Goal: Task Accomplishment & Management: Complete application form

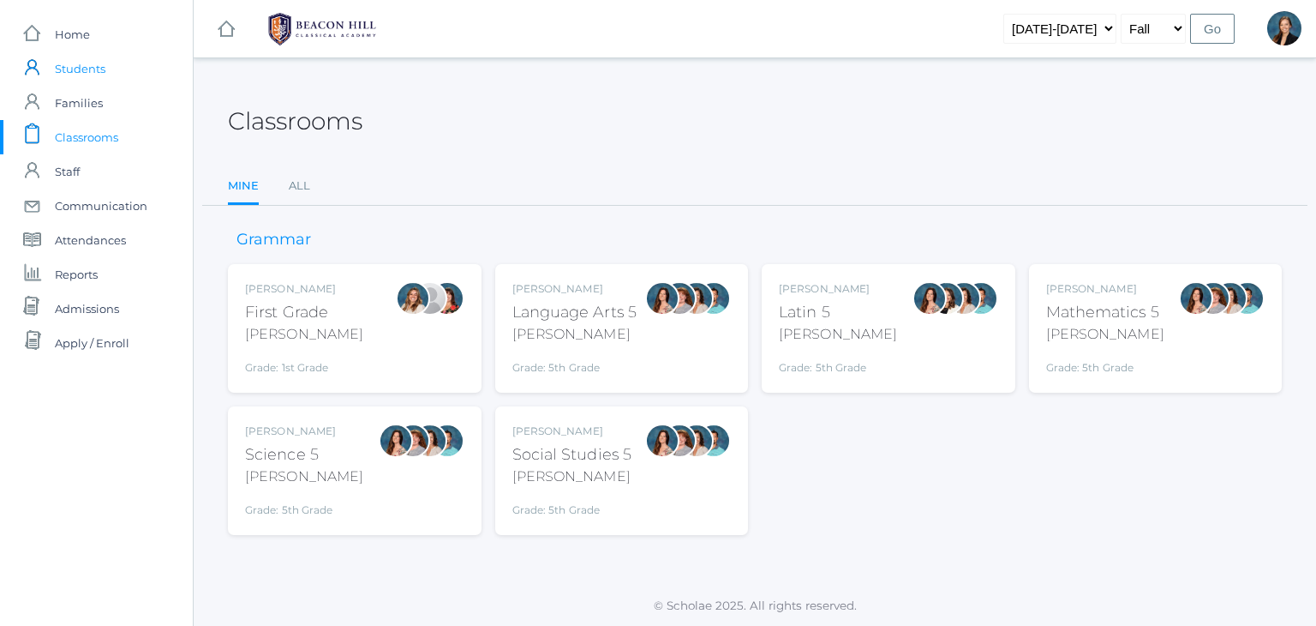
click at [72, 67] on span "Students" at bounding box center [80, 68] width 51 height 34
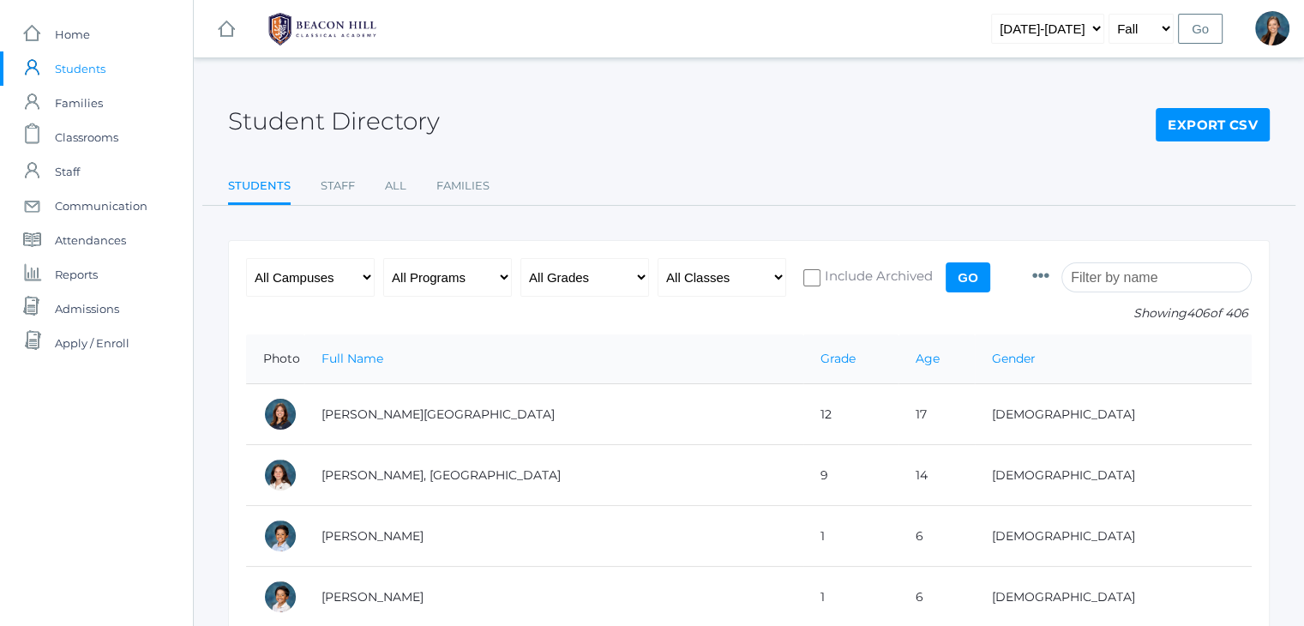
click at [1172, 275] on input "search" at bounding box center [1156, 277] width 190 height 30
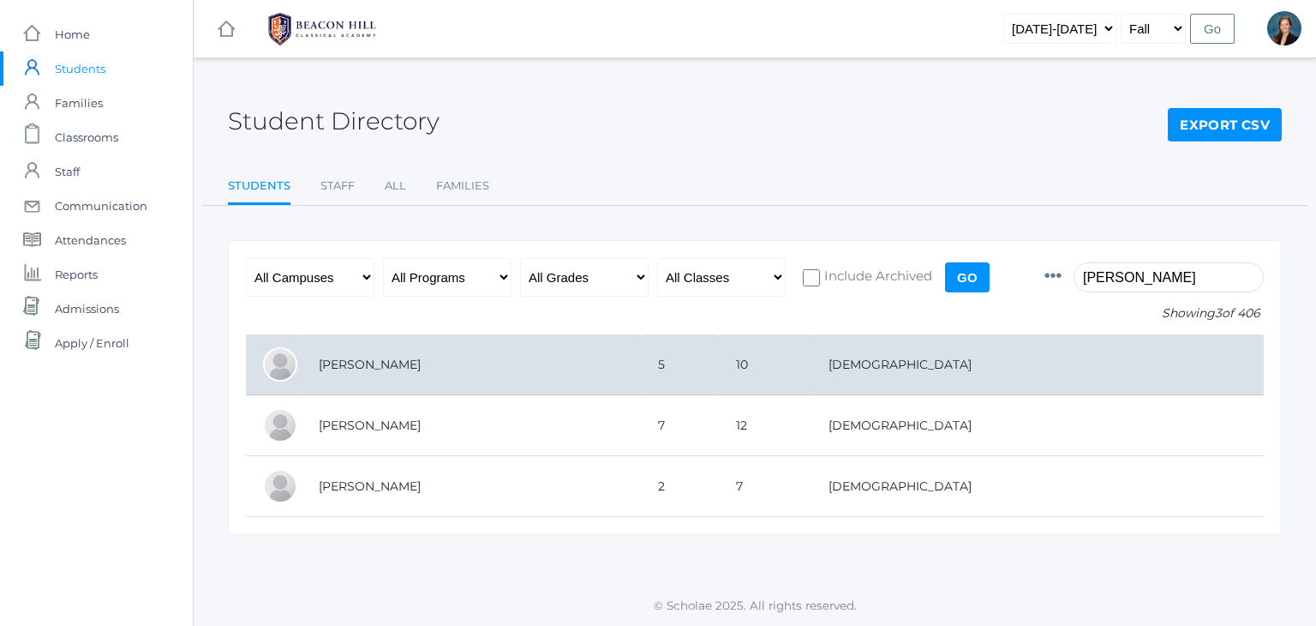
type input "henry"
click at [398, 357] on td "Henry, Eli" at bounding box center [471, 364] width 339 height 61
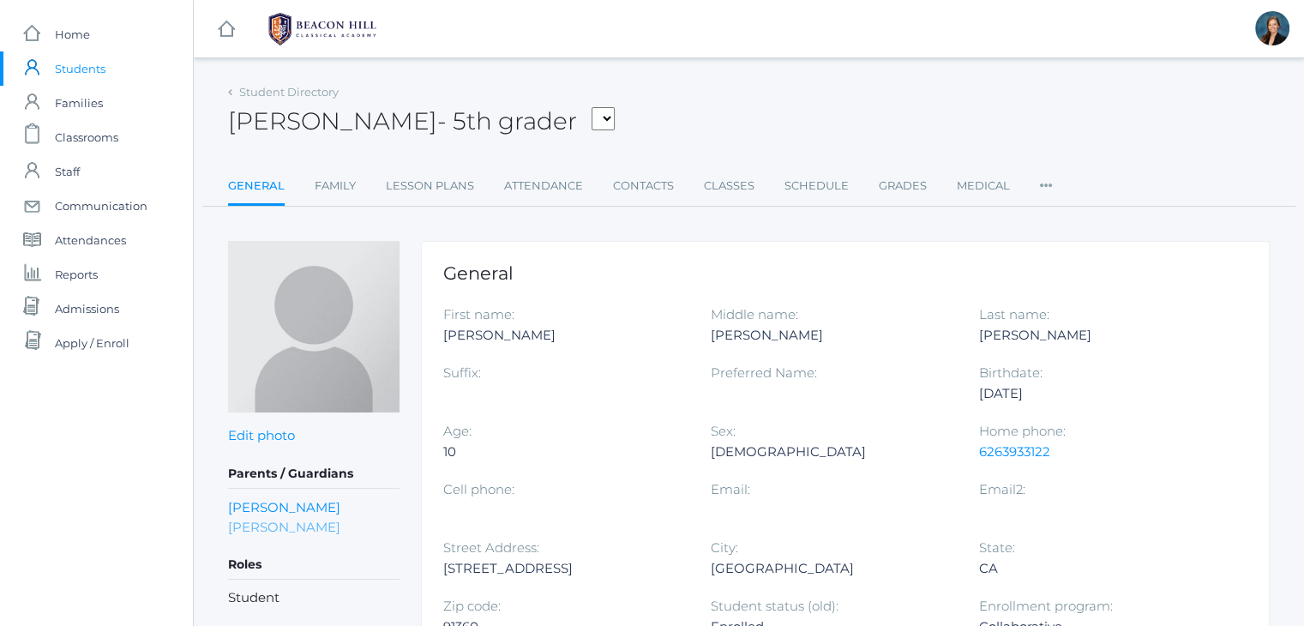
click at [264, 529] on link "[PERSON_NAME]" at bounding box center [284, 527] width 112 height 20
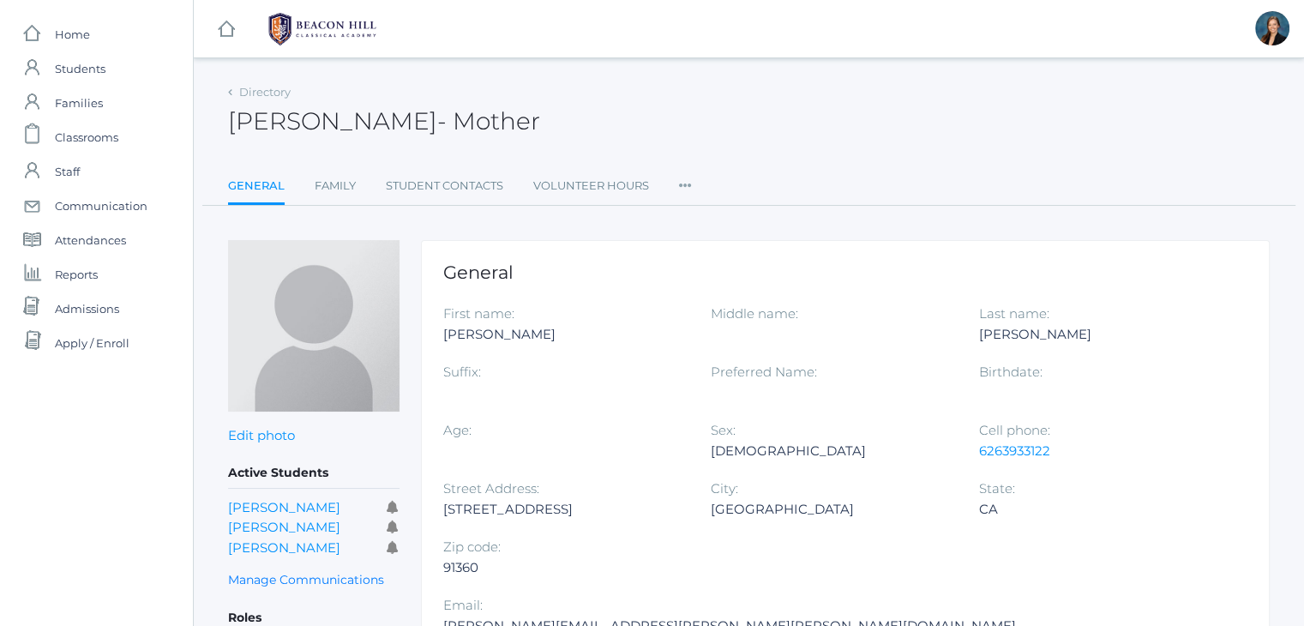
click at [760, 615] on div "[PERSON_NAME][EMAIL_ADDRESS][PERSON_NAME][PERSON_NAME][DOMAIN_NAME]" at bounding box center [729, 625] width 572 height 21
click at [760, 615] on div "nicole.alece.henry@gmail.com" at bounding box center [729, 625] width 572 height 21
copy div "nicole.alece.henry@gmail.com"
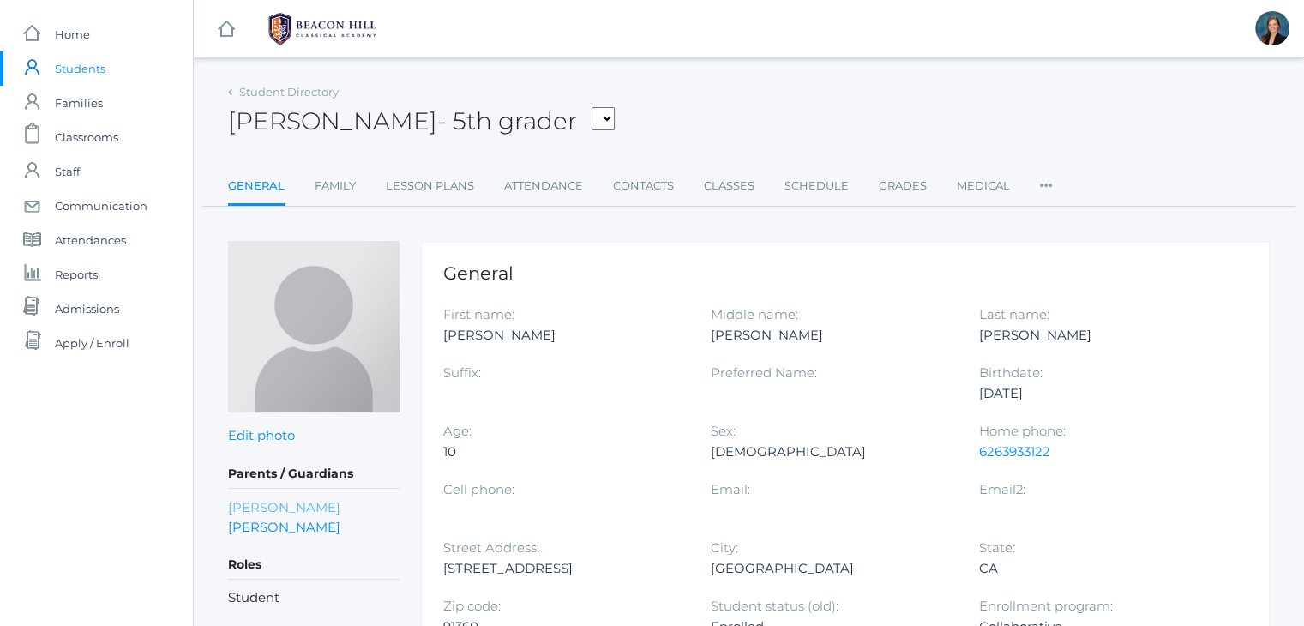
click at [252, 498] on link "Shady Henry" at bounding box center [284, 507] width 112 height 20
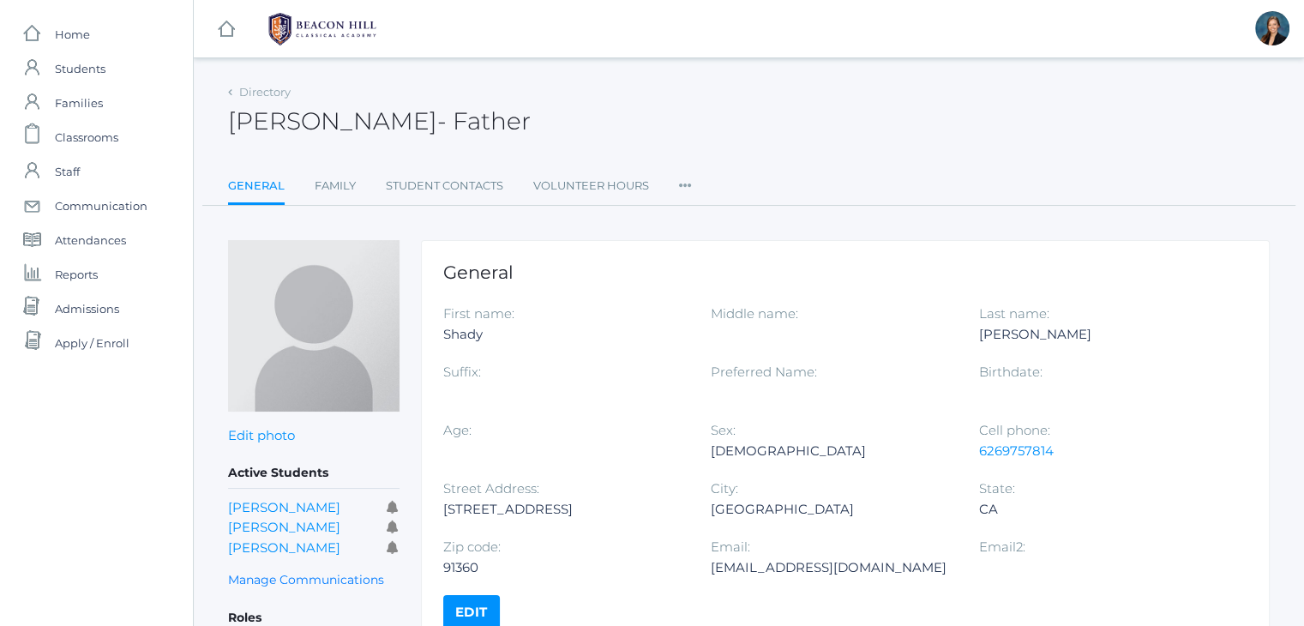
click at [778, 571] on div "henryshady@gmail.com" at bounding box center [831, 567] width 242 height 21
copy div "henryshady@gmail.com"
click at [258, 549] on link "Judah Henry" at bounding box center [284, 547] width 112 height 16
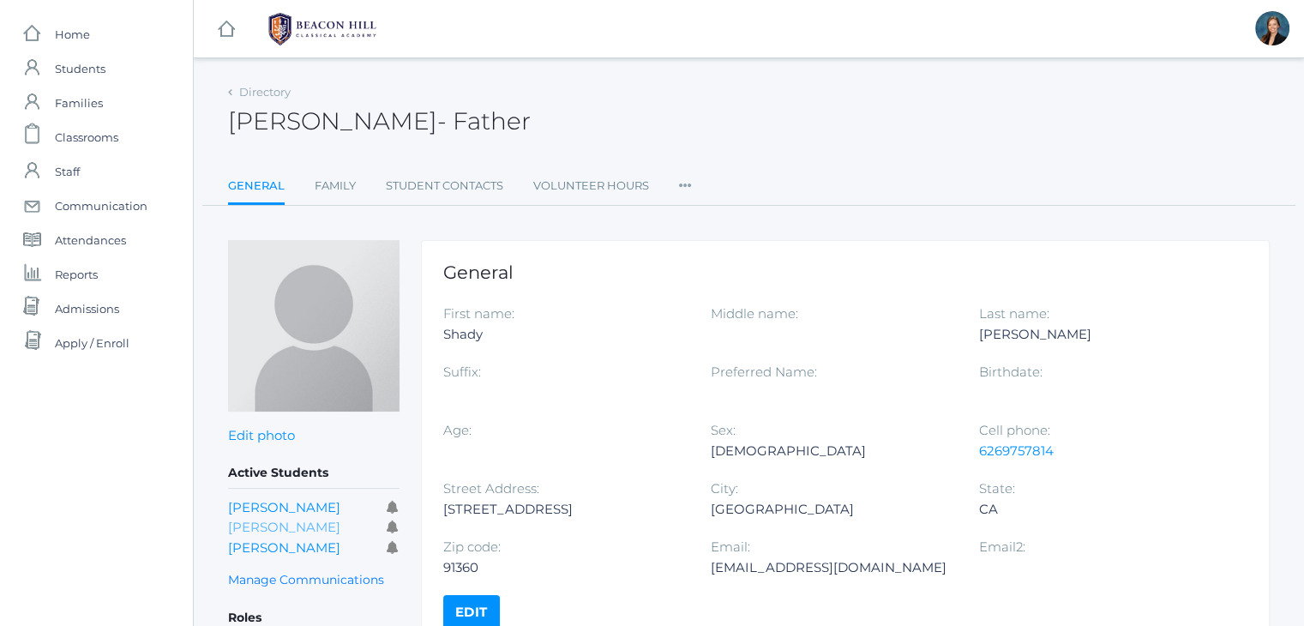
click at [249, 524] on link "Eli Henry" at bounding box center [284, 526] width 112 height 16
click at [279, 508] on link "Kaila Henry" at bounding box center [284, 507] width 112 height 16
click at [96, 135] on span "Classrooms" at bounding box center [86, 137] width 63 height 34
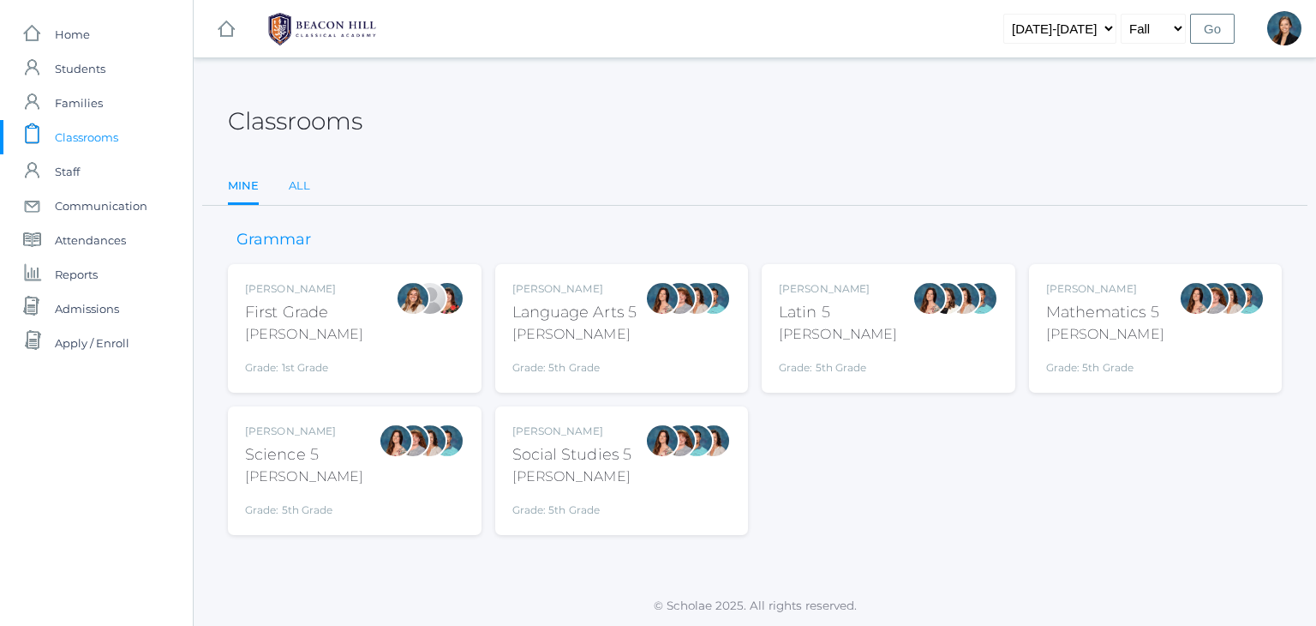
click at [302, 183] on link "All" at bounding box center [299, 186] width 21 height 34
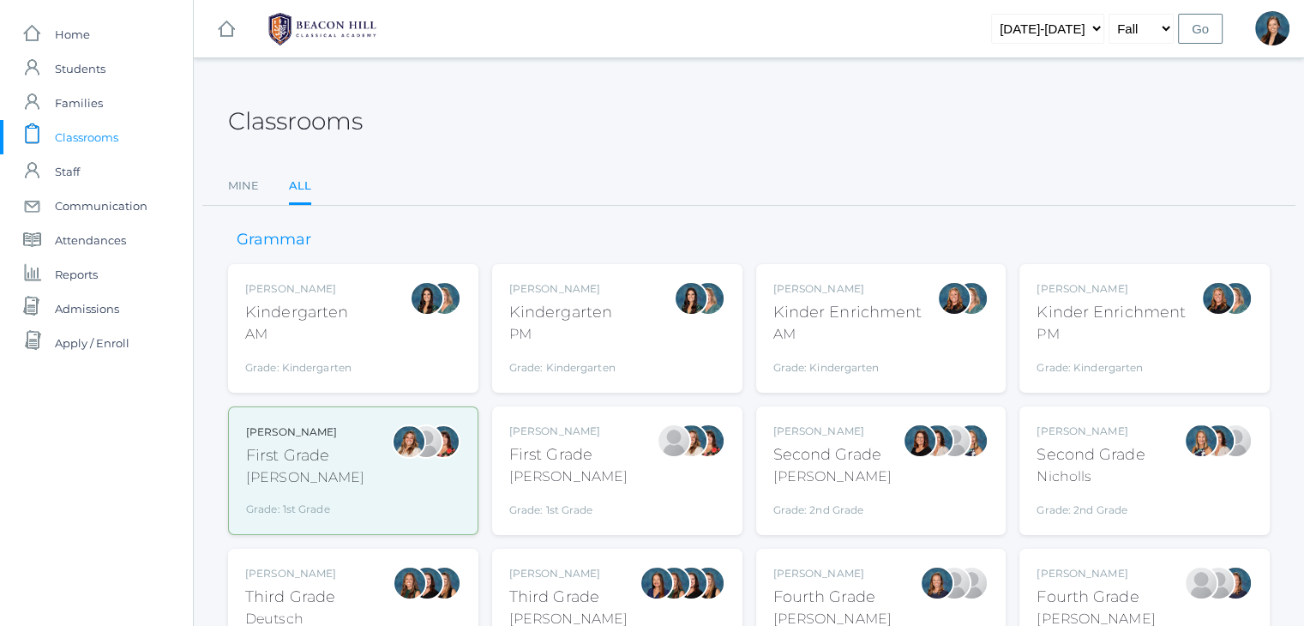
click at [372, 306] on div "Jordyn Dewey Kindergarten AM Grade: Kindergarten *KIND" at bounding box center [353, 328] width 216 height 94
click at [541, 345] on div "Jordyn Dewey Kindergarten PM Grade: Kindergarten *KIND" at bounding box center [562, 328] width 106 height 94
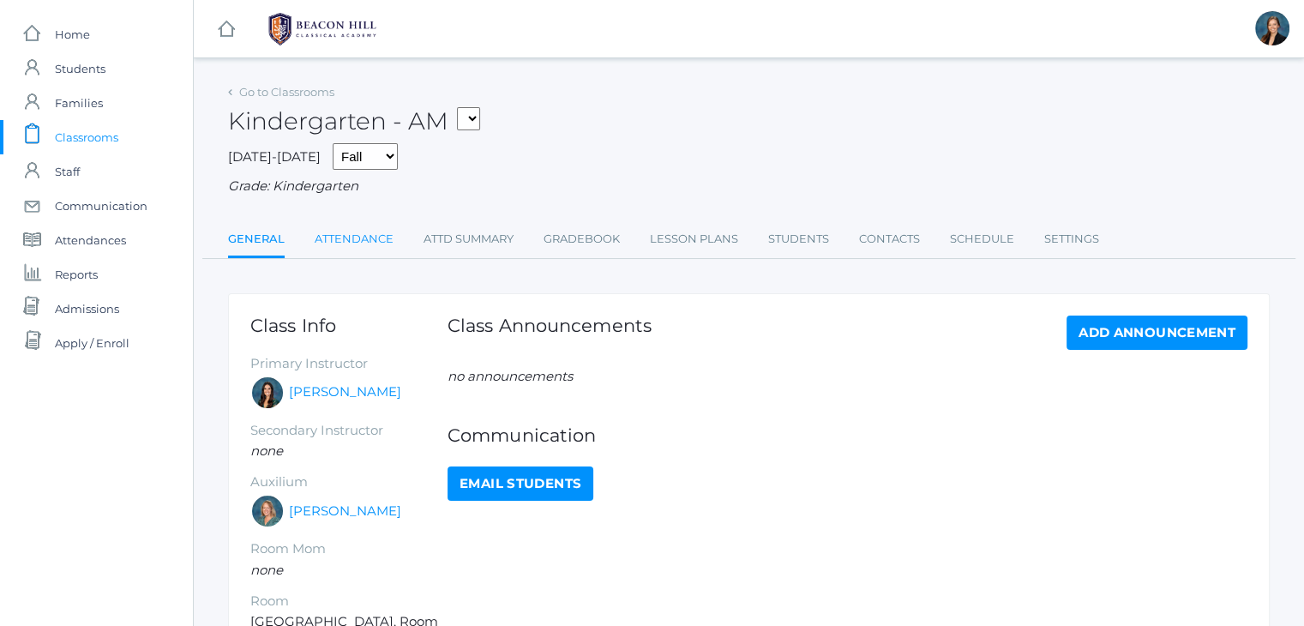
click at [330, 237] on link "Attendance" at bounding box center [354, 239] width 79 height 34
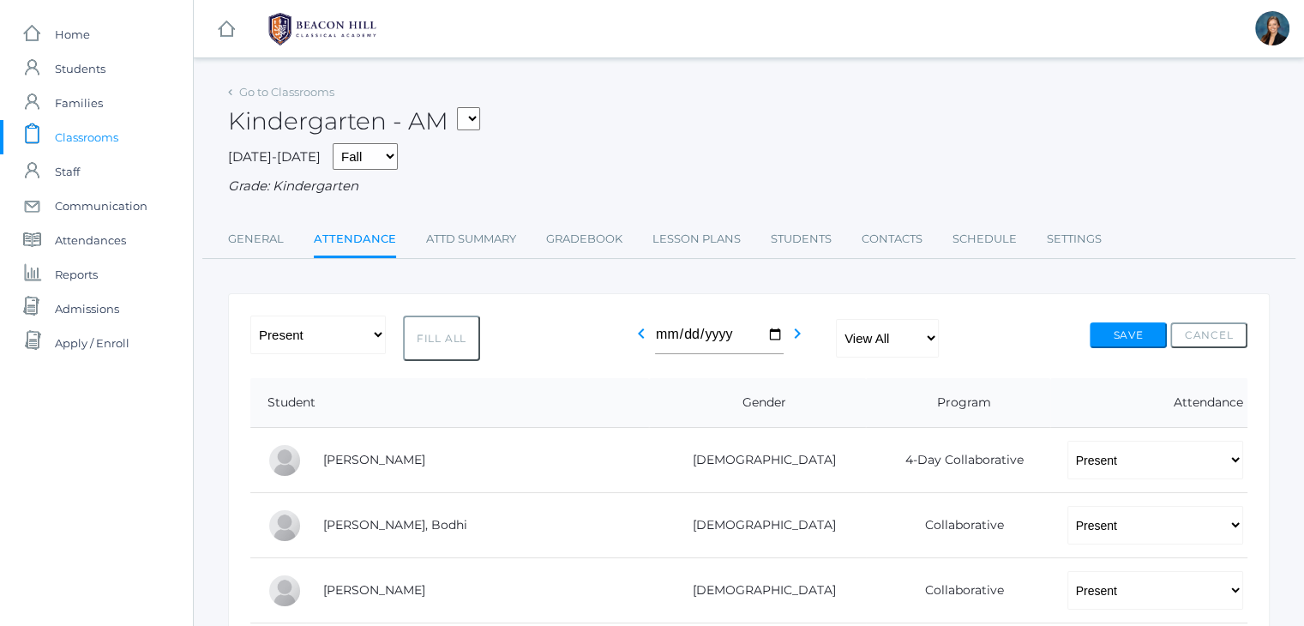
click at [627, 93] on div "Kindergarten - AM 01LA - First Grade Barber 05LATIN - Latin 5 Salazar 05MATH - …" at bounding box center [748, 111] width 1041 height 63
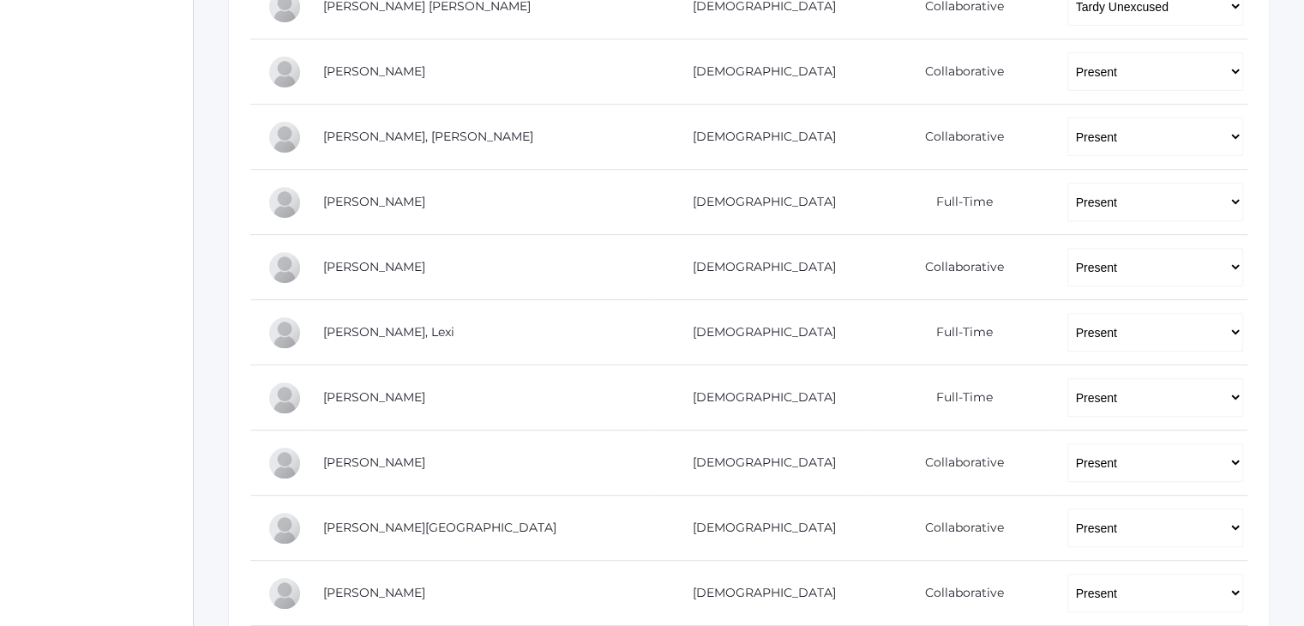
scroll to position [102, 0]
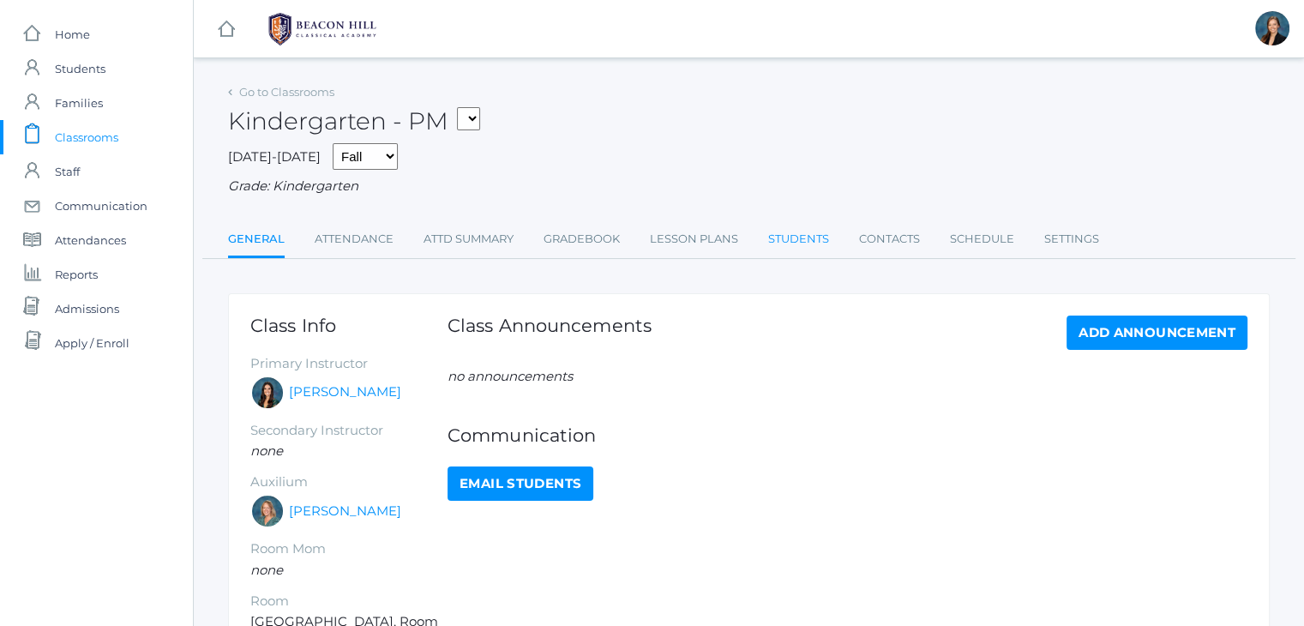
click at [786, 241] on link "Students" at bounding box center [798, 239] width 61 height 34
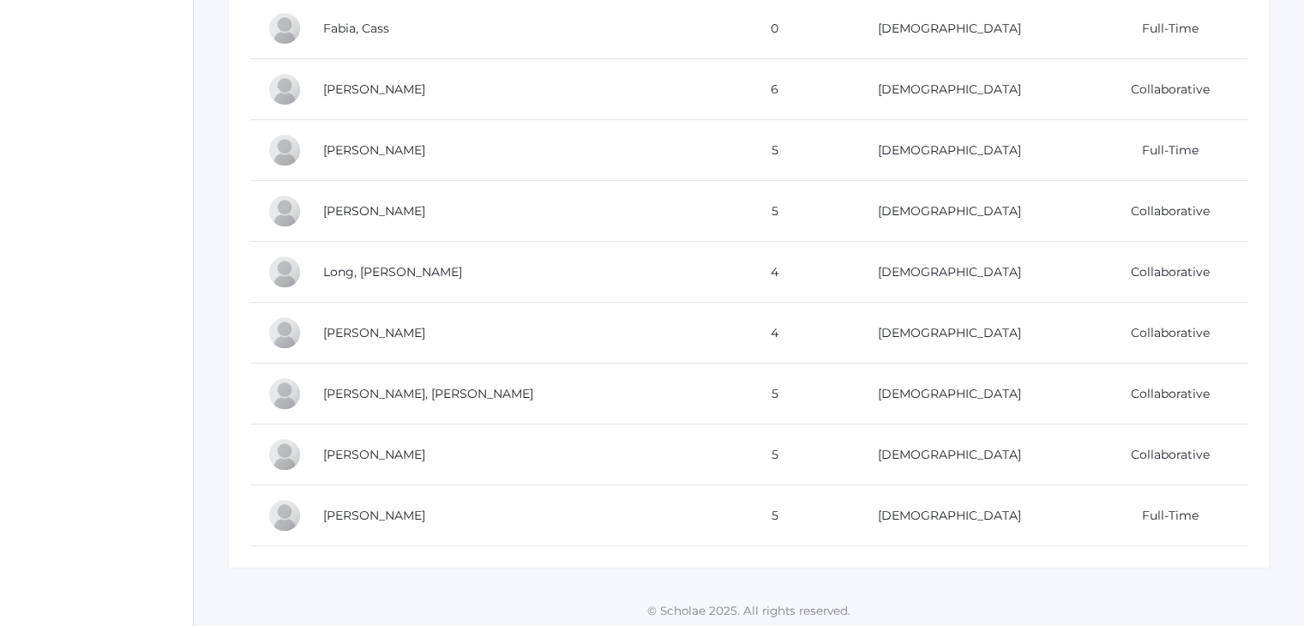
scroll to position [856, 0]
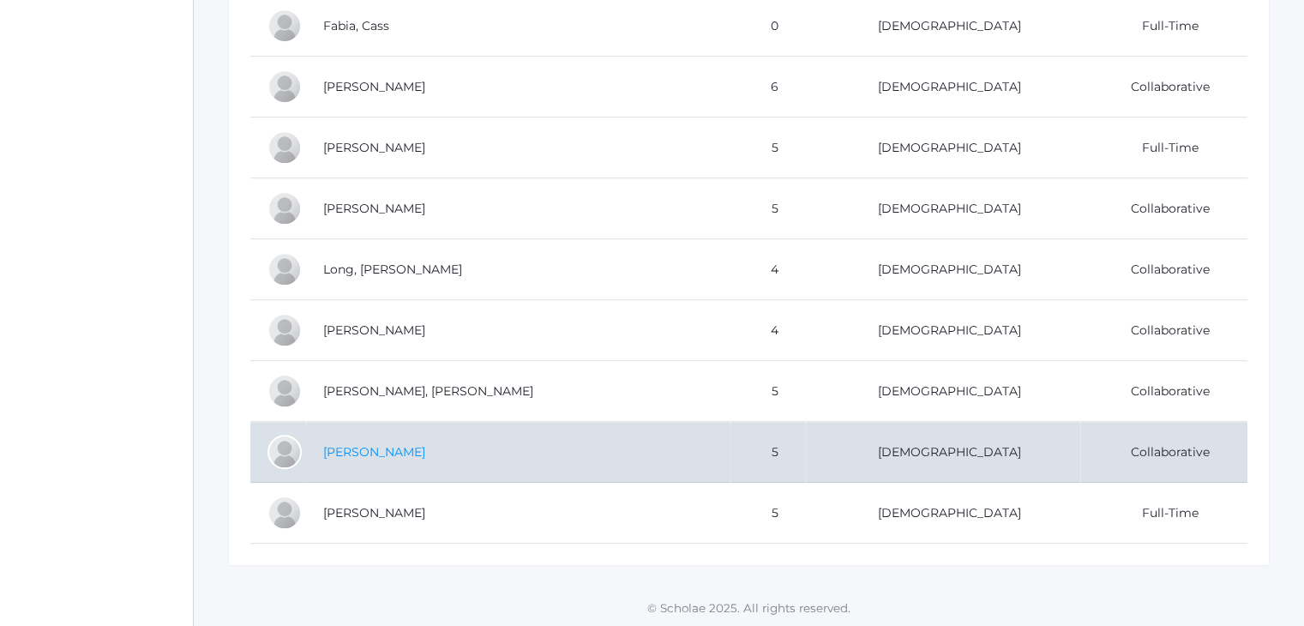
click at [365, 444] on link "Rodarte, Emmy" at bounding box center [374, 451] width 102 height 15
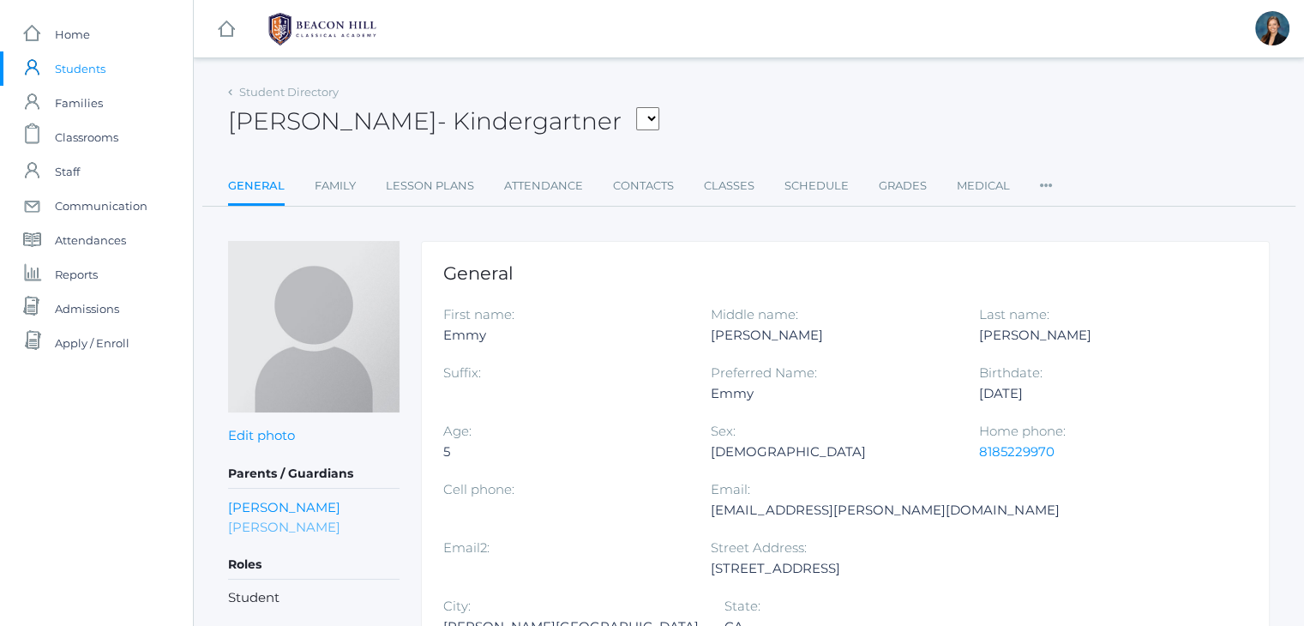
click at [281, 518] on link "Kaitlin Rodarte" at bounding box center [284, 527] width 112 height 20
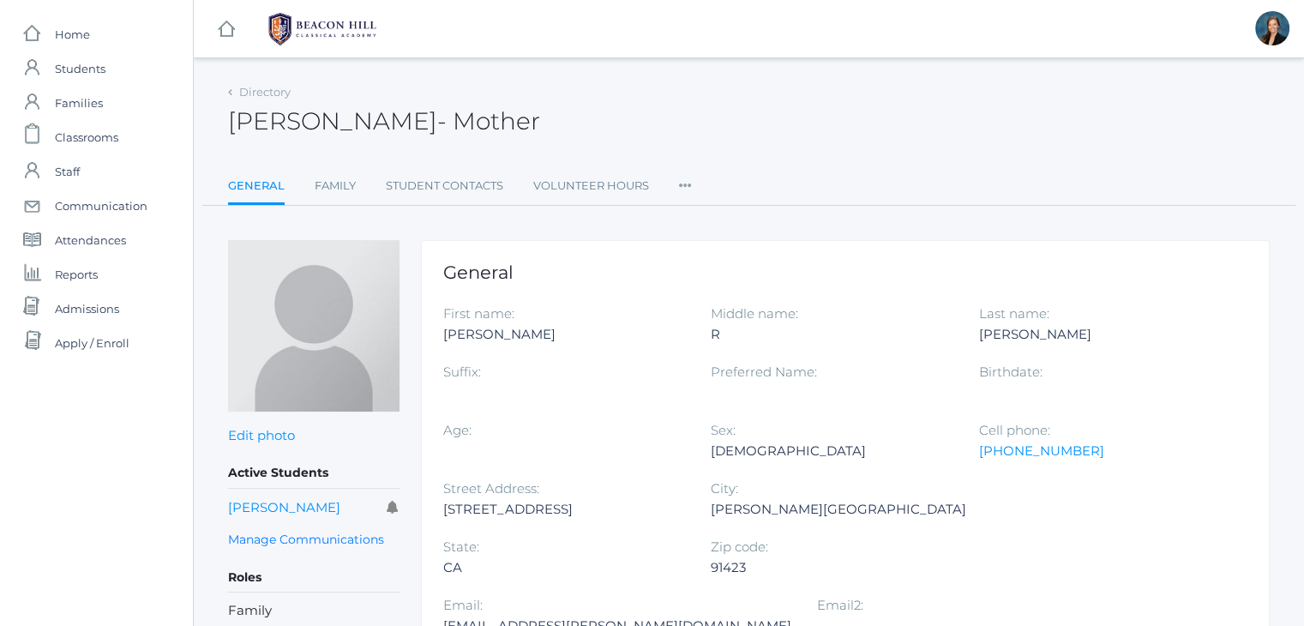
click at [1059, 467] on div "Cell phone: (818)522-9970" at bounding box center [1112, 449] width 267 height 58
click at [72, 129] on span "Classrooms" at bounding box center [86, 137] width 63 height 34
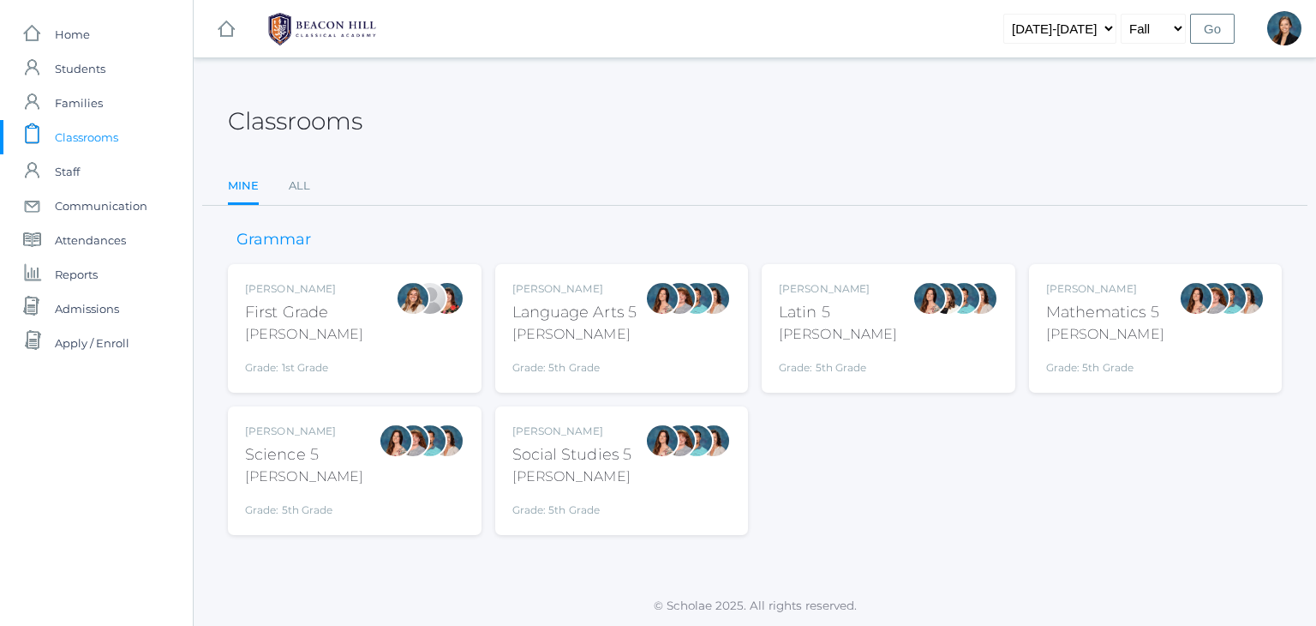
click at [347, 309] on div "Liv Barber First Grade Barber Grade: 1st Grade 01LA" at bounding box center [354, 328] width 219 height 94
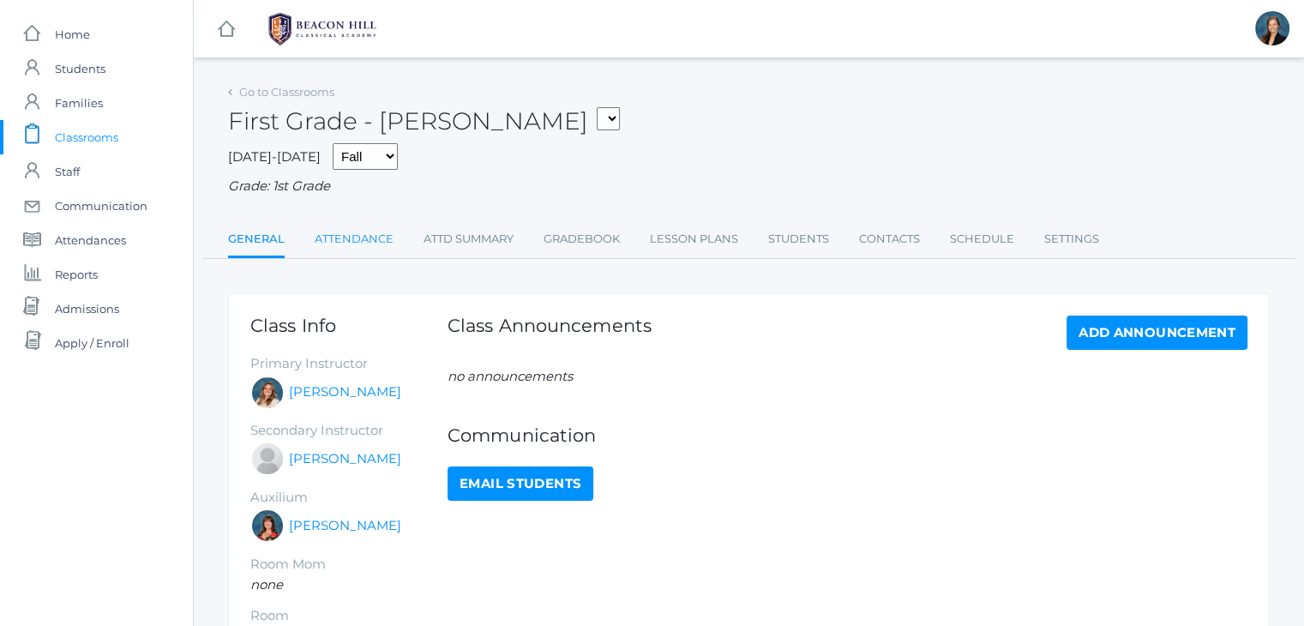
click at [337, 241] on link "Attendance" at bounding box center [354, 239] width 79 height 34
click at [97, 135] on span "Classrooms" at bounding box center [86, 137] width 63 height 34
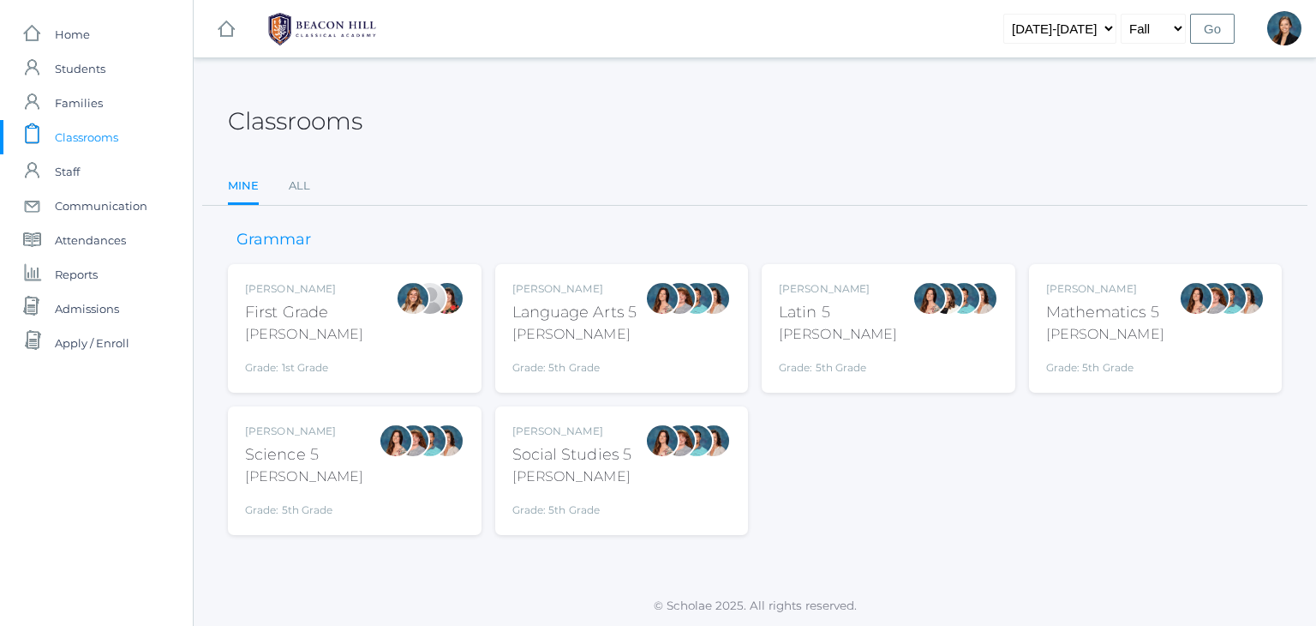
click at [585, 324] on div "[PERSON_NAME]" at bounding box center [574, 334] width 125 height 21
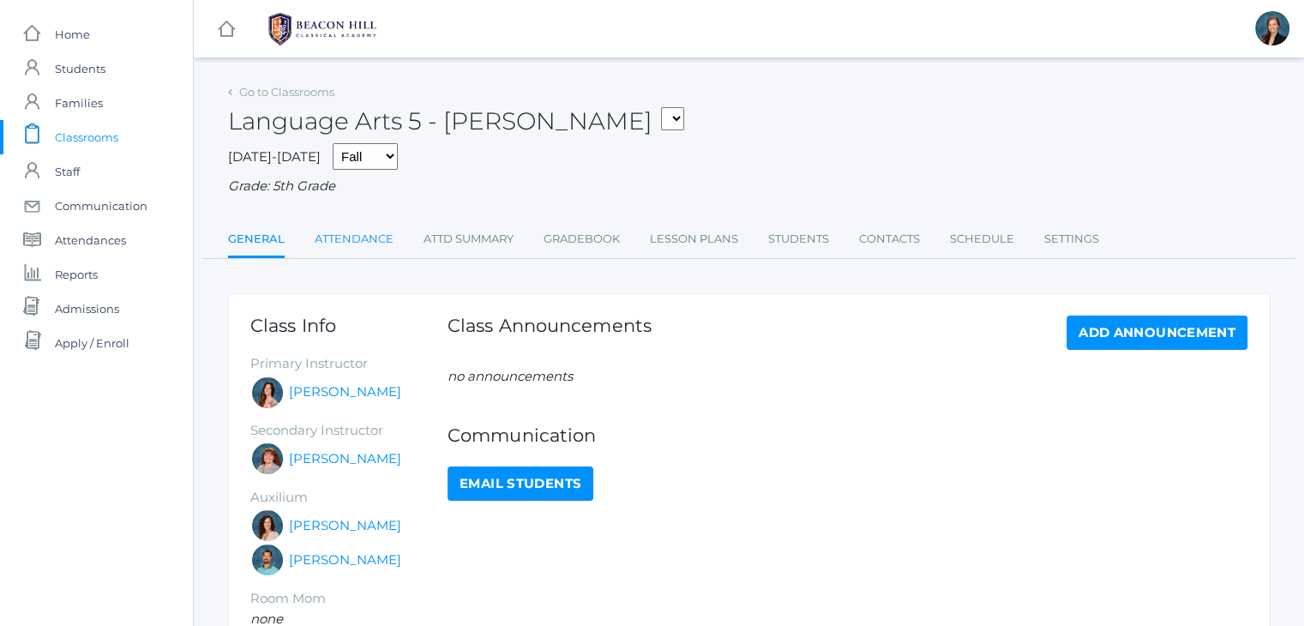
click at [346, 238] on link "Attendance" at bounding box center [354, 239] width 79 height 34
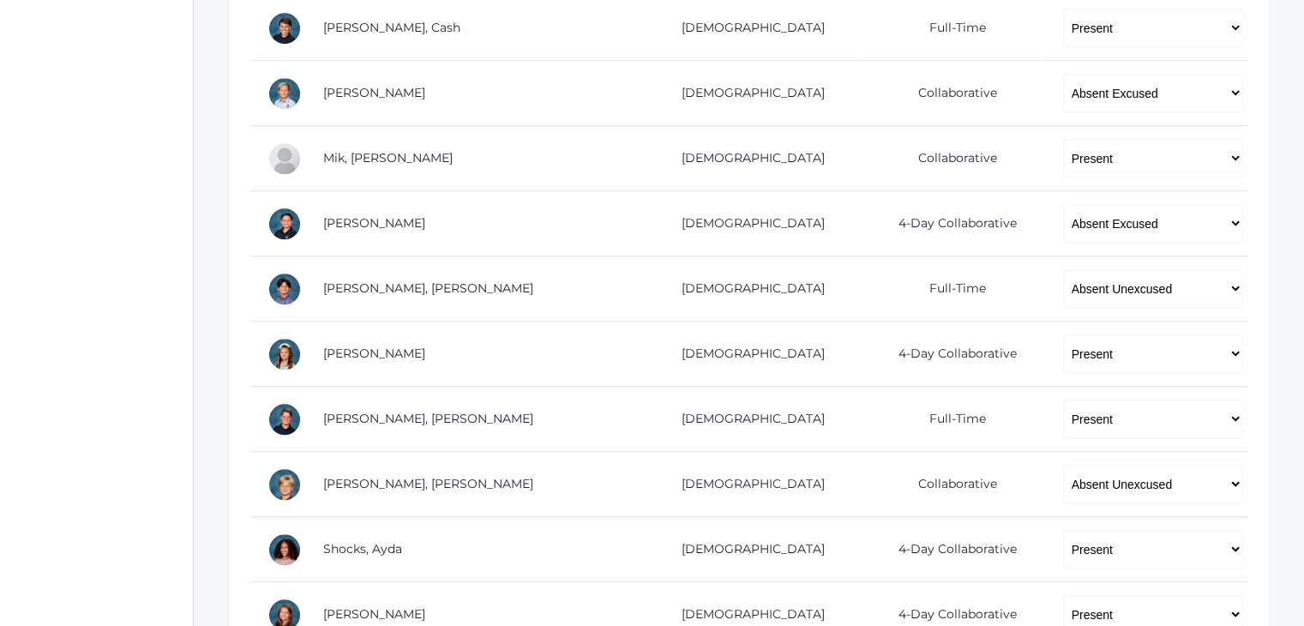
scroll to position [891, 0]
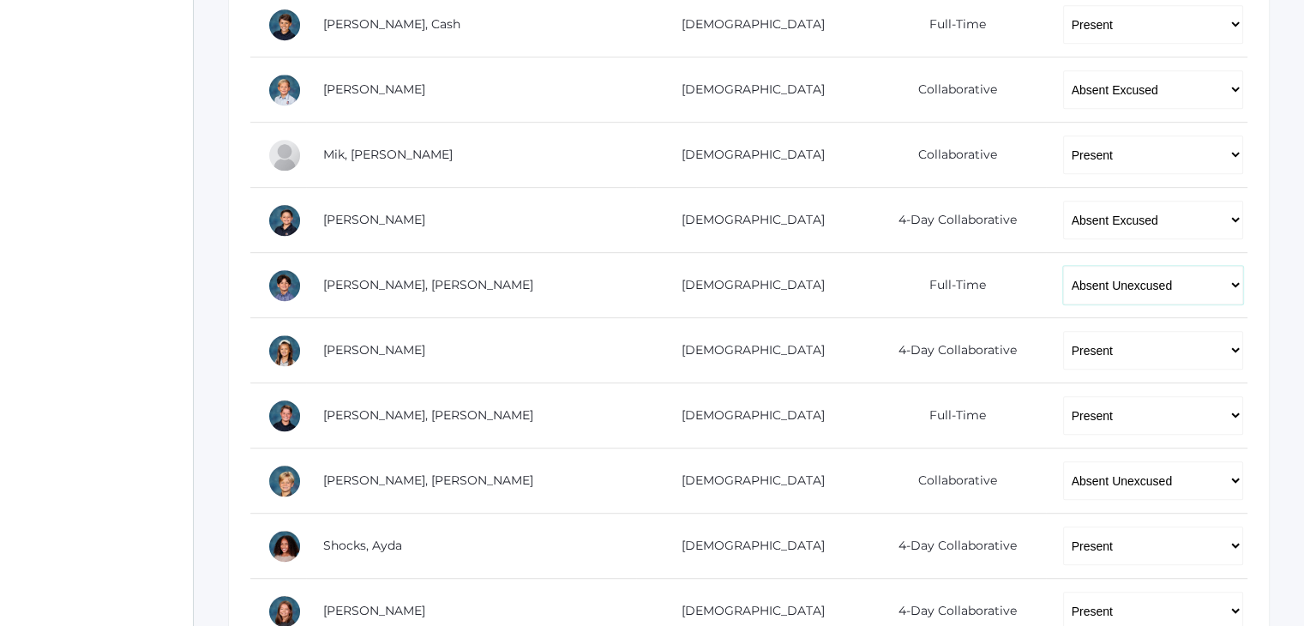
click at [1143, 276] on select "-- Present Present-At-Home Tardy Excused Tardy Unexcused Absent Excused Absent …" at bounding box center [1153, 285] width 181 height 39
select select "TE"
click at [1063, 266] on select "-- Present Present-At-Home Tardy Excused Tardy Unexcused Absent Excused Absent …" at bounding box center [1153, 285] width 181 height 39
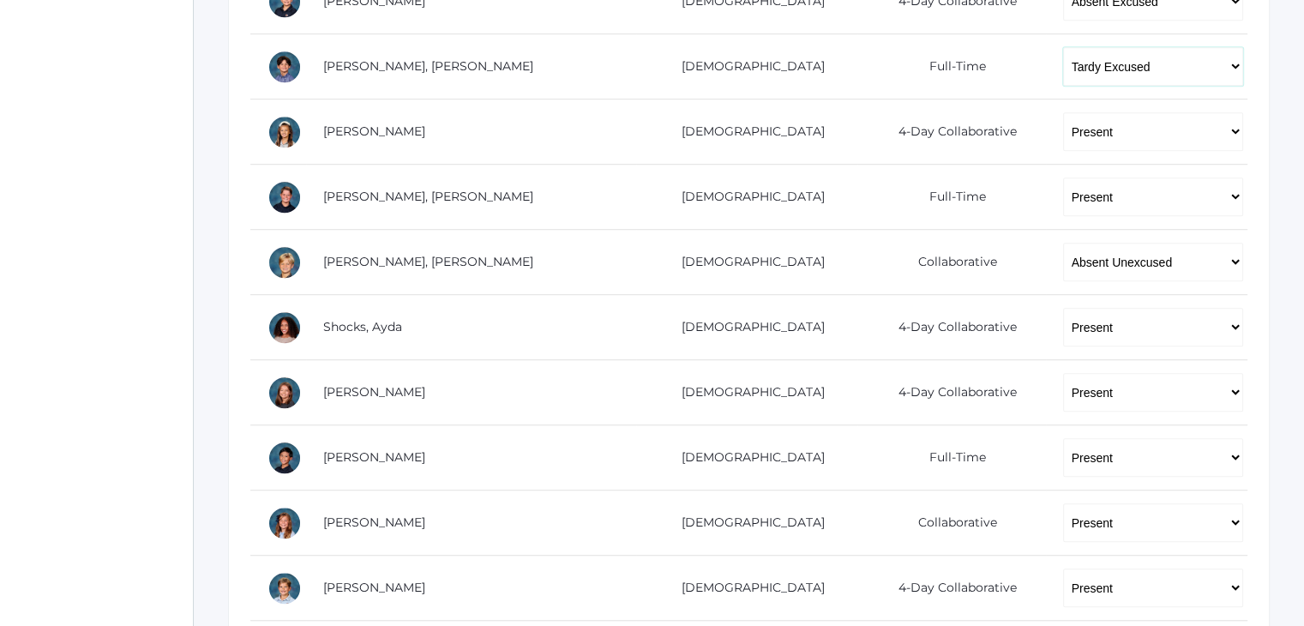
scroll to position [1235, 0]
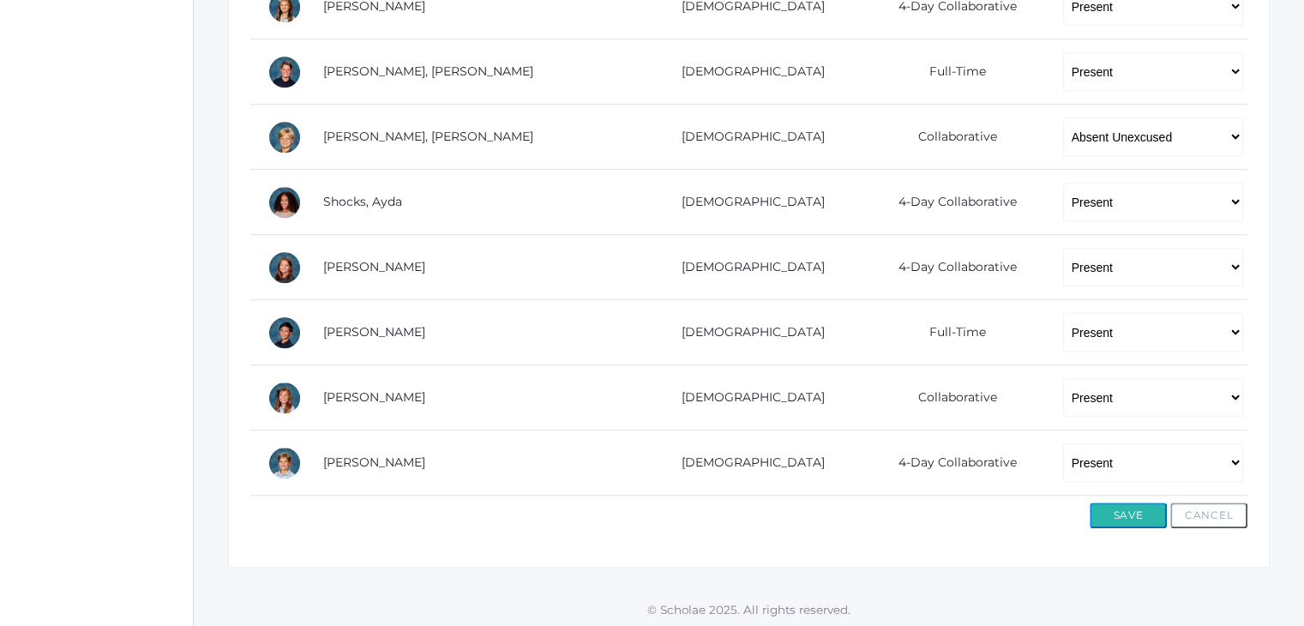
click at [1095, 505] on button "Save" at bounding box center [1127, 515] width 77 height 26
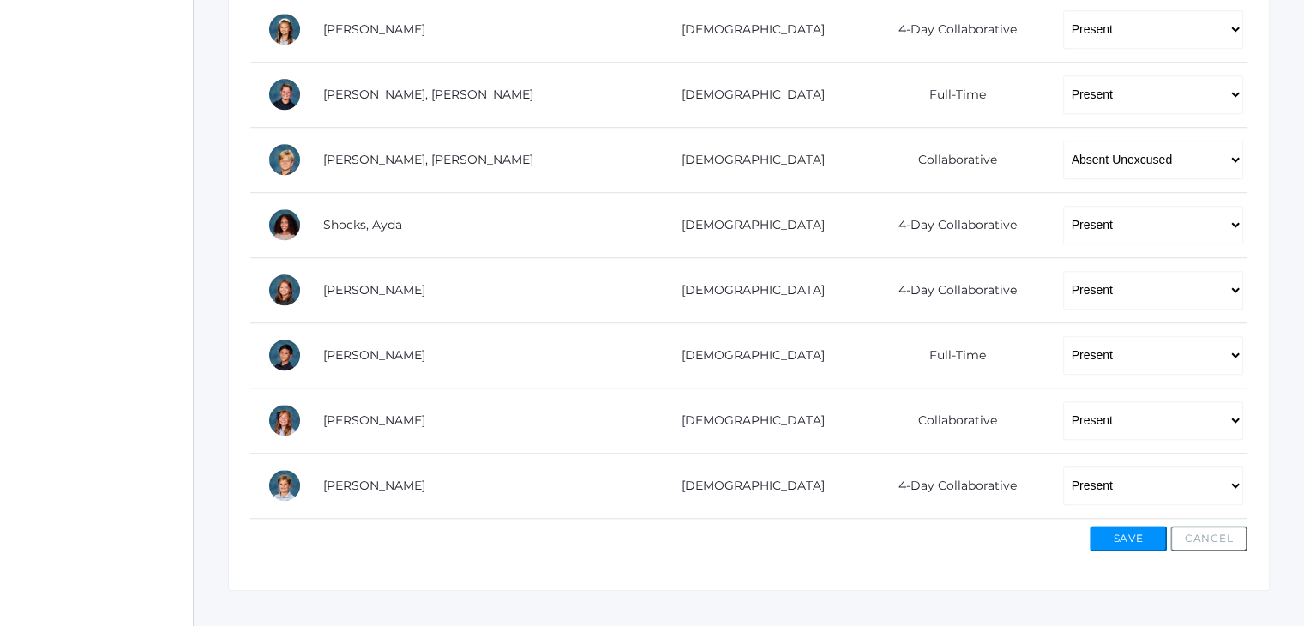
scroll to position [1086, 0]
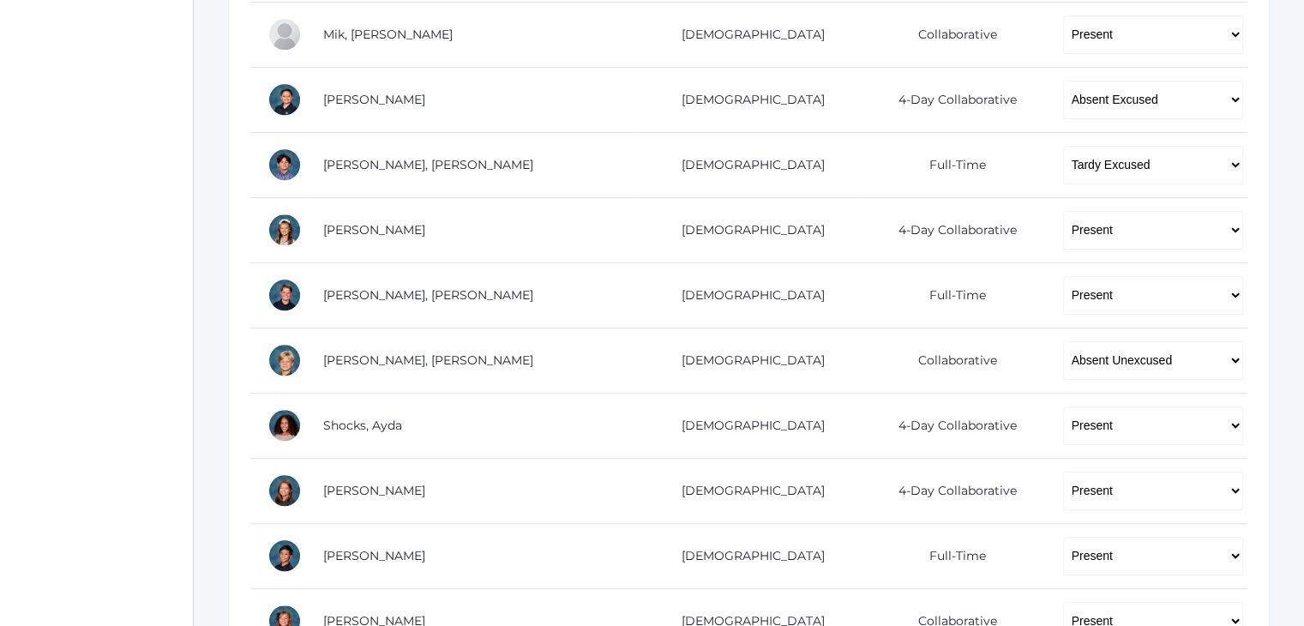
scroll to position [1017, 0]
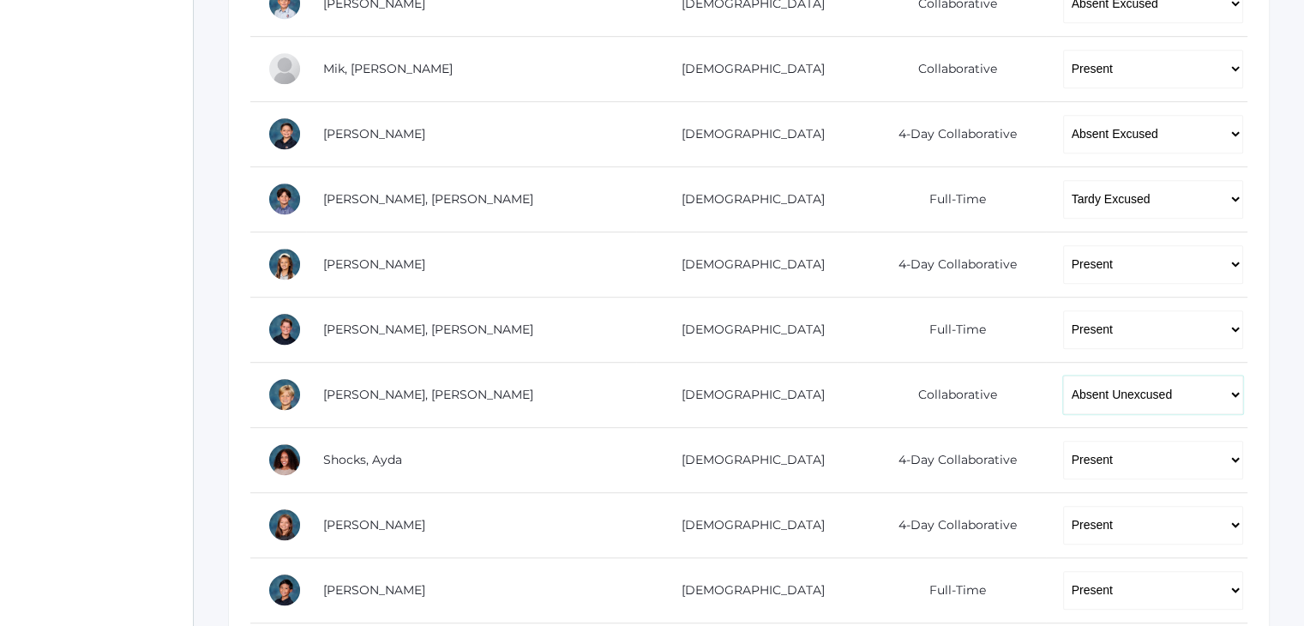
click at [1178, 398] on select "-- Present Present-At-Home Tardy Excused Tardy Unexcused Absent Excused Absent …" at bounding box center [1153, 394] width 181 height 39
select select "TU"
click at [1063, 375] on select "-- Present Present-At-Home Tardy Excused Tardy Unexcused Absent Excused Absent …" at bounding box center [1153, 394] width 181 height 39
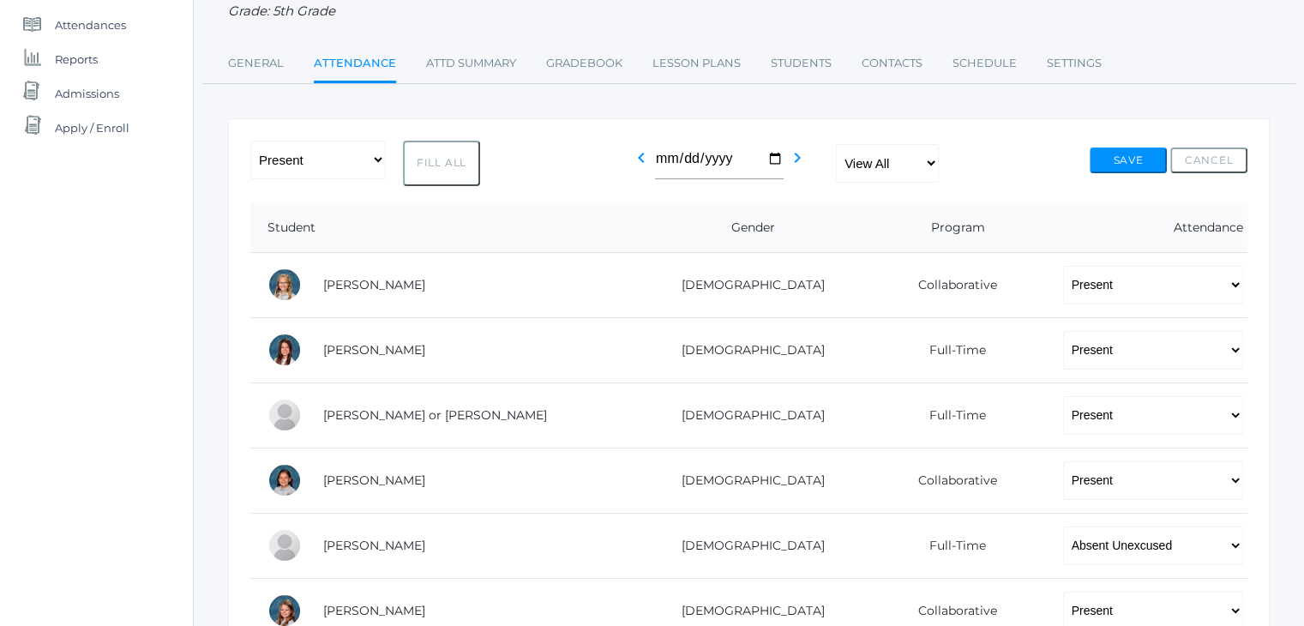
scroll to position [204, 0]
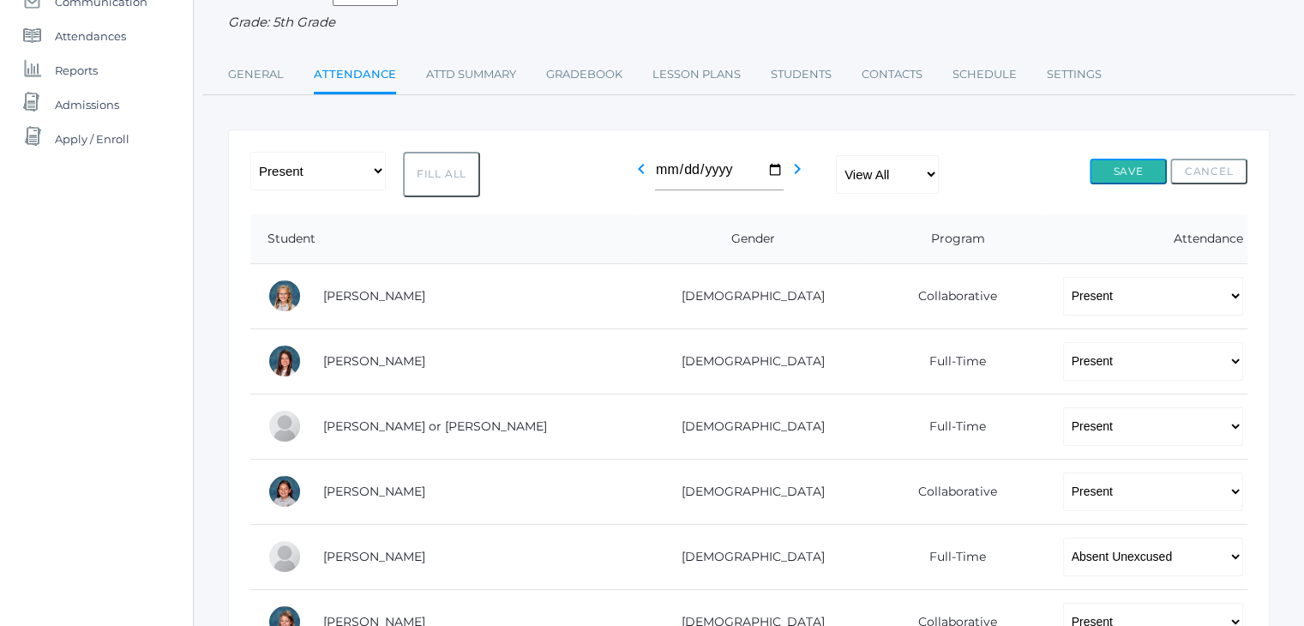
click at [1127, 168] on button "Save" at bounding box center [1127, 172] width 77 height 26
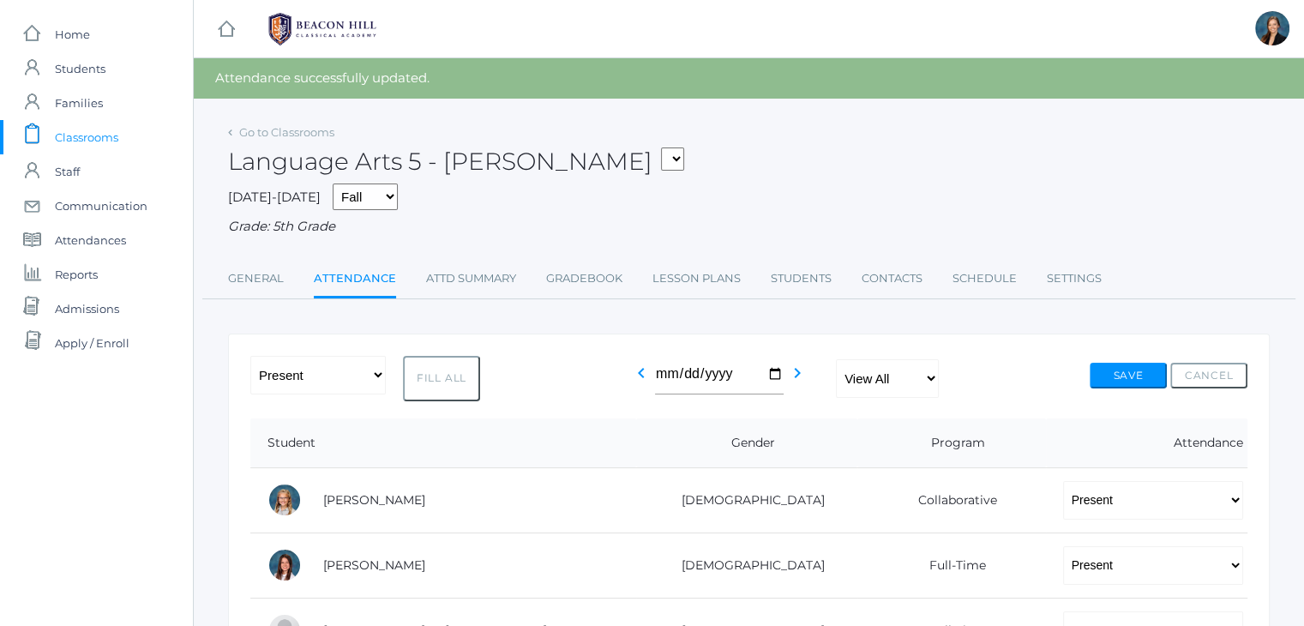
click at [872, 126] on div "Language Arts 5 - [PERSON_NAME] 01LA - First Grade [PERSON_NAME] 05LATIN - Lati…" at bounding box center [748, 151] width 1041 height 63
click at [110, 133] on span "Classrooms" at bounding box center [86, 137] width 63 height 34
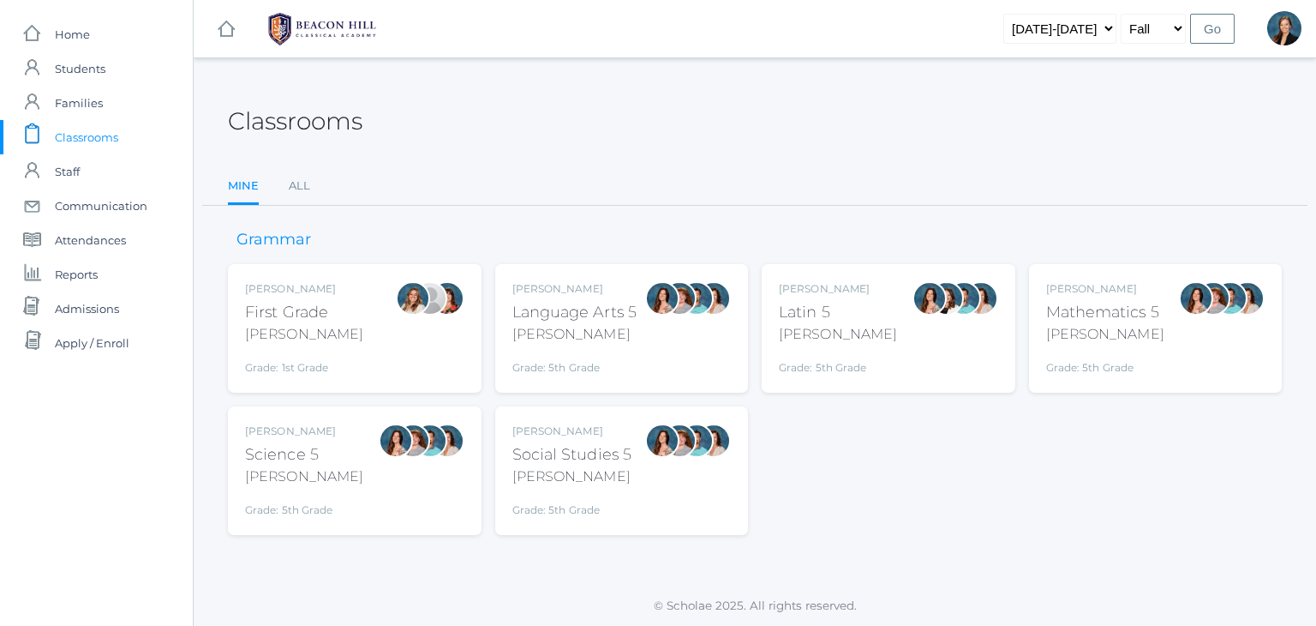
click at [313, 186] on ul "Mine All" at bounding box center [755, 187] width 1054 height 37
click at [304, 185] on link "All" at bounding box center [299, 186] width 21 height 34
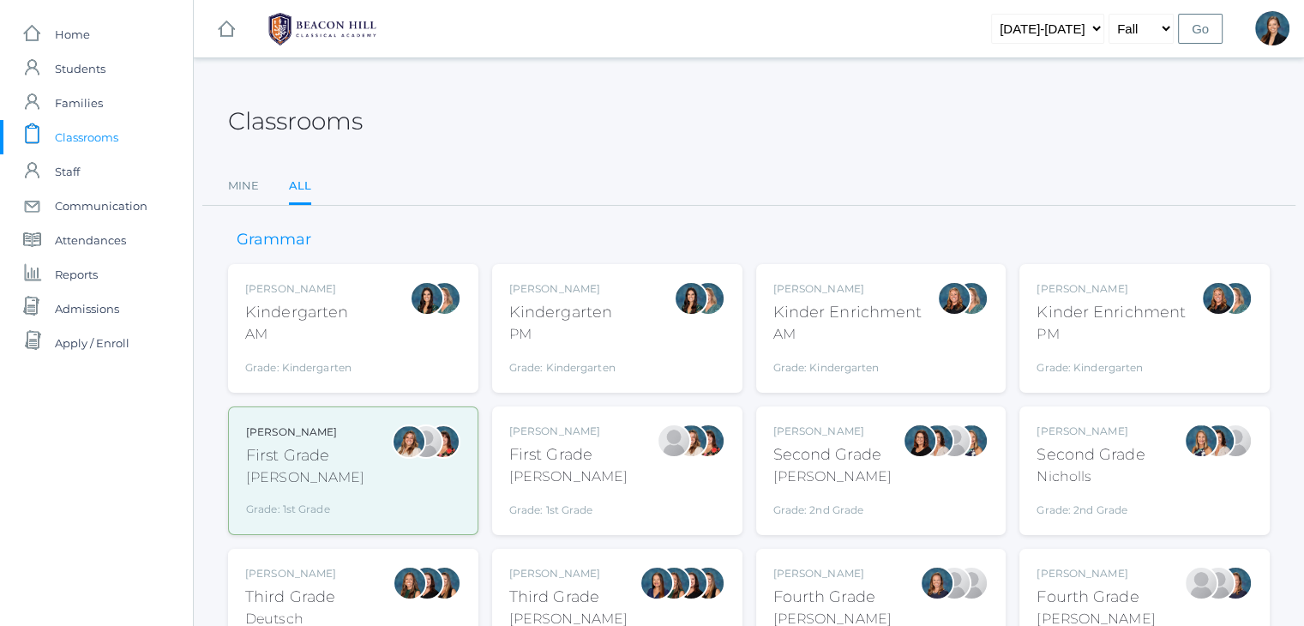
click at [322, 320] on div "Kindergarten" at bounding box center [298, 312] width 106 height 23
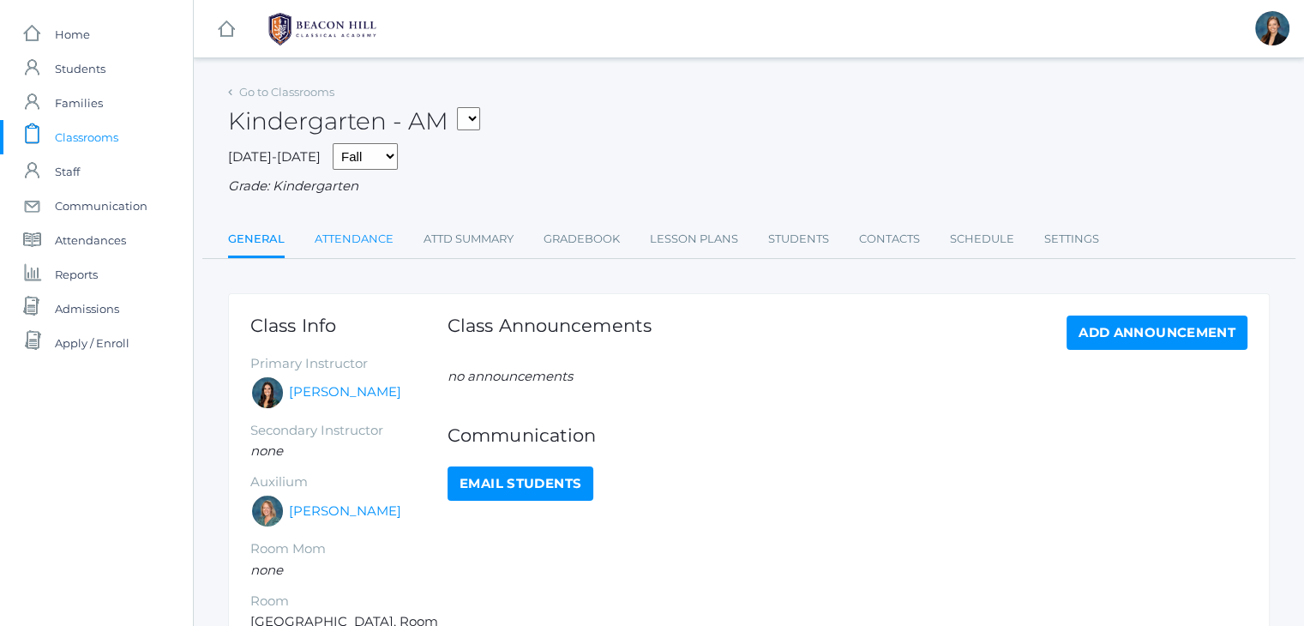
click at [362, 243] on link "Attendance" at bounding box center [354, 239] width 79 height 34
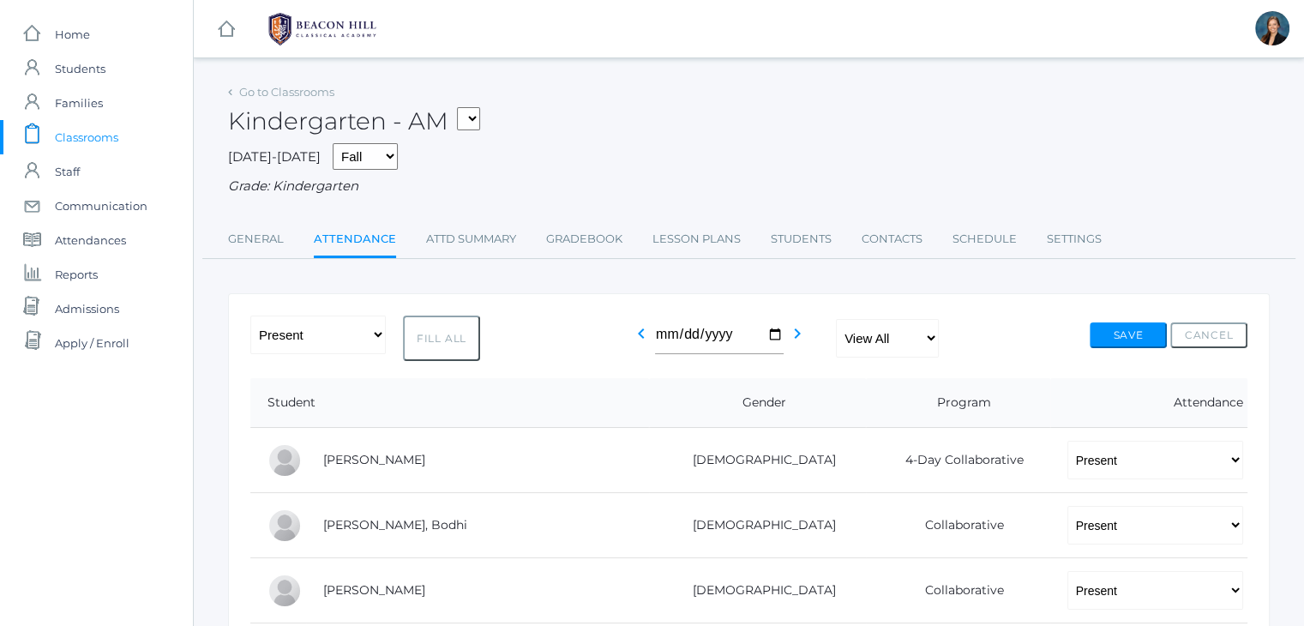
click at [102, 137] on span "Classrooms" at bounding box center [86, 137] width 63 height 34
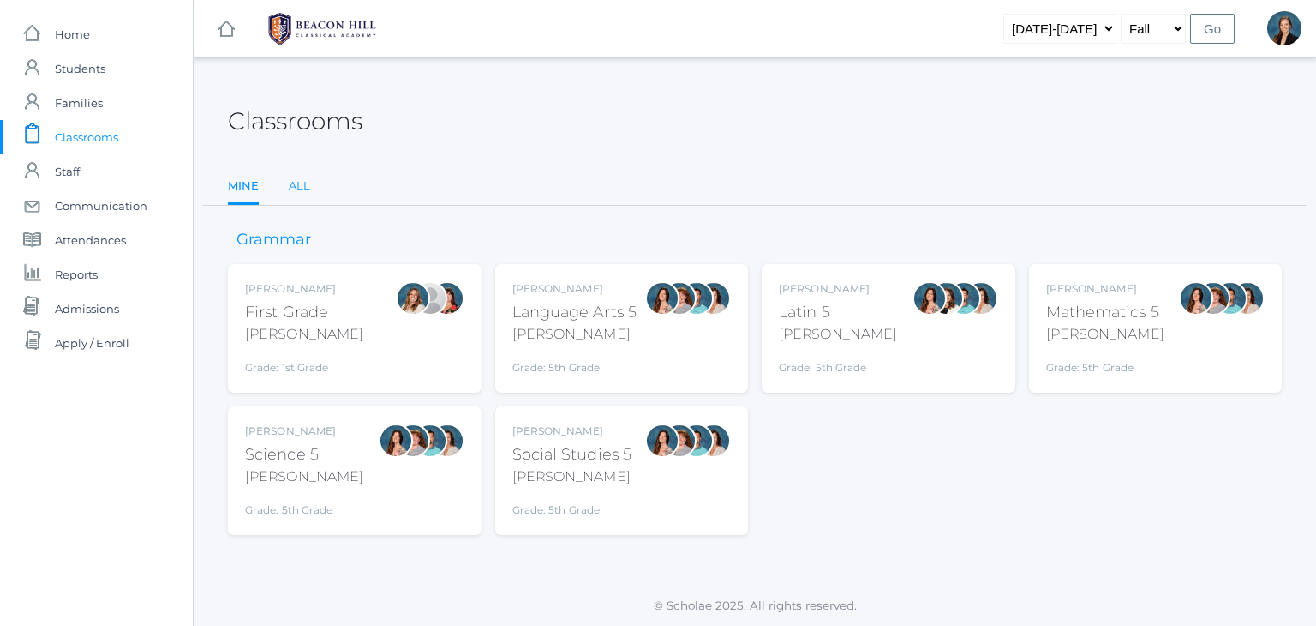
click at [306, 186] on link "All" at bounding box center [299, 186] width 21 height 34
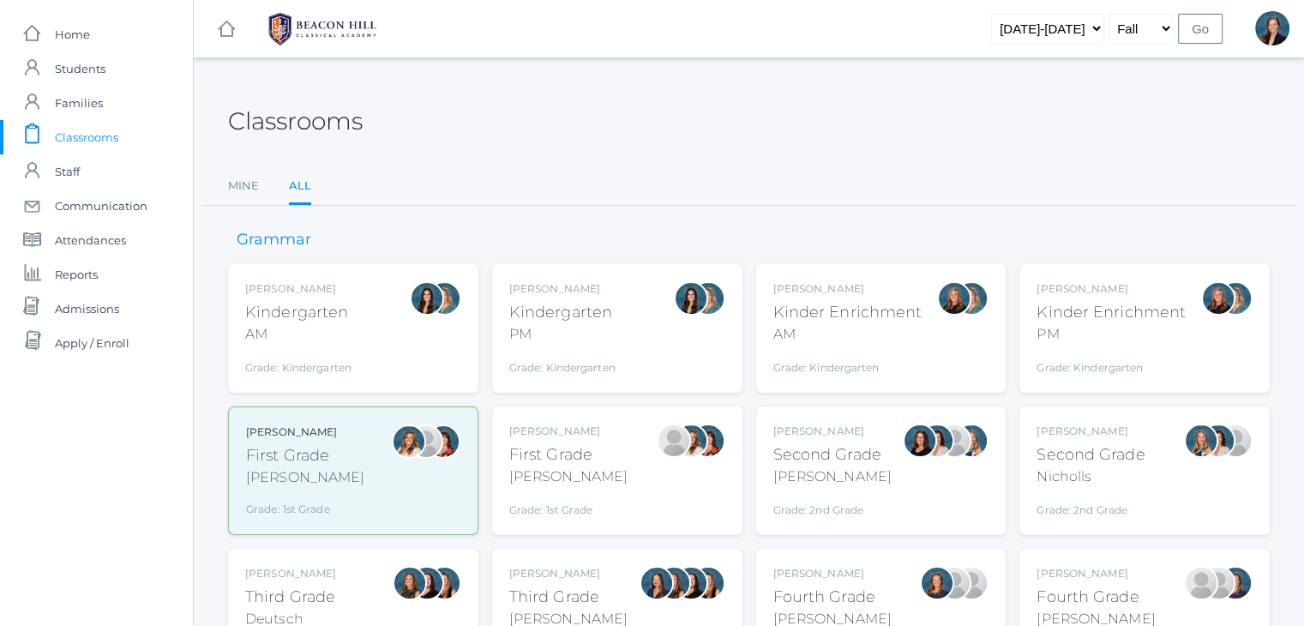
click at [523, 513] on div "Grade: 1st Grade" at bounding box center [568, 506] width 118 height 24
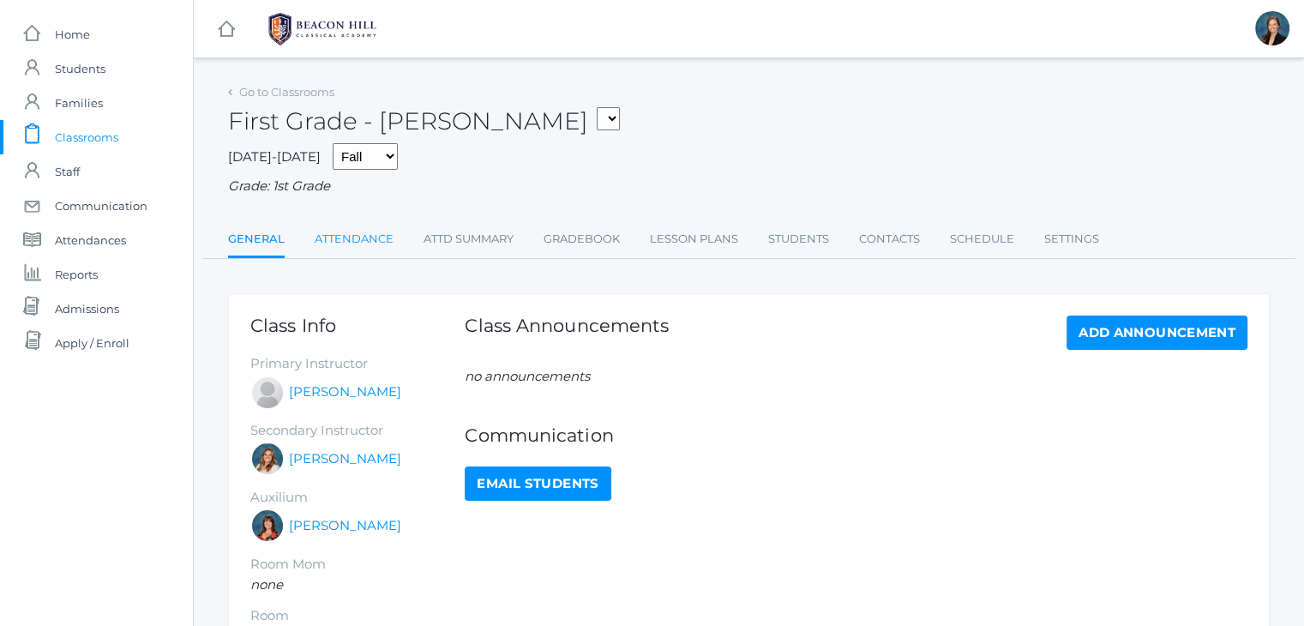
click at [334, 243] on link "Attendance" at bounding box center [354, 239] width 79 height 34
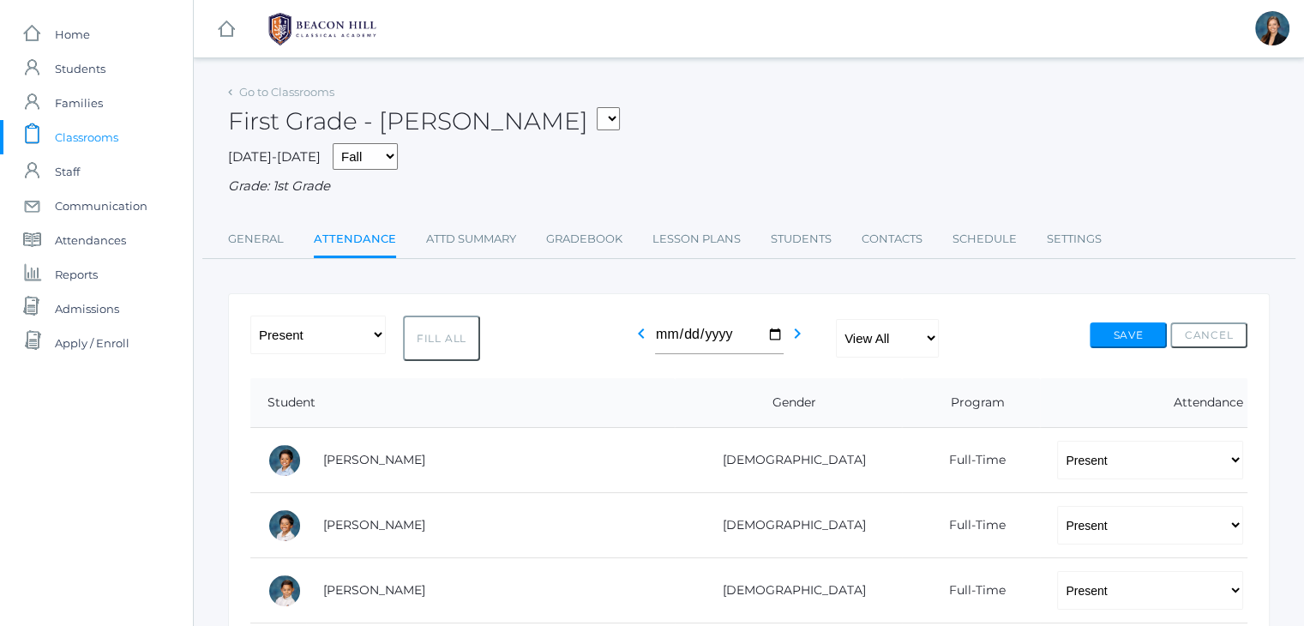
click at [76, 131] on span "Classrooms" at bounding box center [86, 137] width 63 height 34
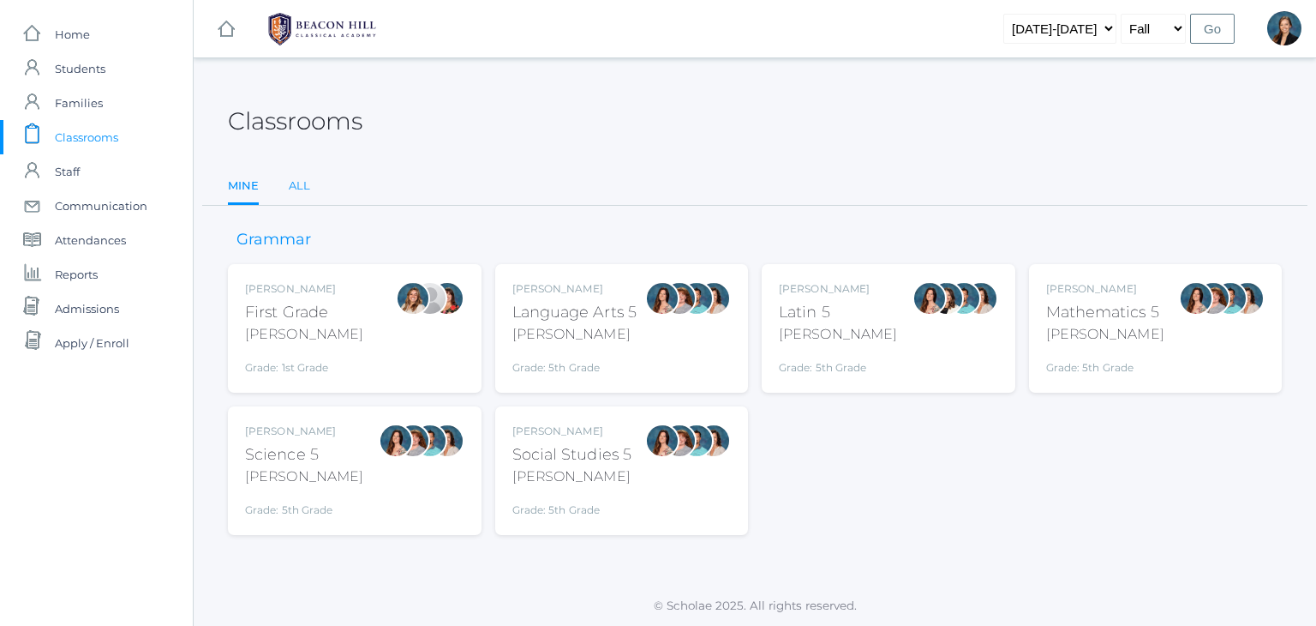
click at [302, 186] on link "All" at bounding box center [299, 186] width 21 height 34
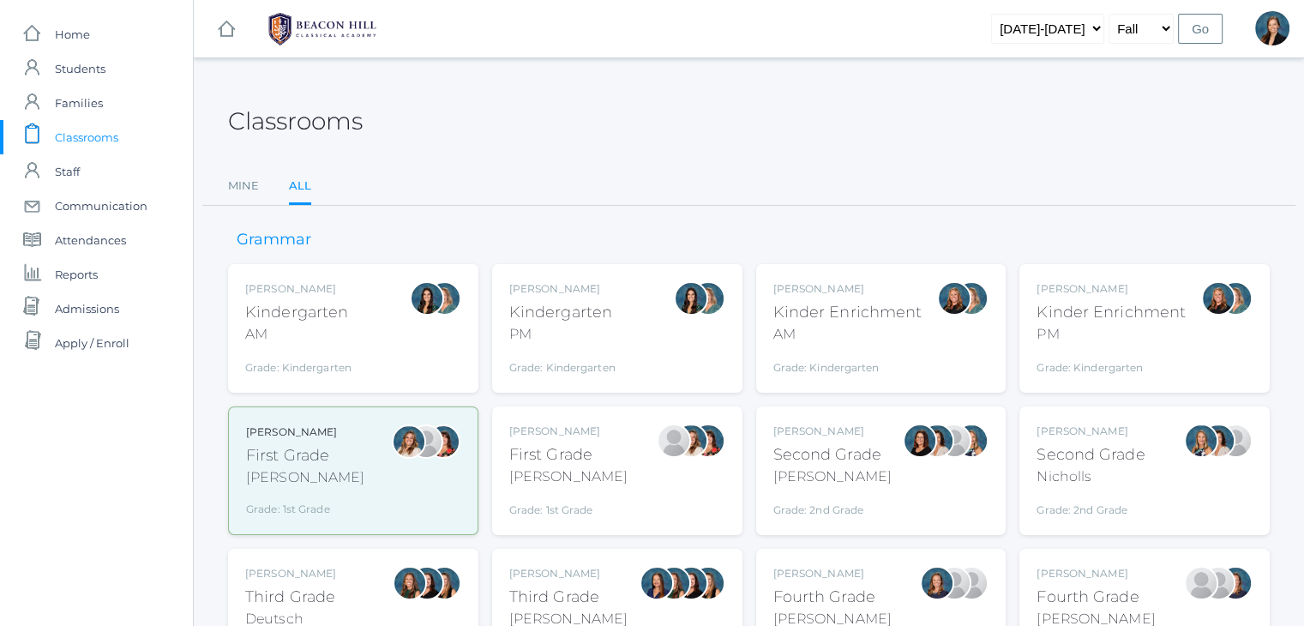
click at [867, 301] on div "Kinder Enrichment" at bounding box center [847, 312] width 149 height 23
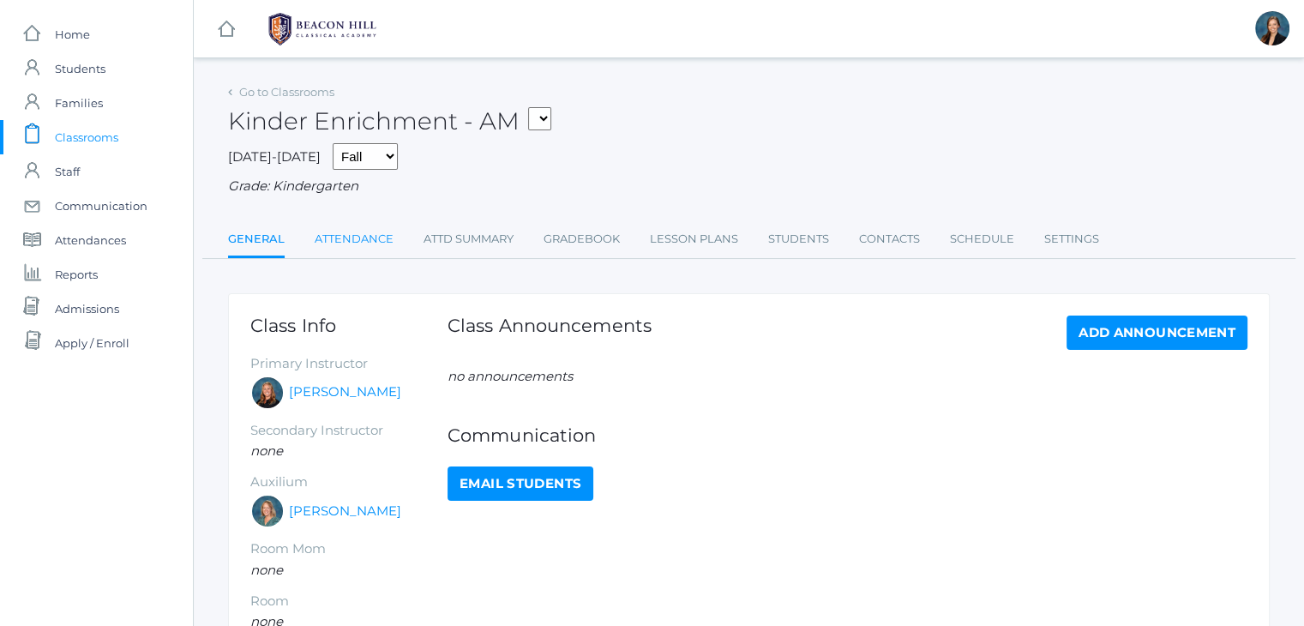
click at [342, 237] on link "Attendance" at bounding box center [354, 239] width 79 height 34
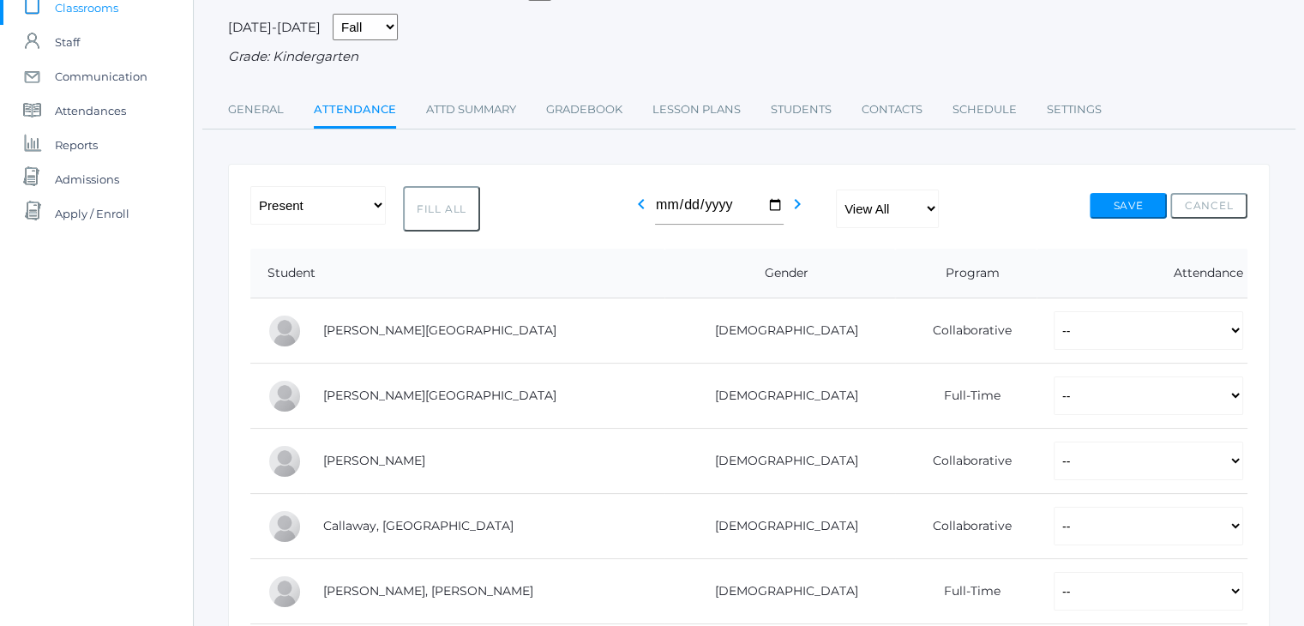
scroll to position [81, 0]
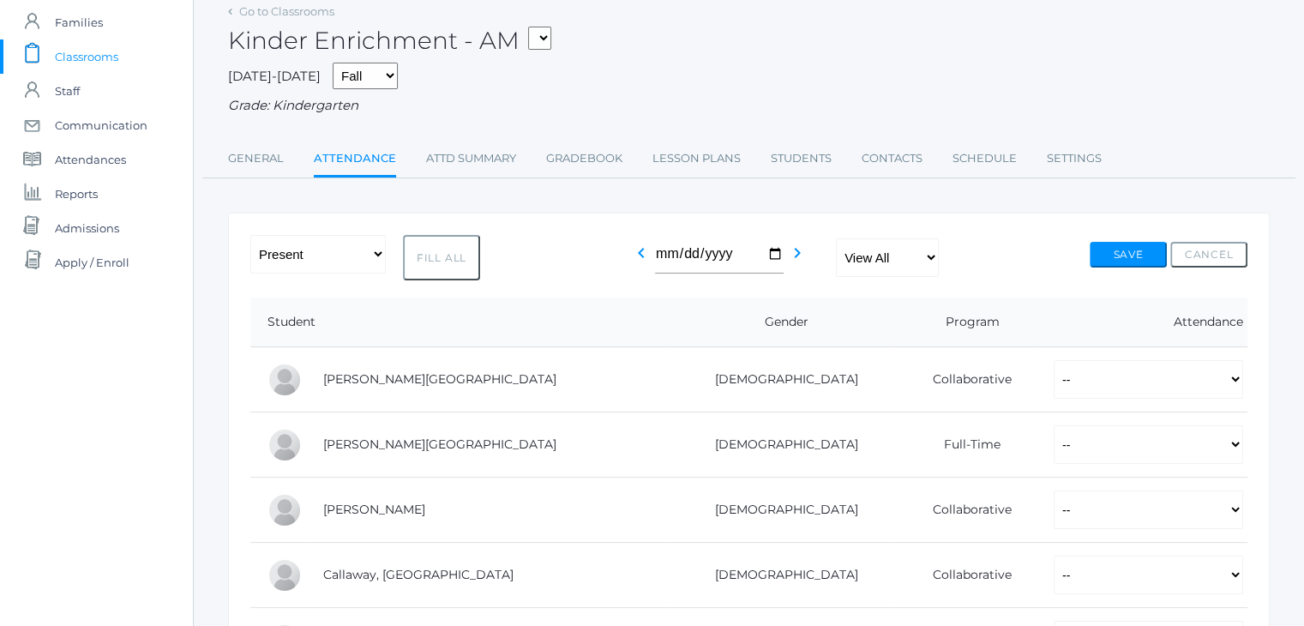
click at [93, 61] on span "Classrooms" at bounding box center [86, 56] width 63 height 34
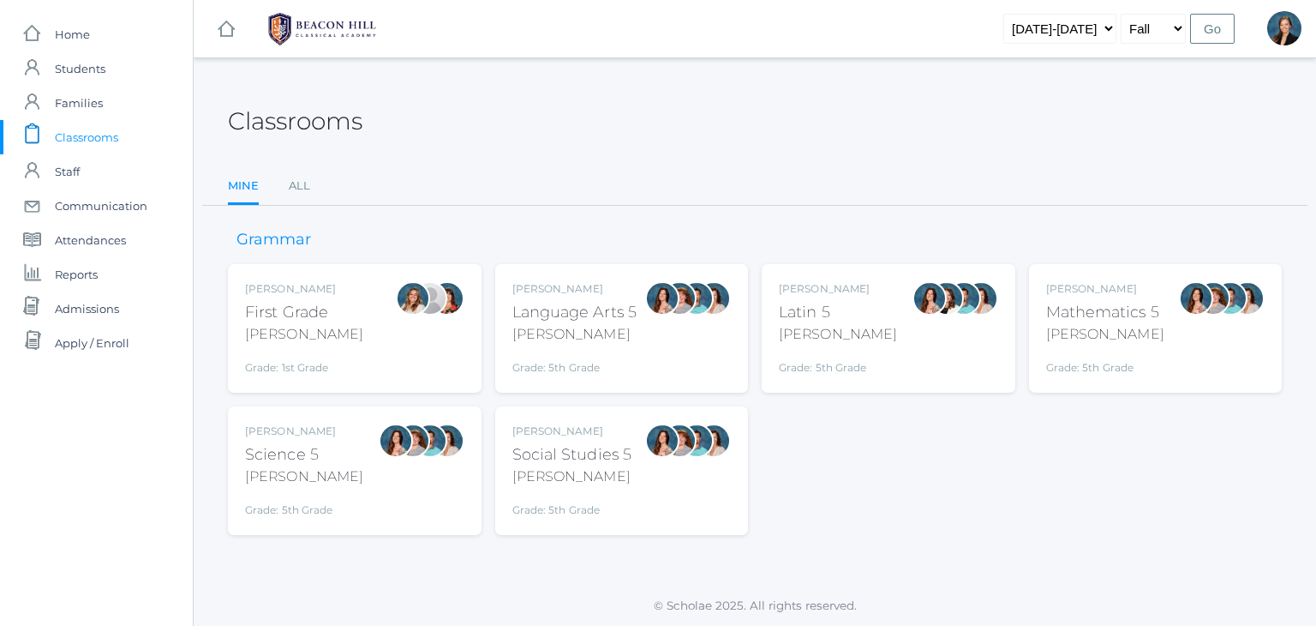
click at [600, 84] on div "Classrooms" at bounding box center [755, 111] width 1054 height 63
click at [572, 88] on div "Classrooms" at bounding box center [755, 111] width 1054 height 63
click at [85, 143] on span "Classrooms" at bounding box center [86, 137] width 63 height 34
click at [298, 183] on link "All" at bounding box center [299, 186] width 21 height 34
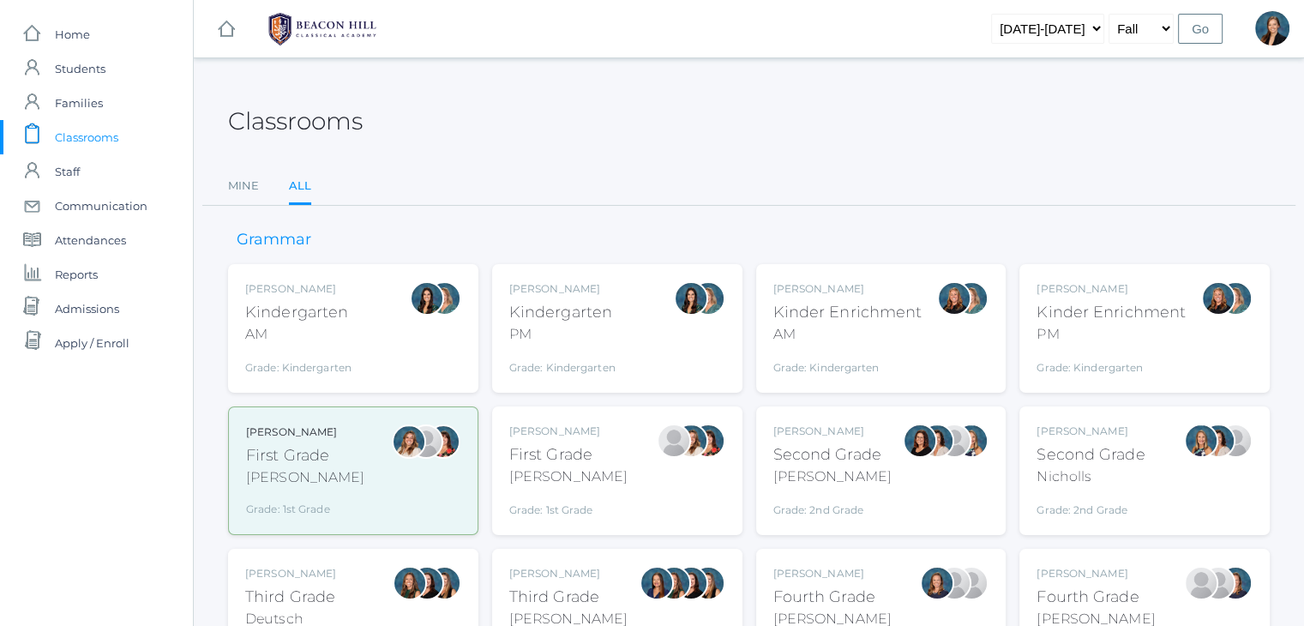
click at [752, 147] on div "Classrooms Mine All Mine All" at bounding box center [748, 143] width 1041 height 126
click at [826, 476] on div "[PERSON_NAME]" at bounding box center [832, 476] width 118 height 21
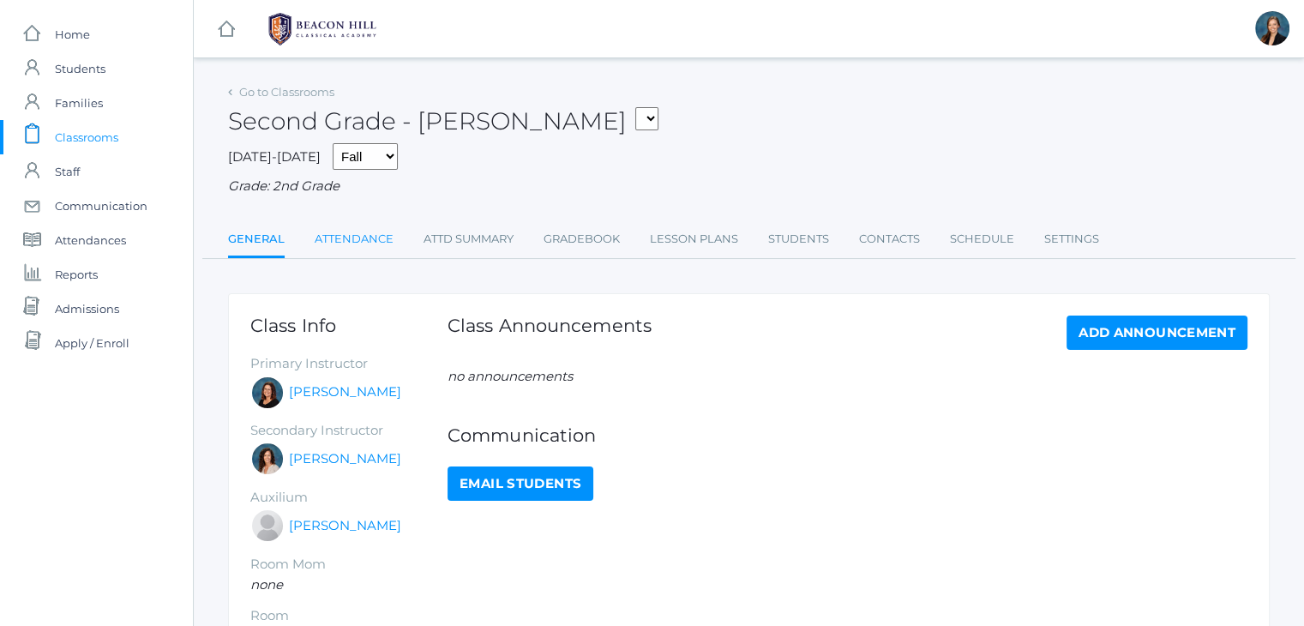
click at [353, 231] on link "Attendance" at bounding box center [354, 239] width 79 height 34
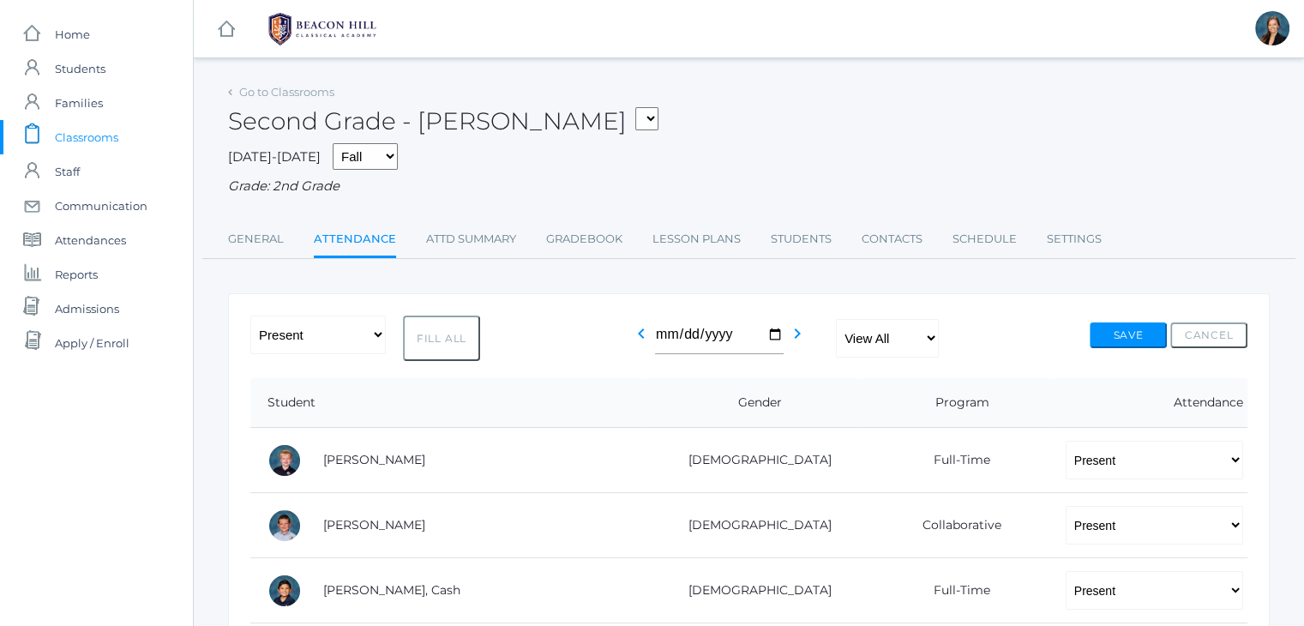
click at [70, 135] on span "Classrooms" at bounding box center [86, 137] width 63 height 34
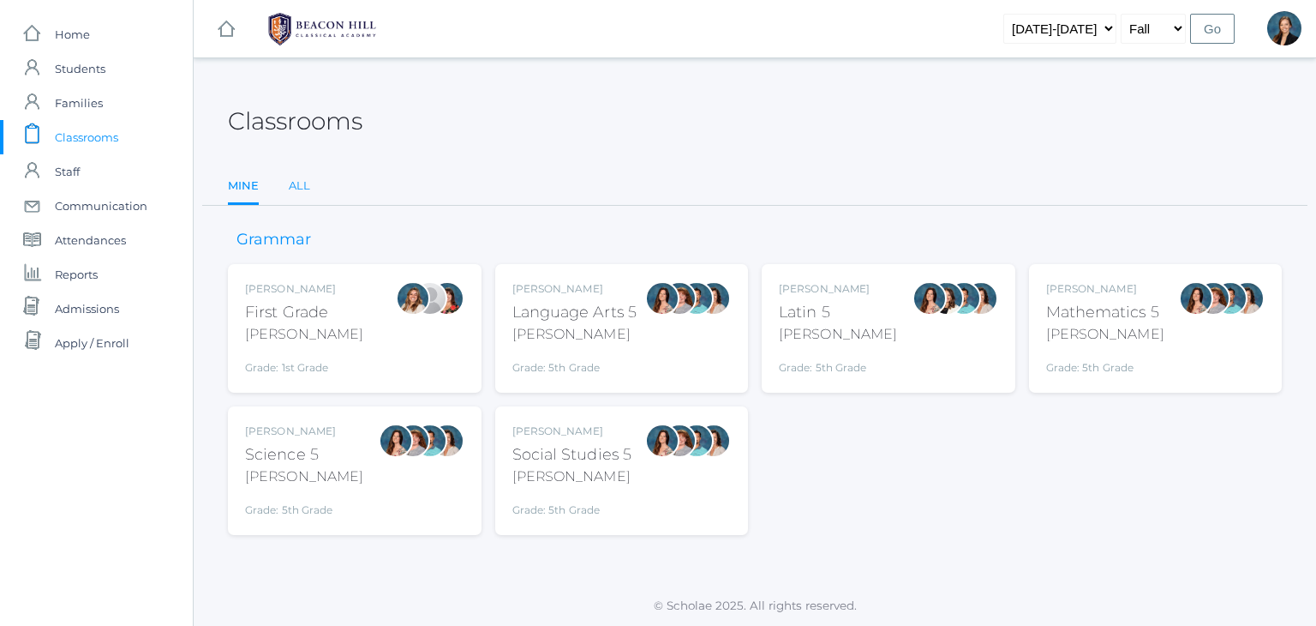
click at [301, 183] on link "All" at bounding box center [299, 186] width 21 height 34
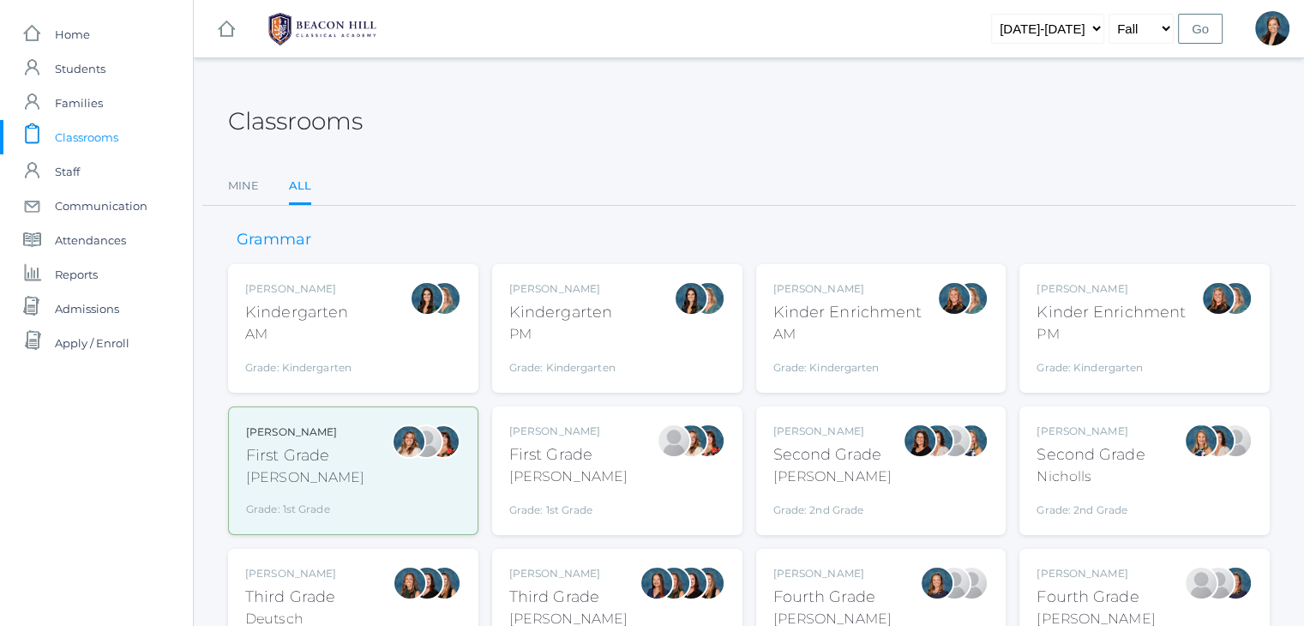
click at [1081, 498] on div "Grade: 2nd Grade" at bounding box center [1090, 506] width 108 height 24
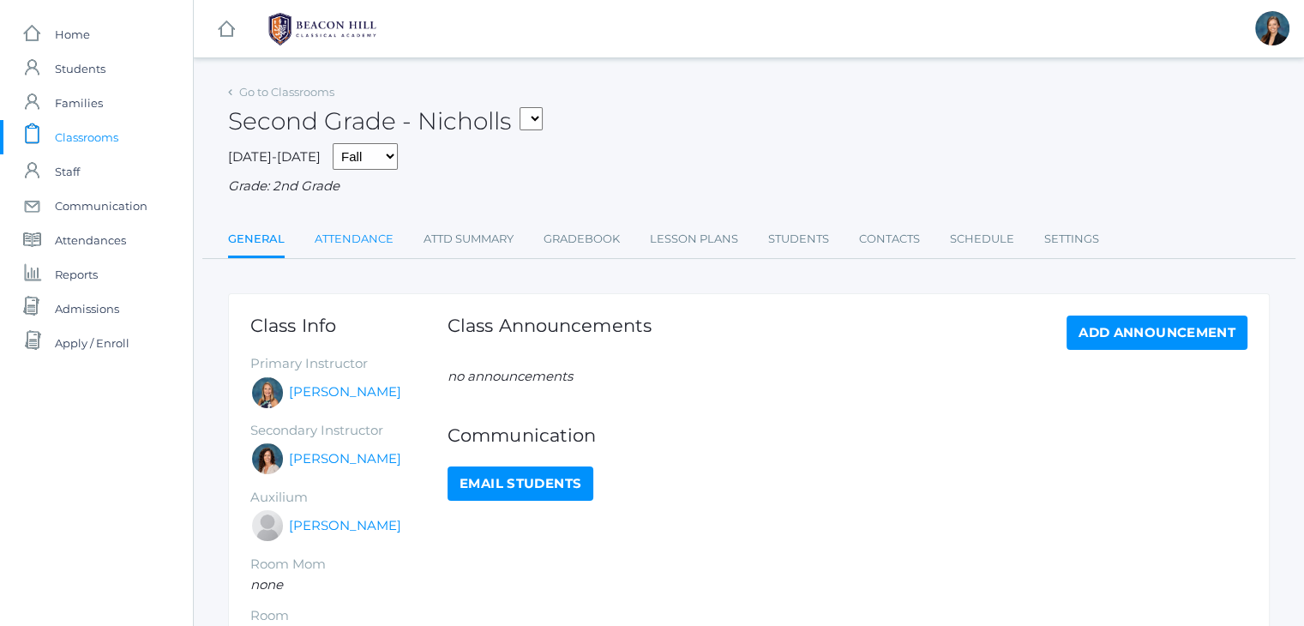
click at [349, 247] on link "Attendance" at bounding box center [354, 239] width 79 height 34
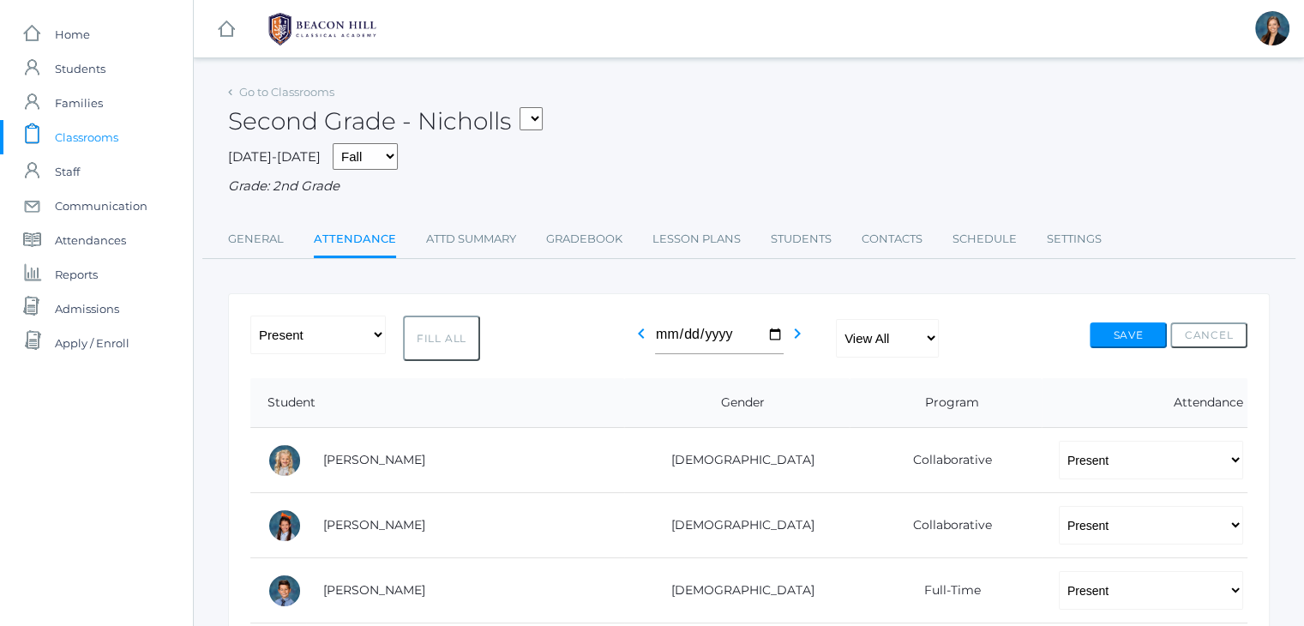
click at [75, 138] on span "Classrooms" at bounding box center [86, 137] width 63 height 34
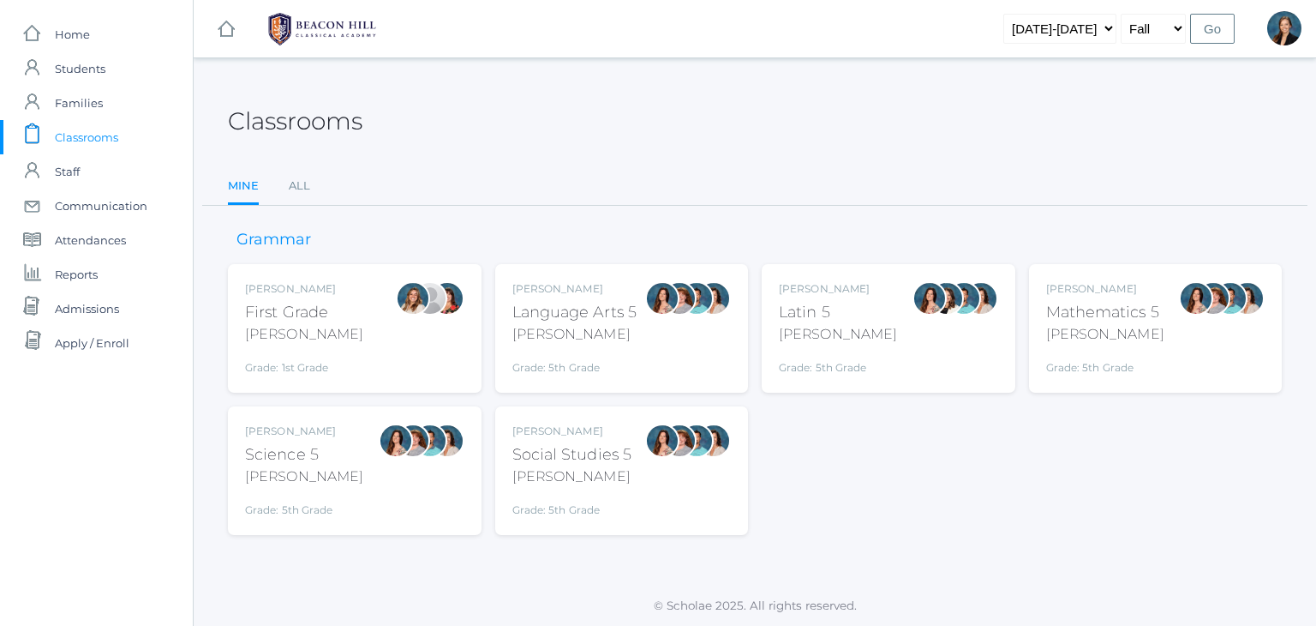
click at [581, 159] on div "Classrooms Mine All Mine All" at bounding box center [755, 143] width 1054 height 126
click at [300, 189] on link "All" at bounding box center [299, 186] width 21 height 34
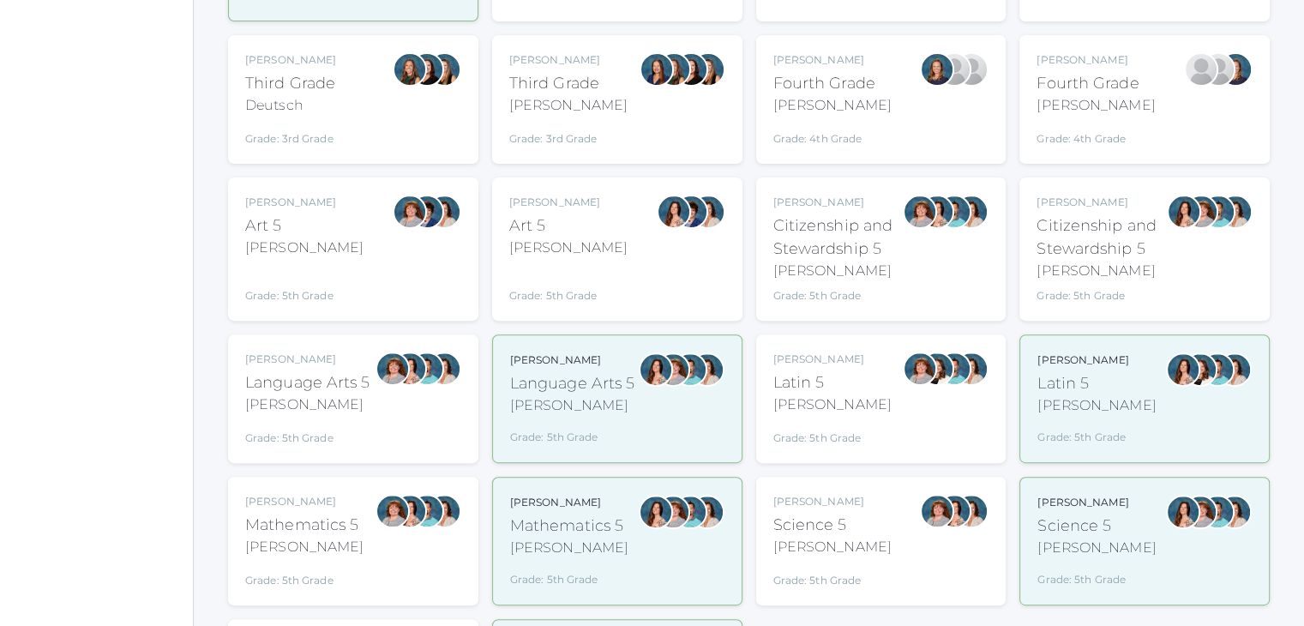
scroll to position [548, 0]
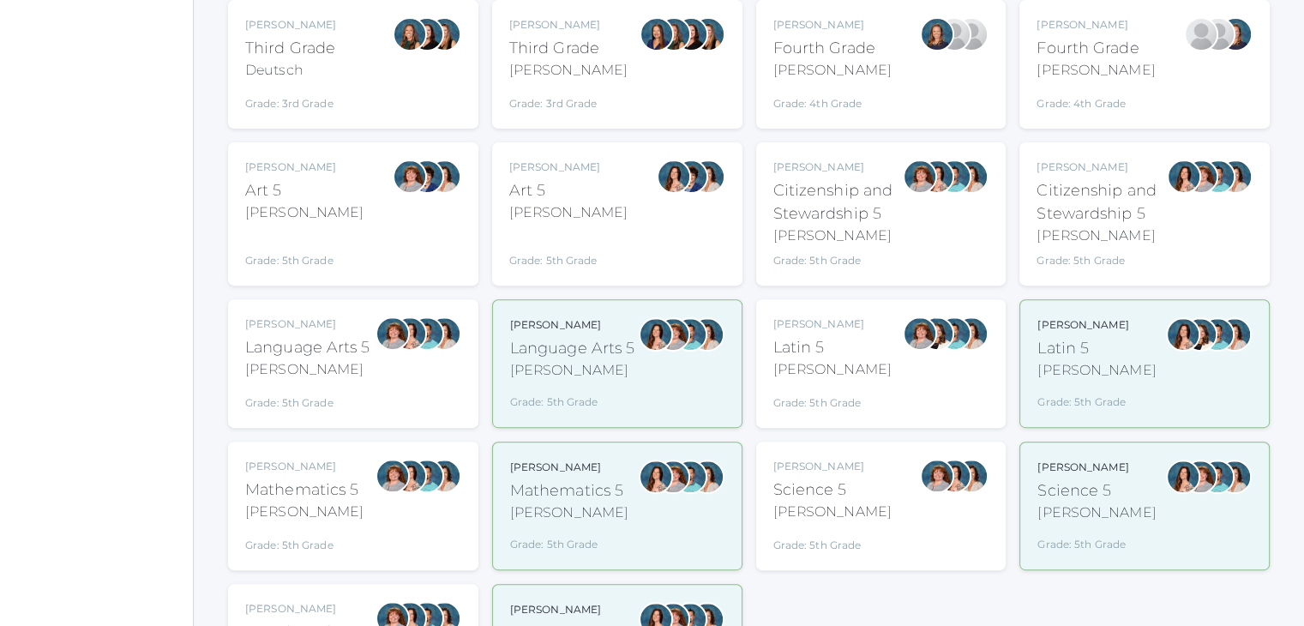
click at [362, 341] on div "Language Arts 5" at bounding box center [307, 347] width 125 height 23
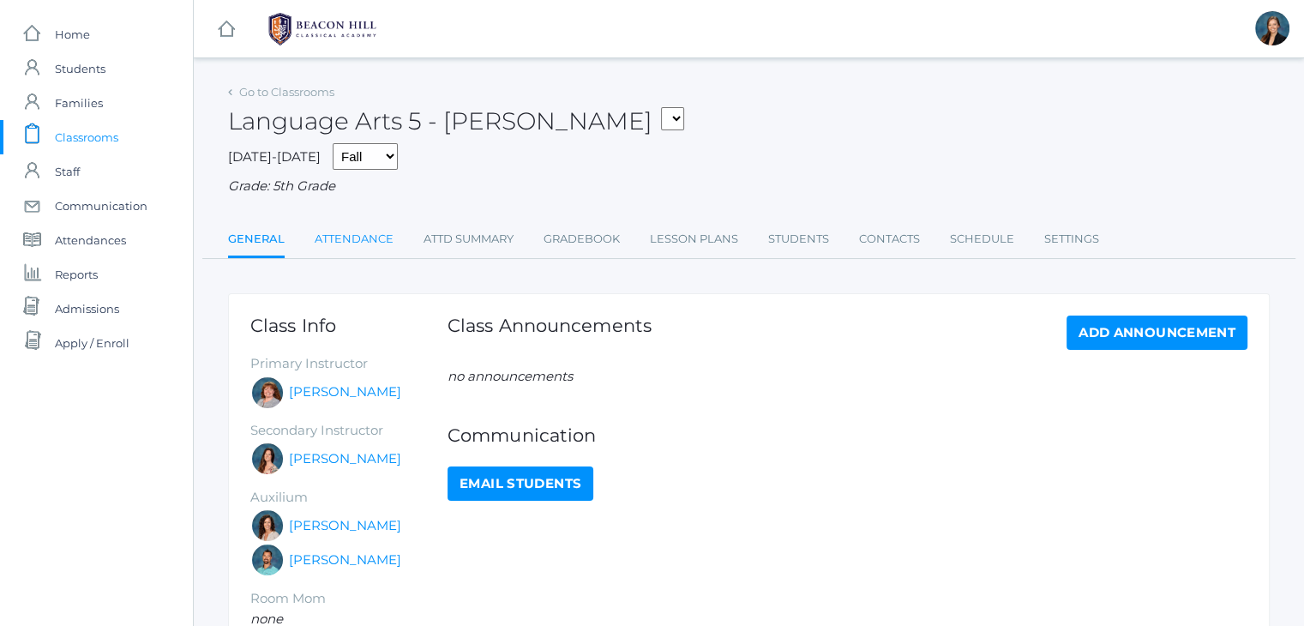
click at [367, 241] on link "Attendance" at bounding box center [354, 239] width 79 height 34
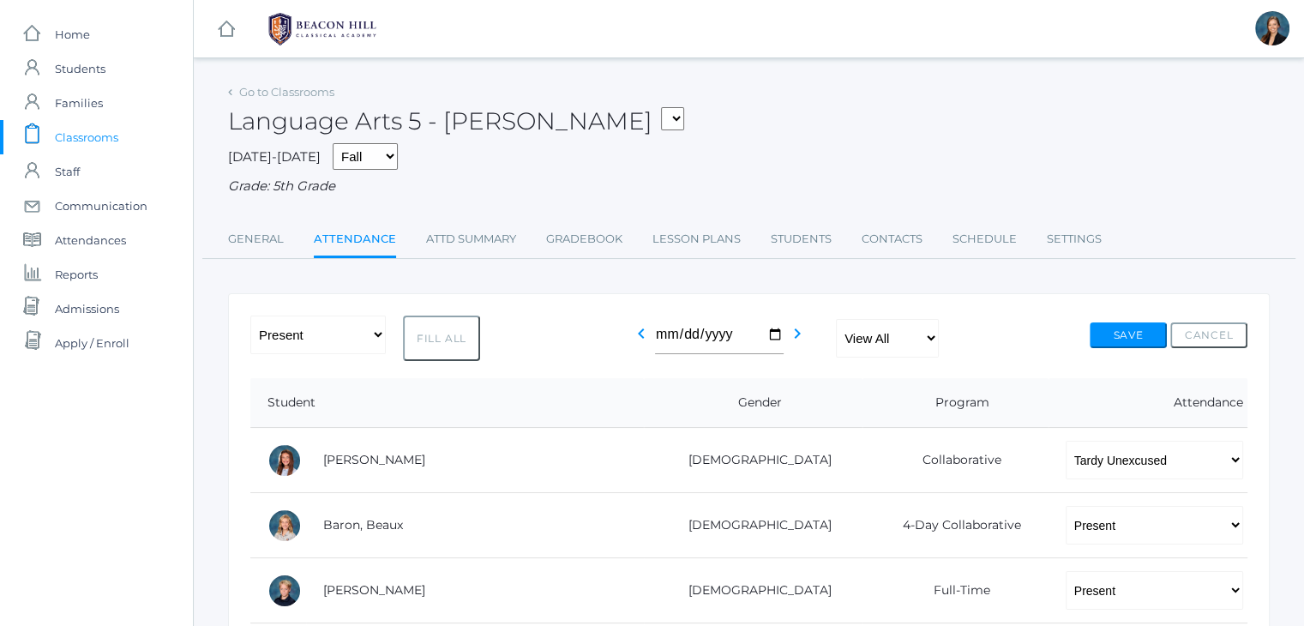
click at [108, 141] on span "Classrooms" at bounding box center [86, 137] width 63 height 34
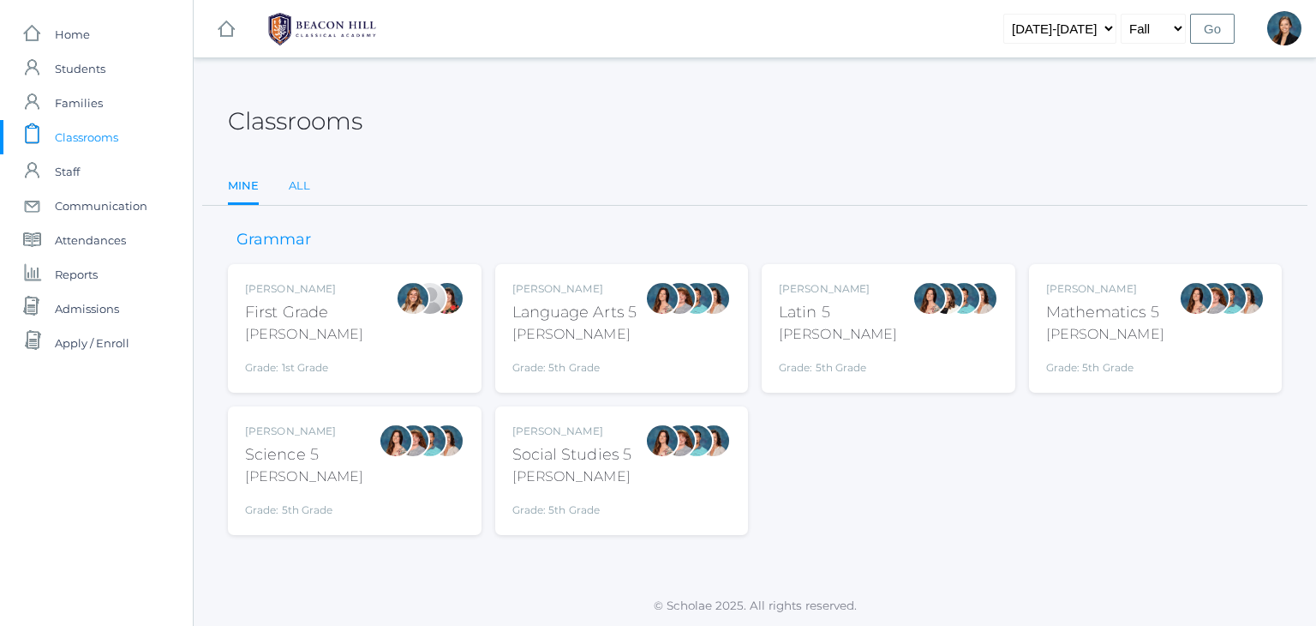
click at [302, 182] on link "All" at bounding box center [299, 186] width 21 height 34
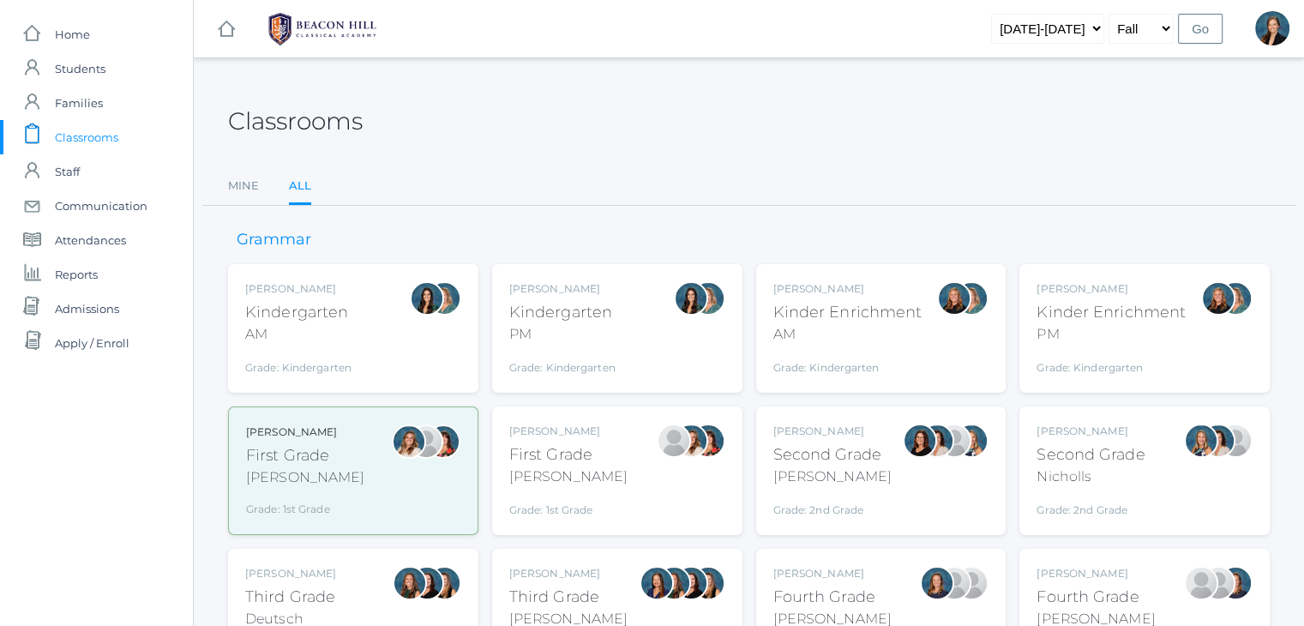
click at [806, 561] on div "Ellie Bradley Fourth Grade Bradley Grade: 4th Grade 04LA" at bounding box center [881, 612] width 250 height 129
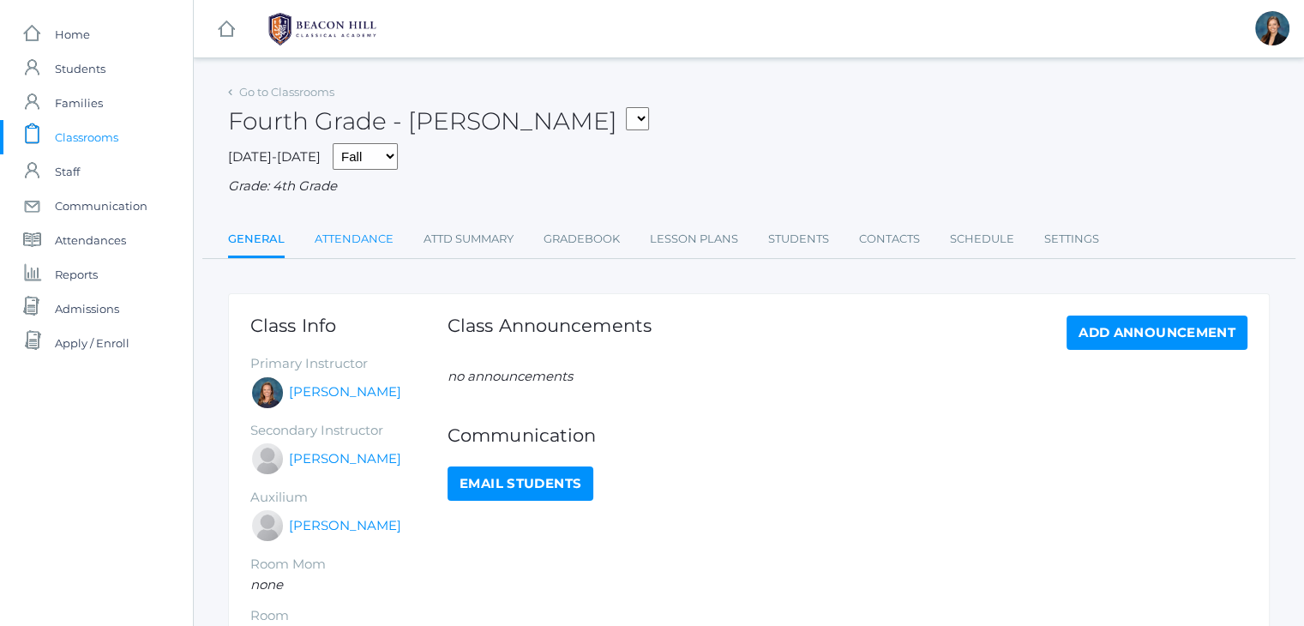
click at [341, 235] on link "Attendance" at bounding box center [354, 239] width 79 height 34
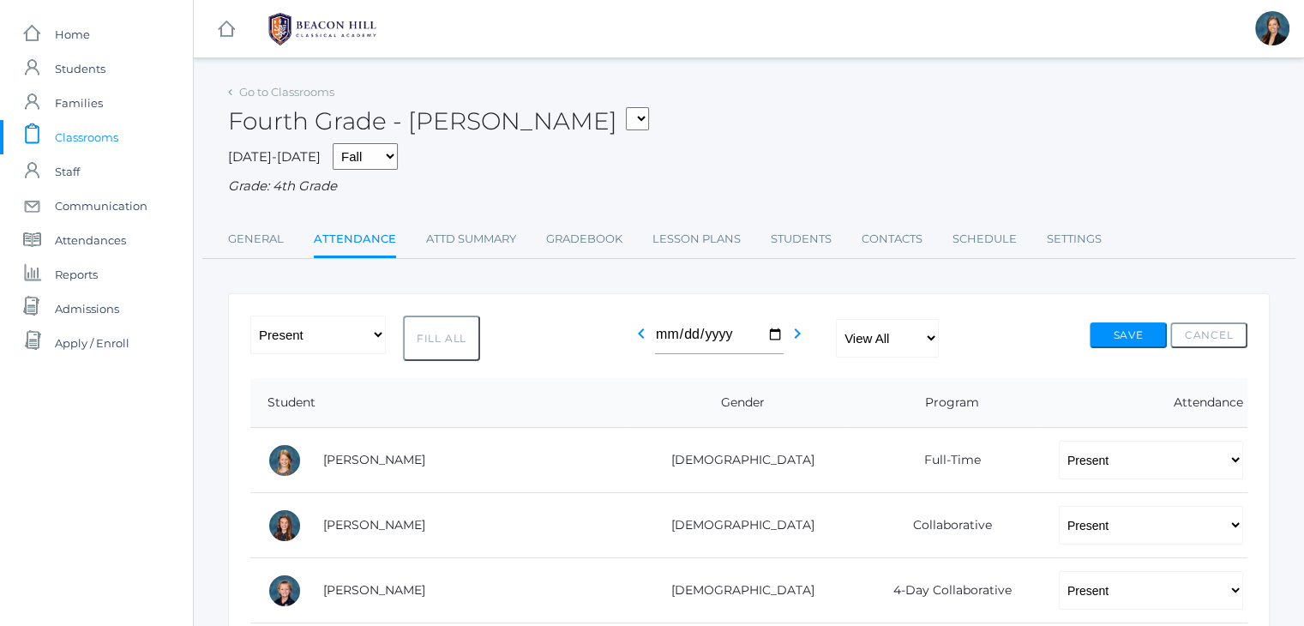
click at [89, 138] on span "Classrooms" at bounding box center [86, 137] width 63 height 34
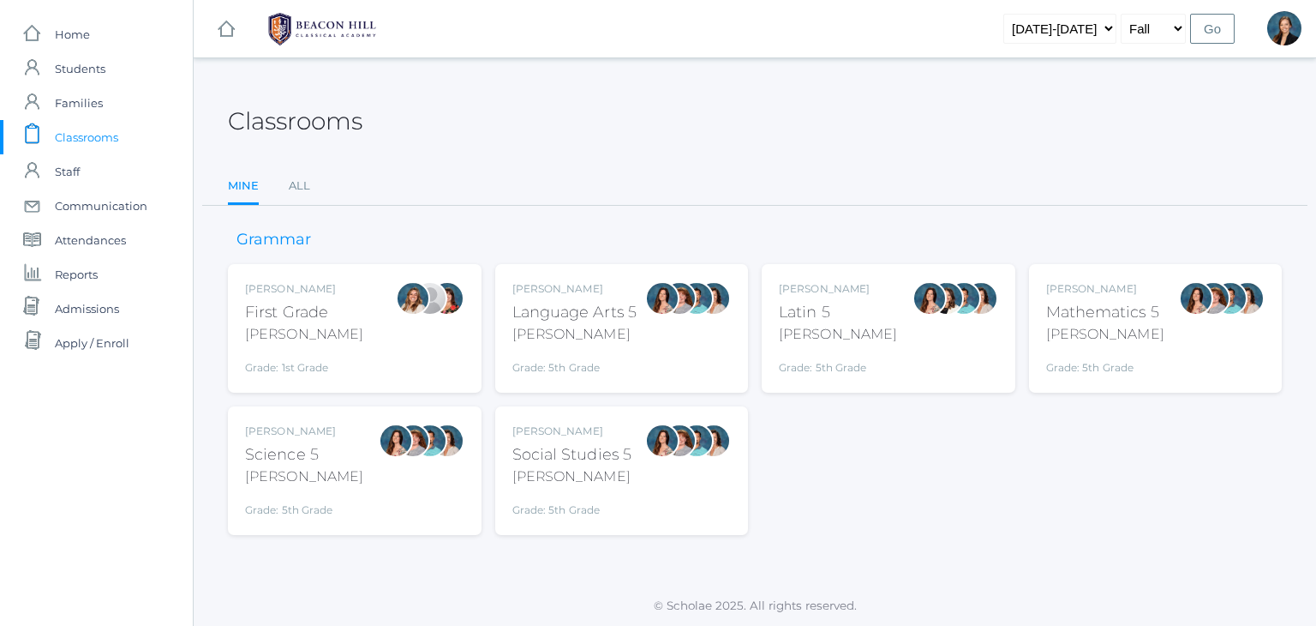
click at [600, 200] on ul "Mine All" at bounding box center [755, 187] width 1054 height 37
click at [298, 190] on link "All" at bounding box center [299, 186] width 21 height 34
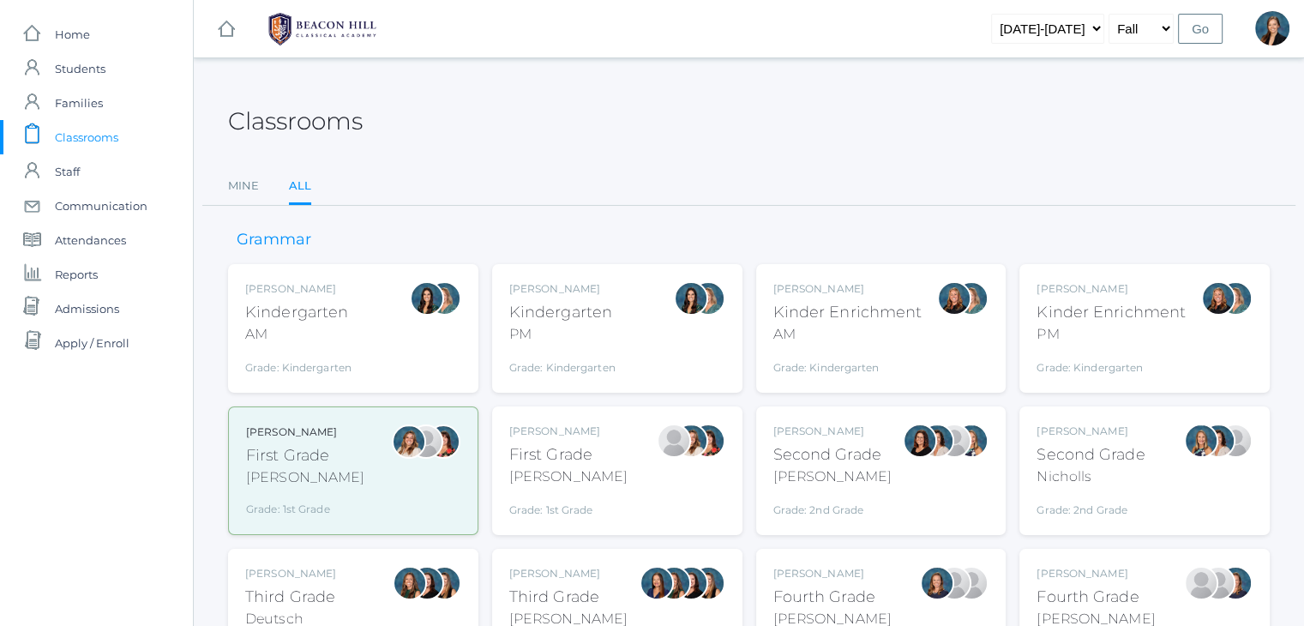
click at [1078, 572] on div "[PERSON_NAME]" at bounding box center [1095, 573] width 118 height 15
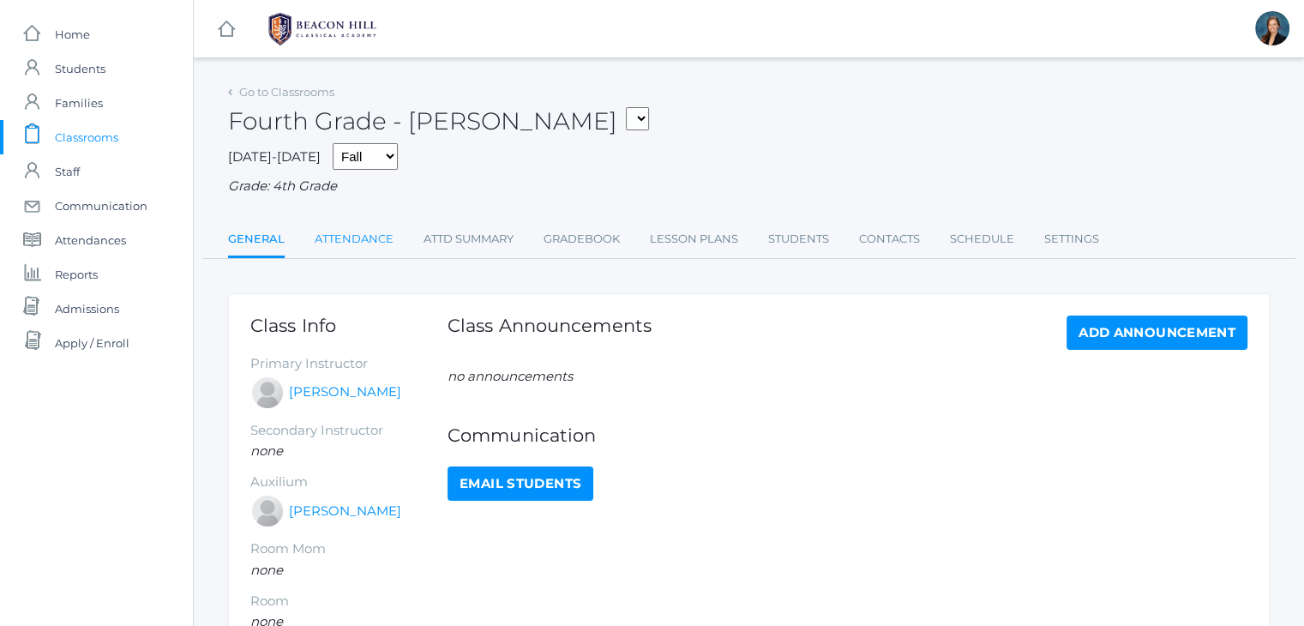
click at [359, 228] on link "Attendance" at bounding box center [354, 239] width 79 height 34
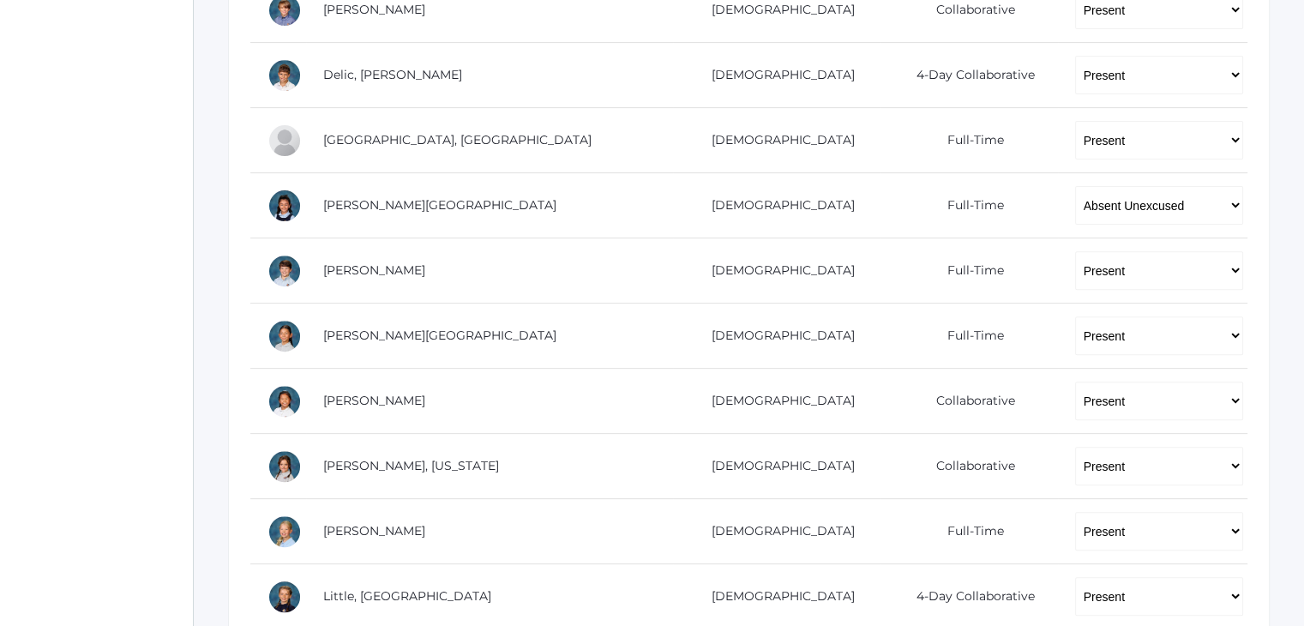
scroll to position [583, 0]
click at [1077, 189] on select "-- Present Present-At-Home Tardy Excused Tardy Unexcused Absent Excused Absent …" at bounding box center [1159, 202] width 168 height 39
select select "TU"
click at [1075, 183] on select "-- Present Present-At-Home Tardy Excused Tardy Unexcused Absent Excused Absent …" at bounding box center [1159, 202] width 168 height 39
click at [0, 232] on div "icons/ui/navigation/home Created with Sketch. Home icons/user/plain Created wit…" at bounding box center [96, 251] width 193 height 1669
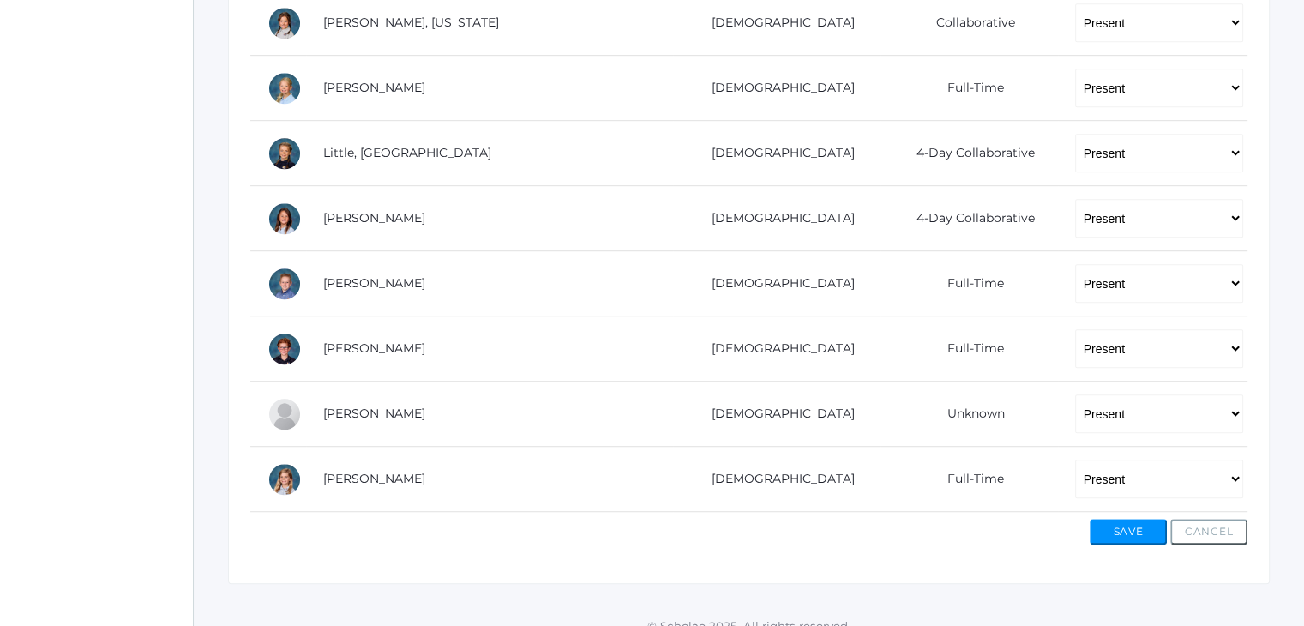
scroll to position [1040, 0]
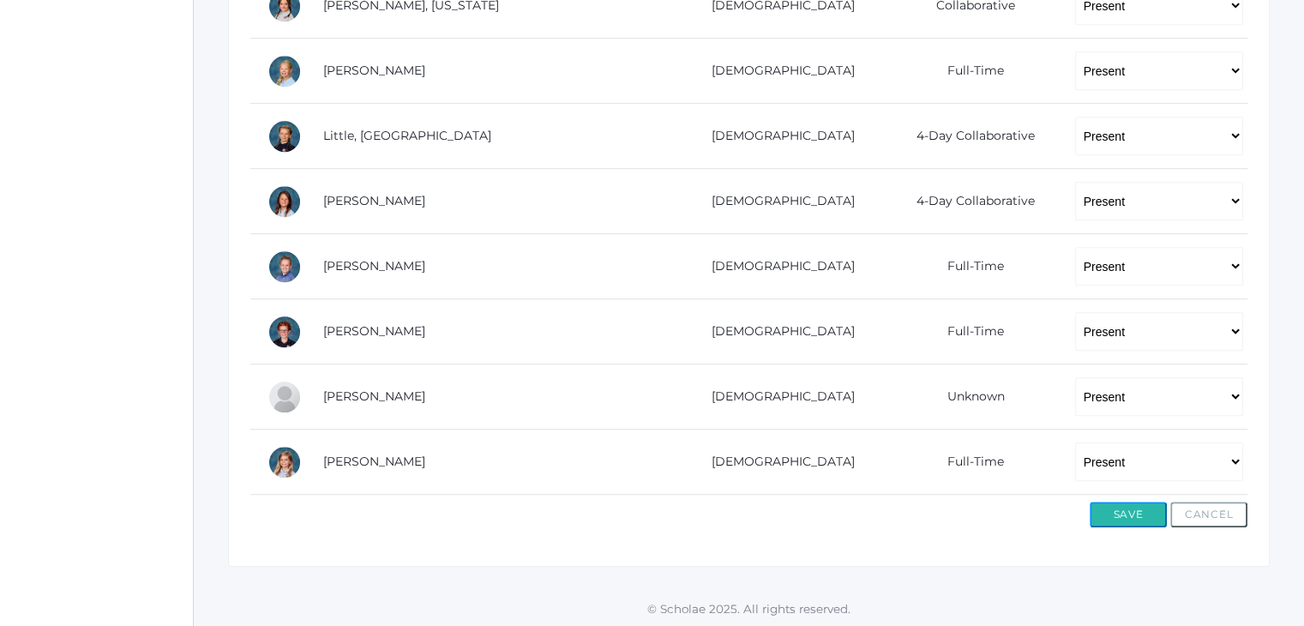
click at [1148, 508] on button "Save" at bounding box center [1127, 514] width 77 height 26
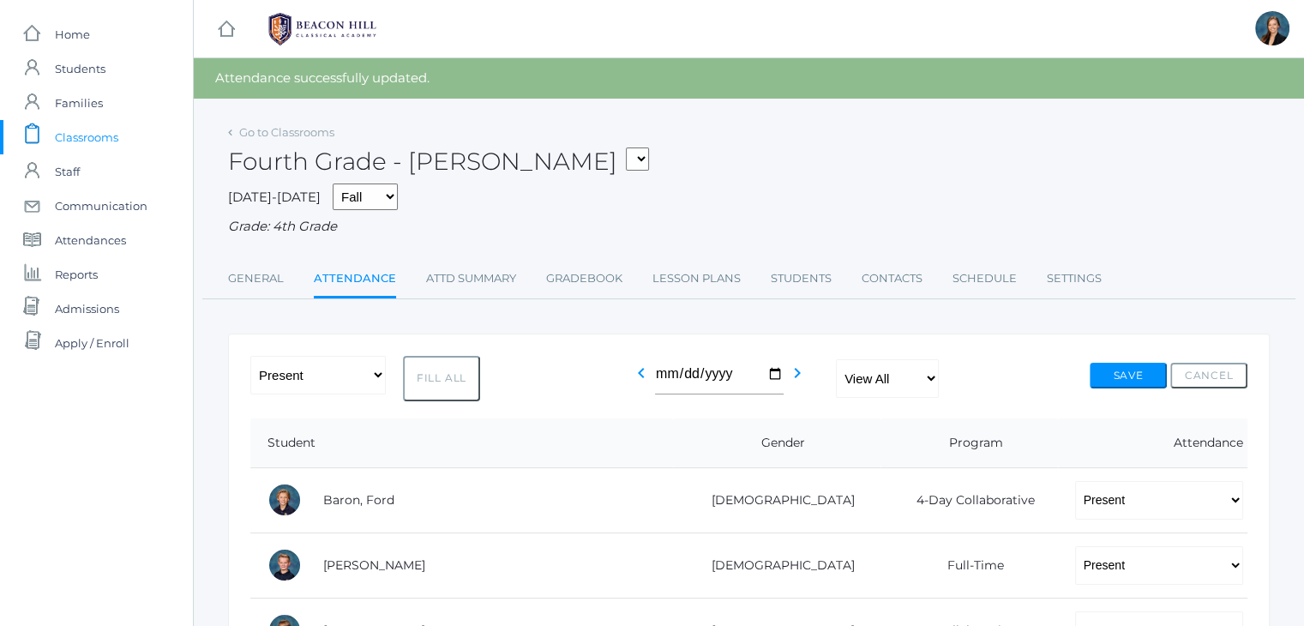
click at [97, 140] on span "Classrooms" at bounding box center [86, 137] width 63 height 34
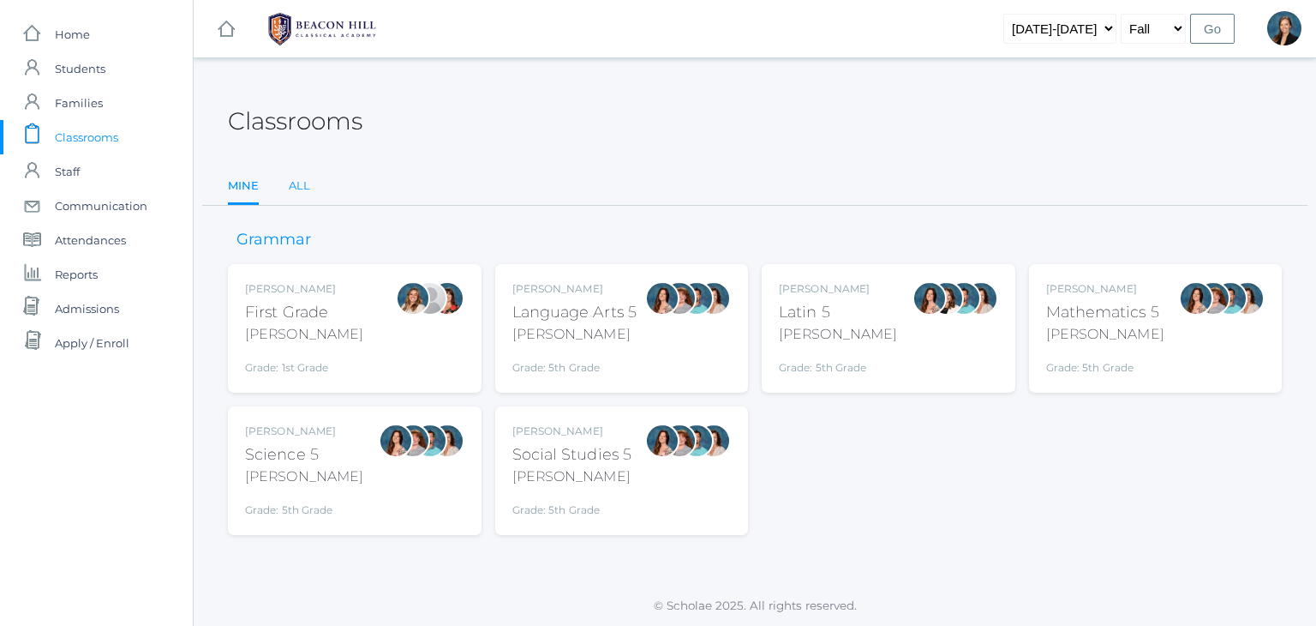
click at [297, 191] on link "All" at bounding box center [299, 186] width 21 height 34
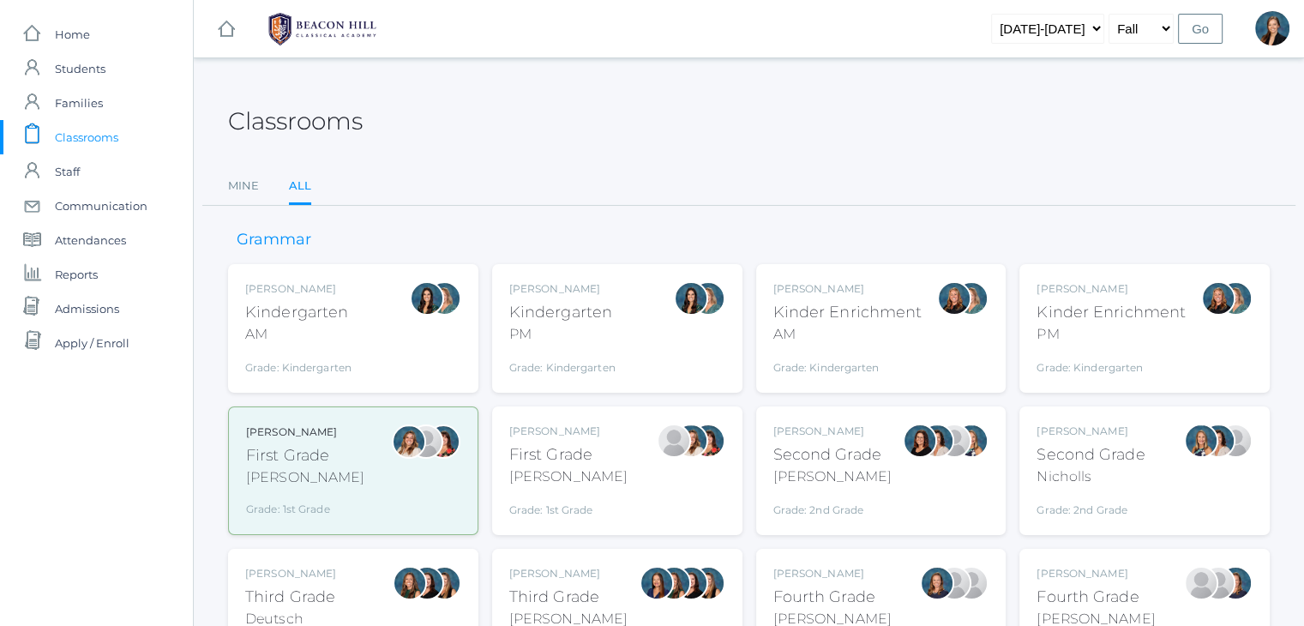
scroll to position [34, 0]
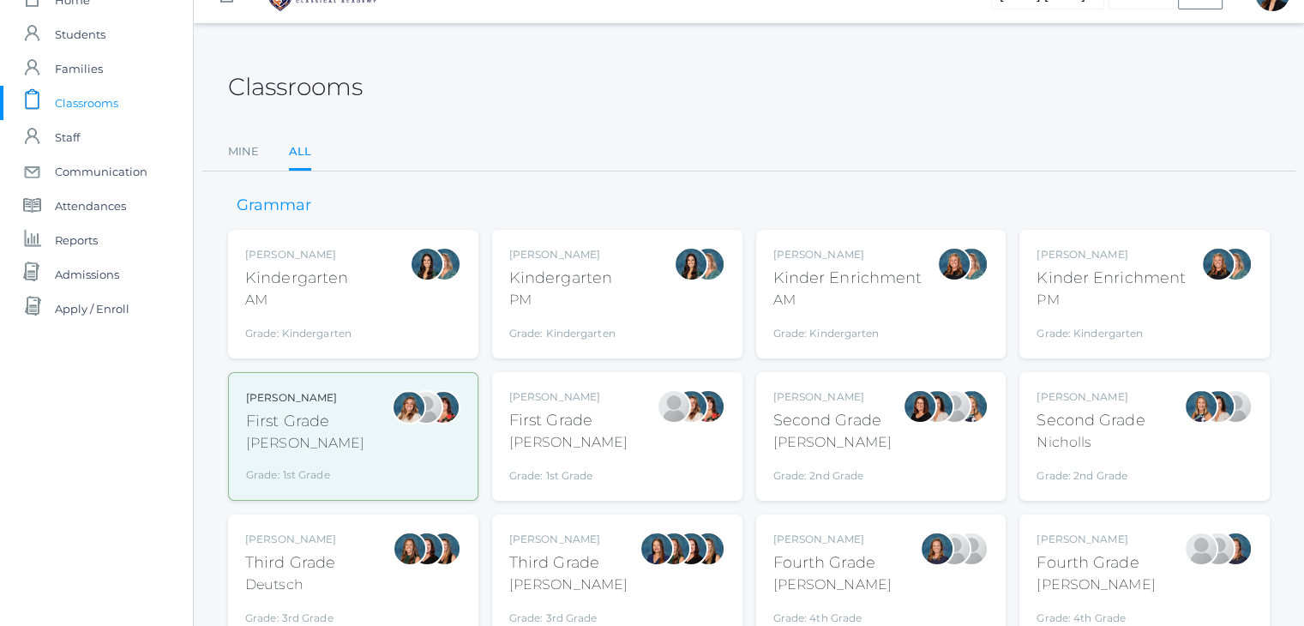
click at [290, 538] on div "[PERSON_NAME]" at bounding box center [290, 538] width 91 height 15
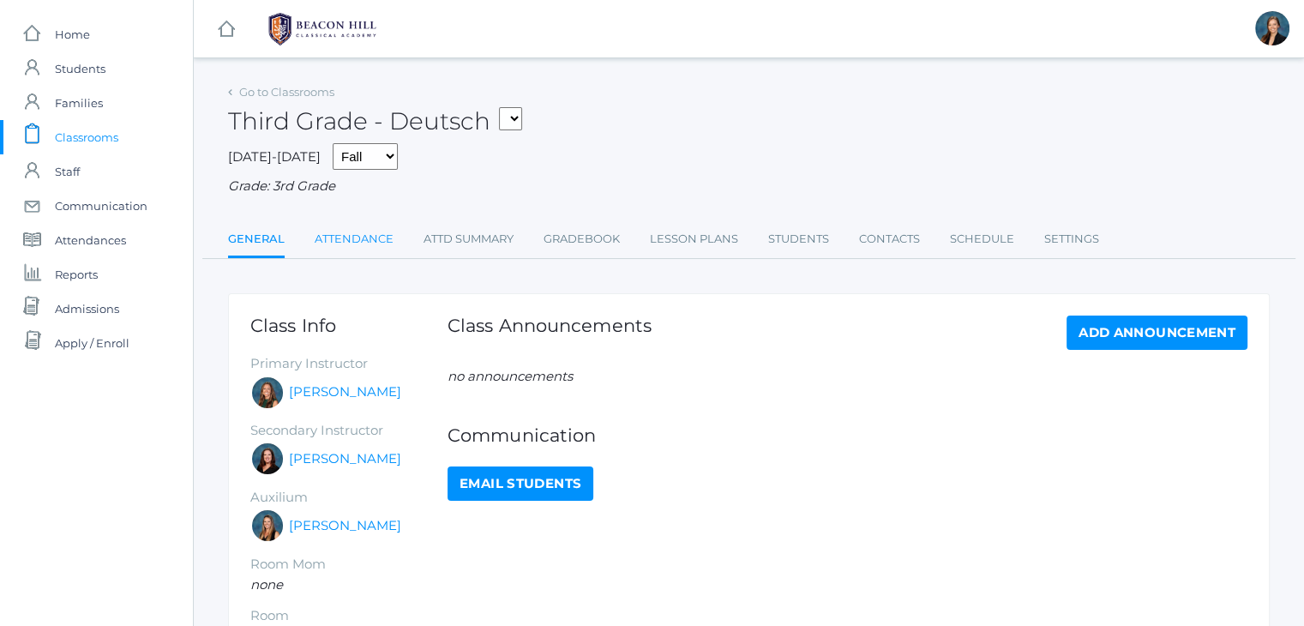
click at [345, 241] on link "Attendance" at bounding box center [354, 239] width 79 height 34
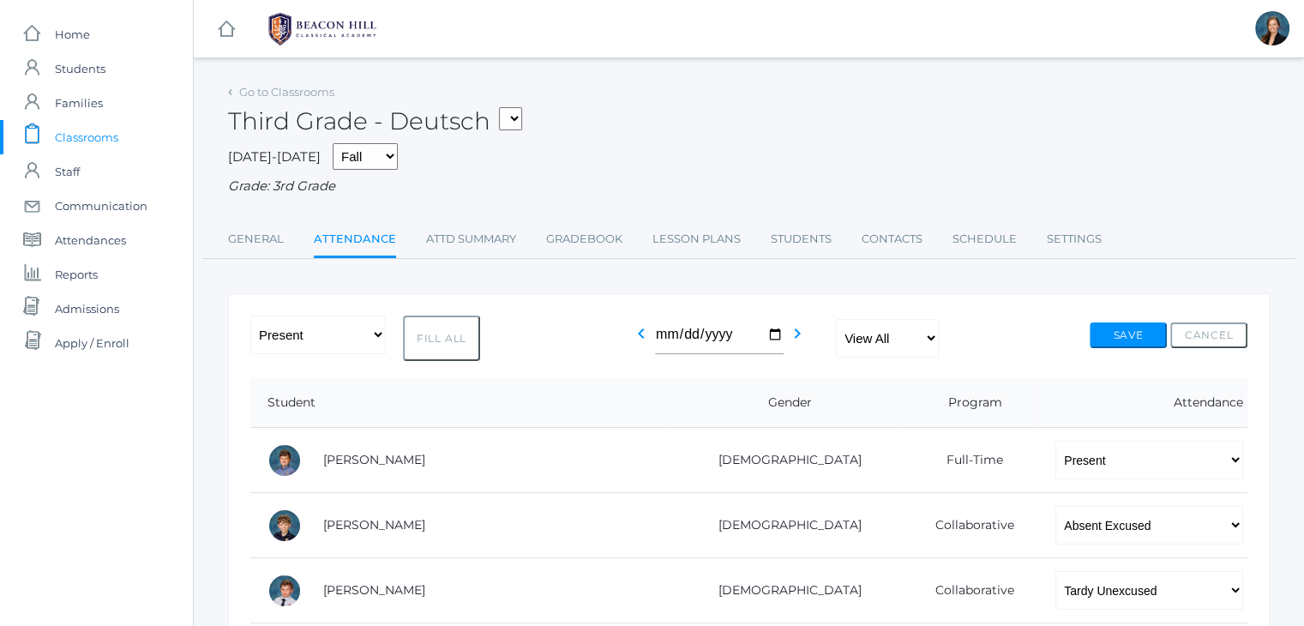
click at [87, 145] on span "Classrooms" at bounding box center [86, 137] width 63 height 34
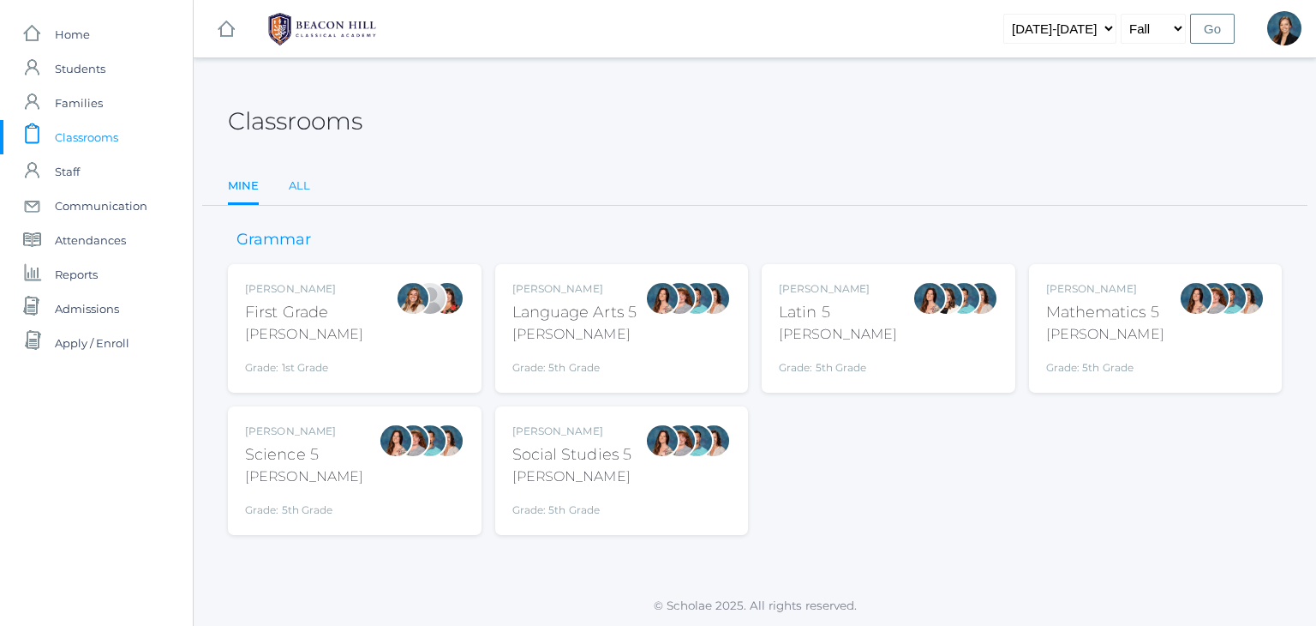
click at [300, 183] on link "All" at bounding box center [299, 186] width 21 height 34
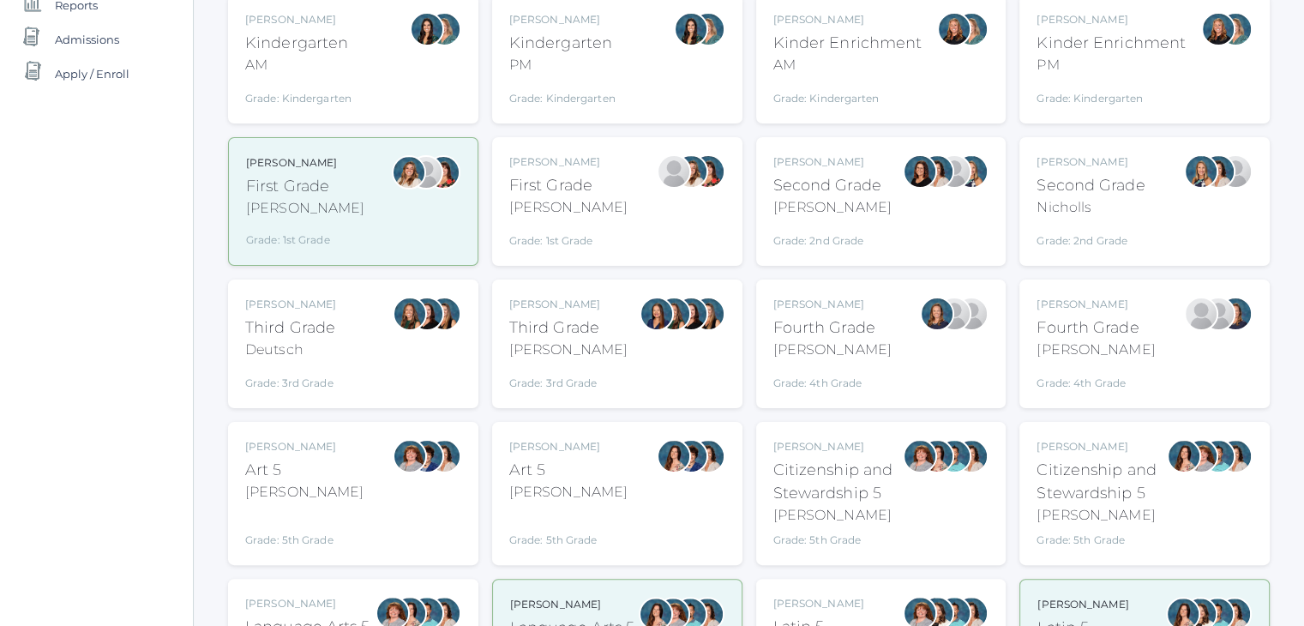
scroll to position [274, 0]
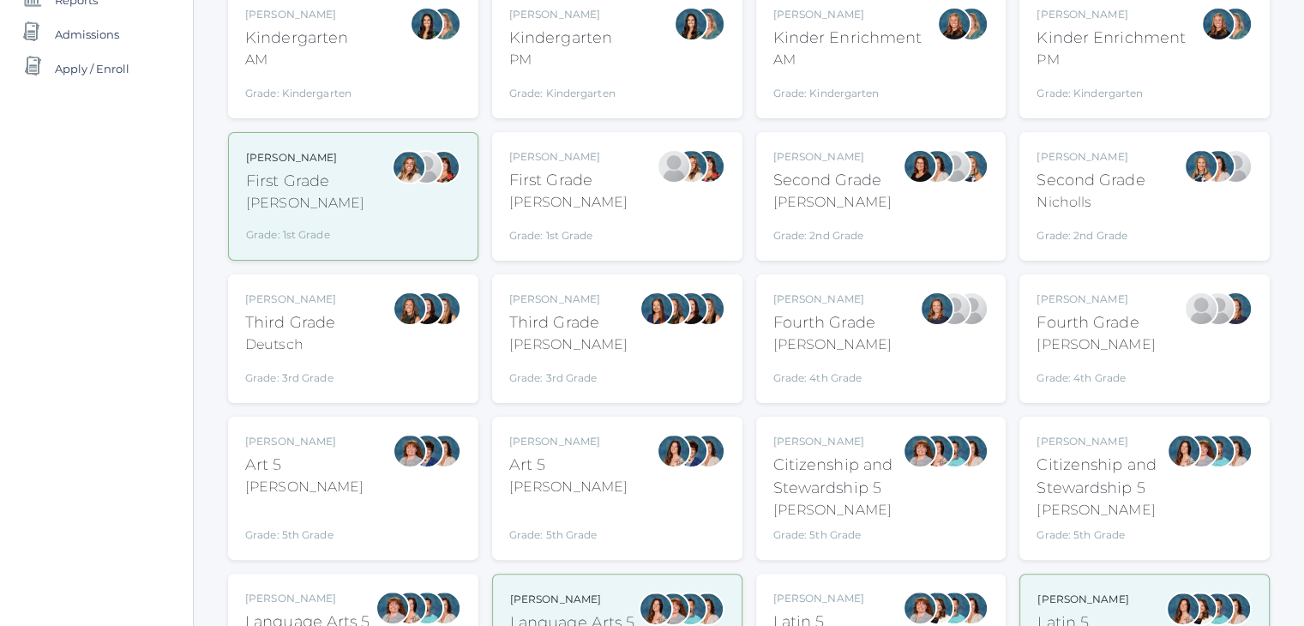
click at [558, 351] on div "[PERSON_NAME]" at bounding box center [568, 344] width 118 height 21
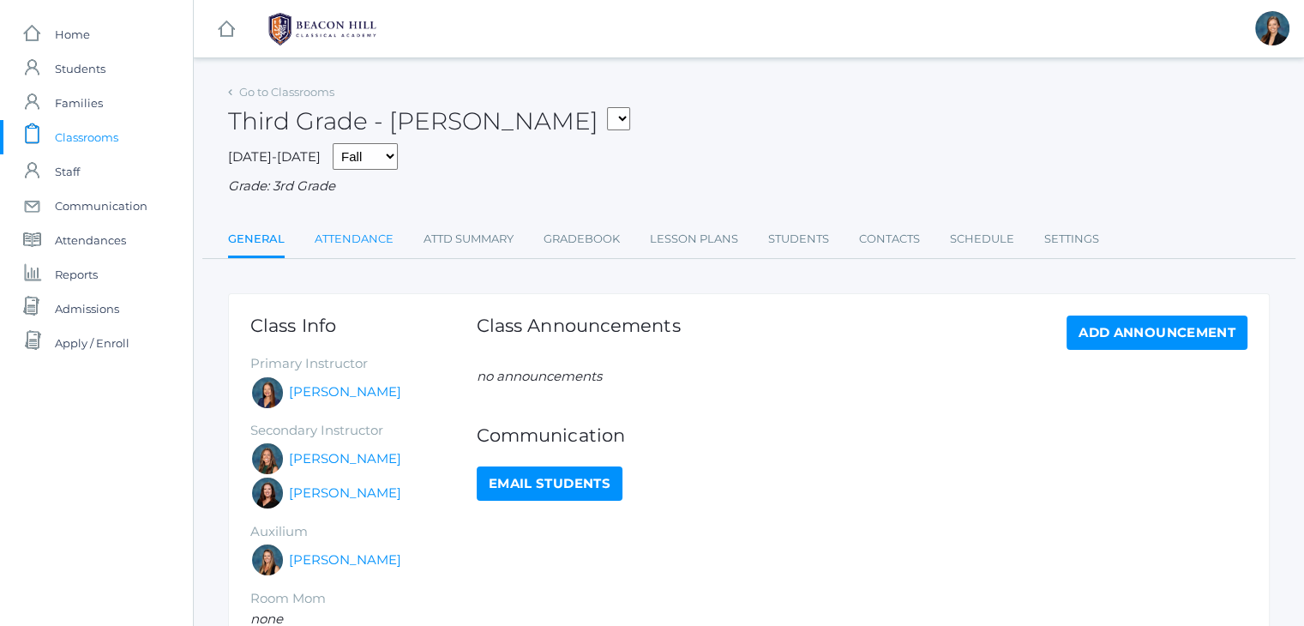
click at [339, 231] on link "Attendance" at bounding box center [354, 239] width 79 height 34
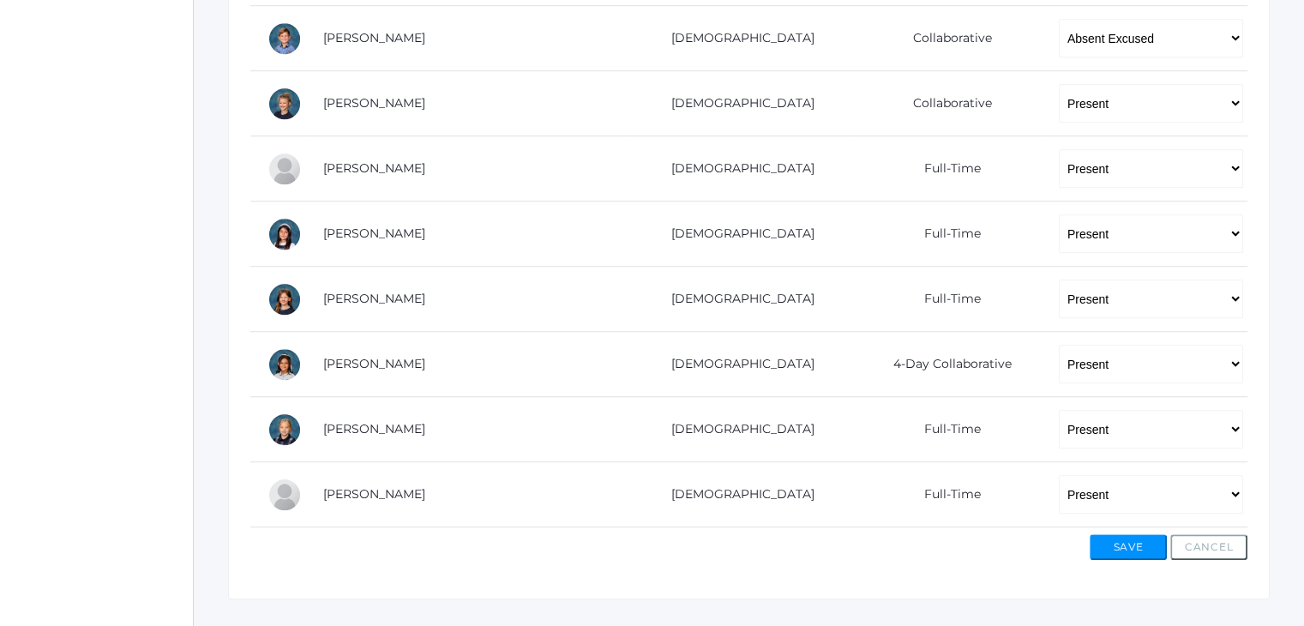
scroll to position [1170, 0]
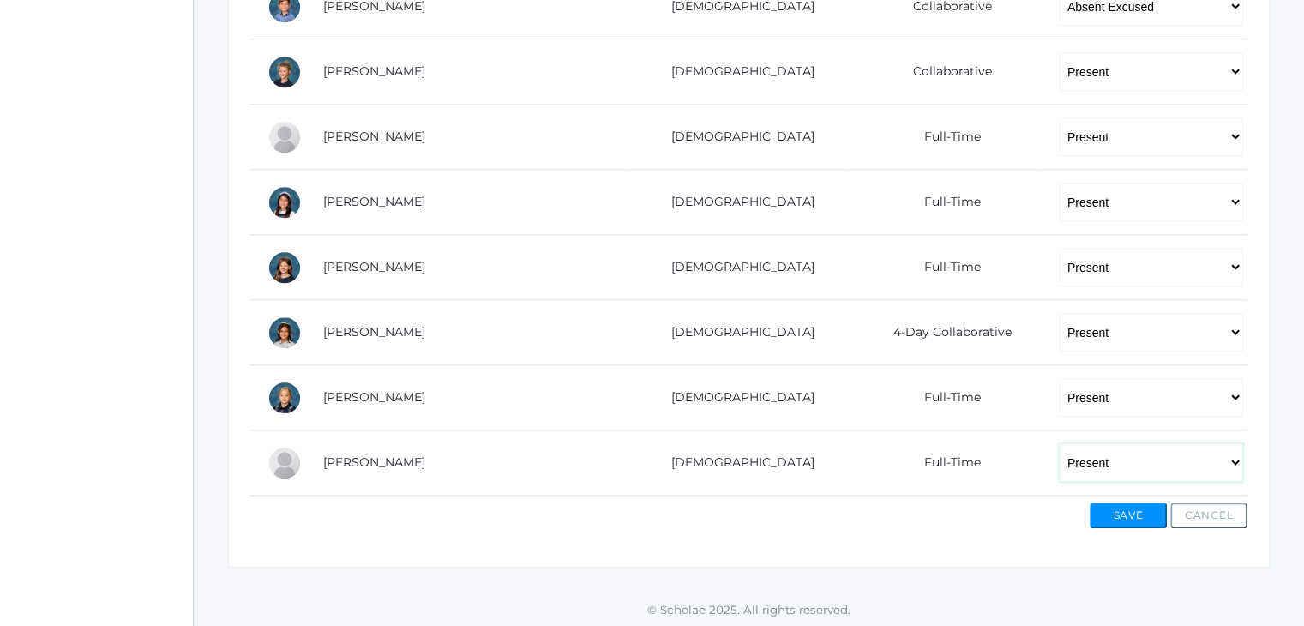
click at [1058, 461] on select "-- Present Present-At-Home Tardy Excused Tardy Unexcused Absent Excused Absent …" at bounding box center [1150, 462] width 184 height 39
select select "AE"
click at [1058, 443] on select "-- Present Present-At-Home Tardy Excused Tardy Unexcused Absent Excused Absent …" at bounding box center [1150, 462] width 184 height 39
click at [1128, 507] on button "Save" at bounding box center [1127, 515] width 77 height 26
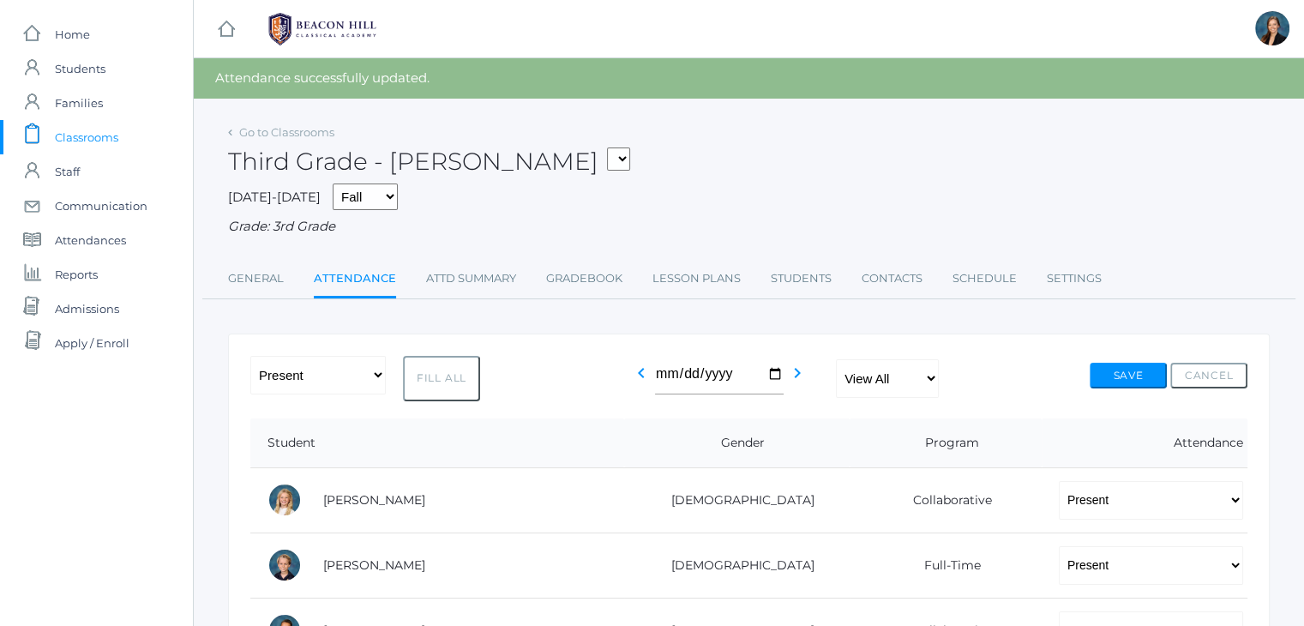
click at [814, 152] on div "Third Grade - Webster 01LA - First Grade Barber 05LATIN - Latin 5 Salazar 05MAT…" at bounding box center [748, 151] width 1041 height 63
click at [938, 199] on div "2025-2026 Fall Spring Grade: 3rd Grade" at bounding box center [748, 209] width 1041 height 53
click at [99, 133] on span "Classrooms" at bounding box center [86, 137] width 63 height 34
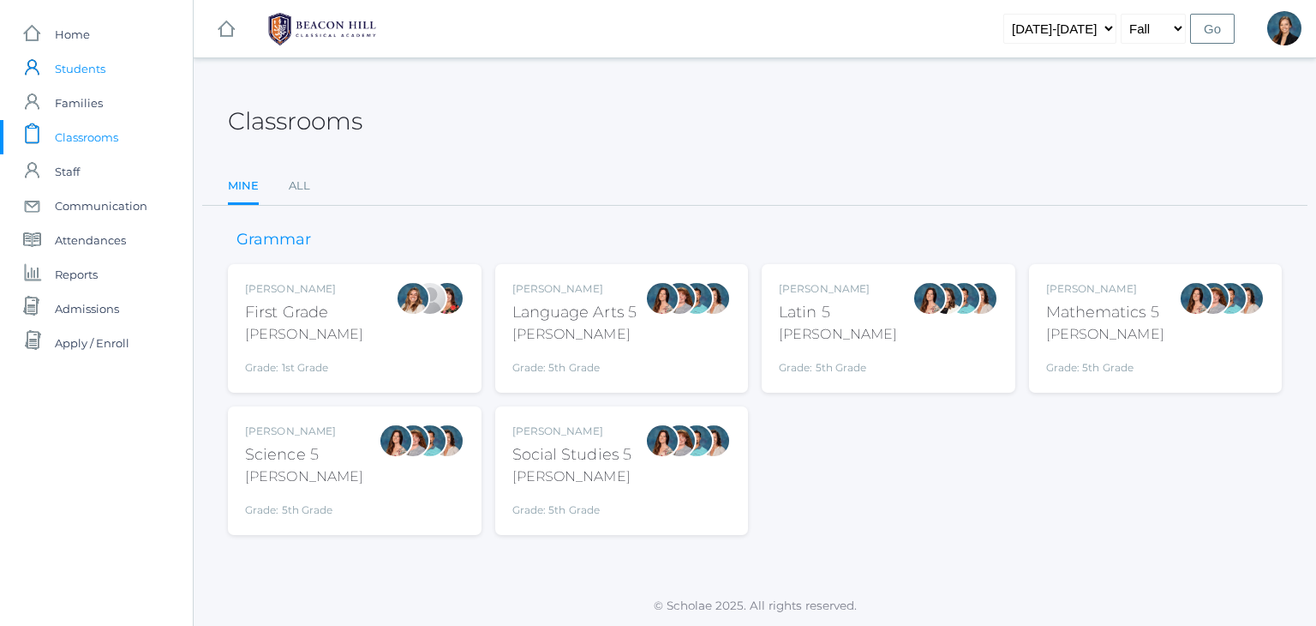
click at [82, 63] on span "Students" at bounding box center [80, 68] width 51 height 34
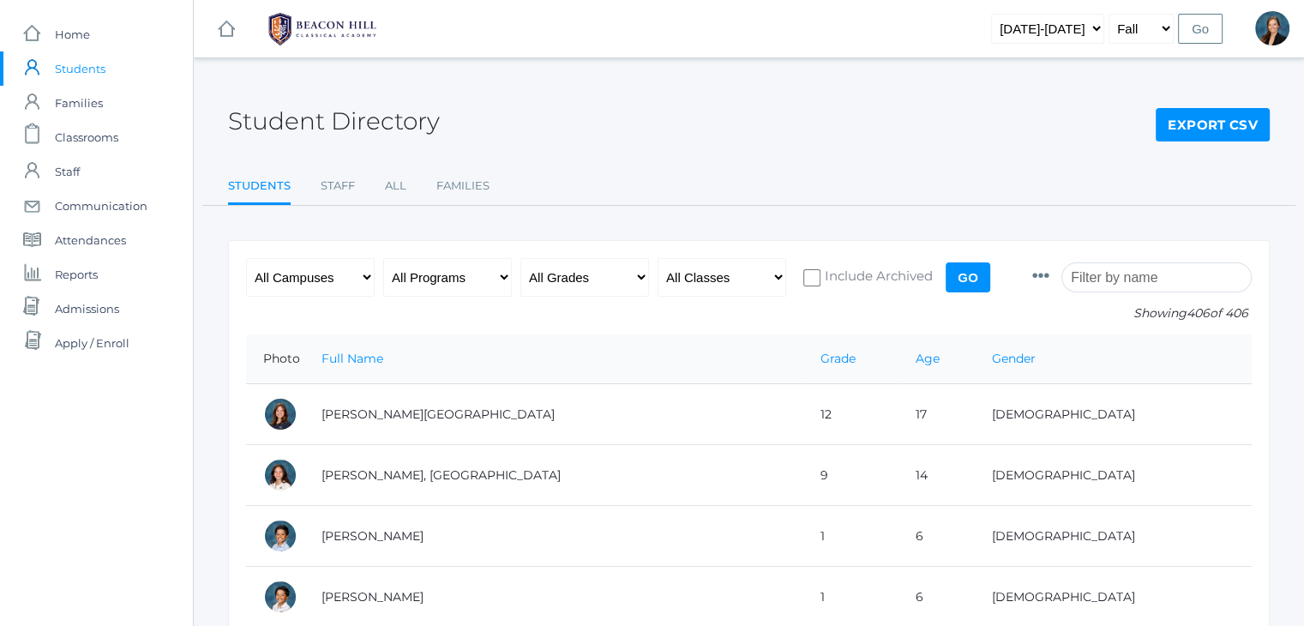
click at [1154, 280] on input "search" at bounding box center [1156, 277] width 190 height 30
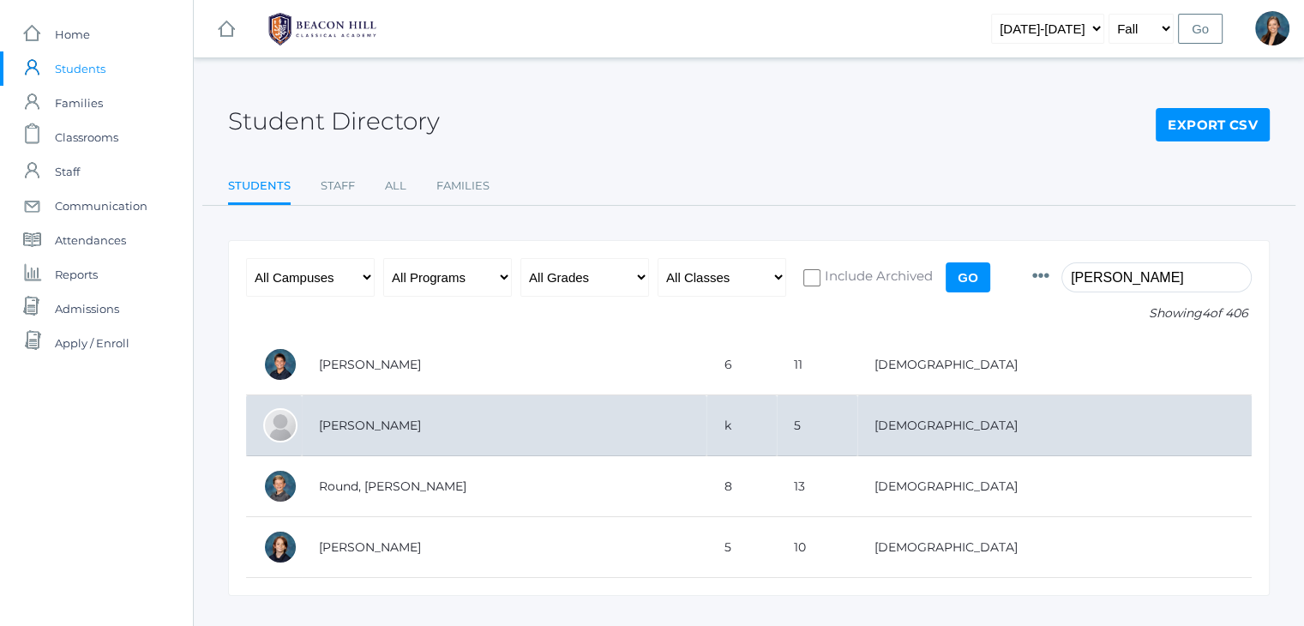
type input "nathan"
click at [494, 411] on td "Dishchekenian, Nathan" at bounding box center [504, 425] width 405 height 61
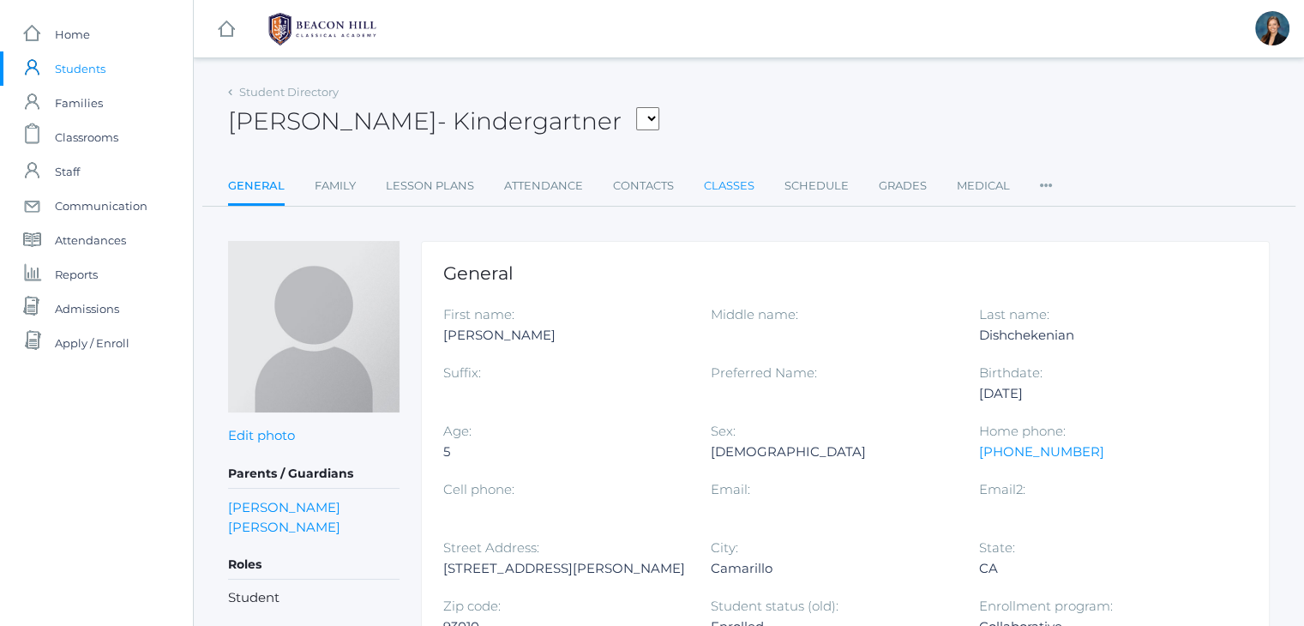
click at [726, 177] on link "Classes" at bounding box center [729, 186] width 51 height 34
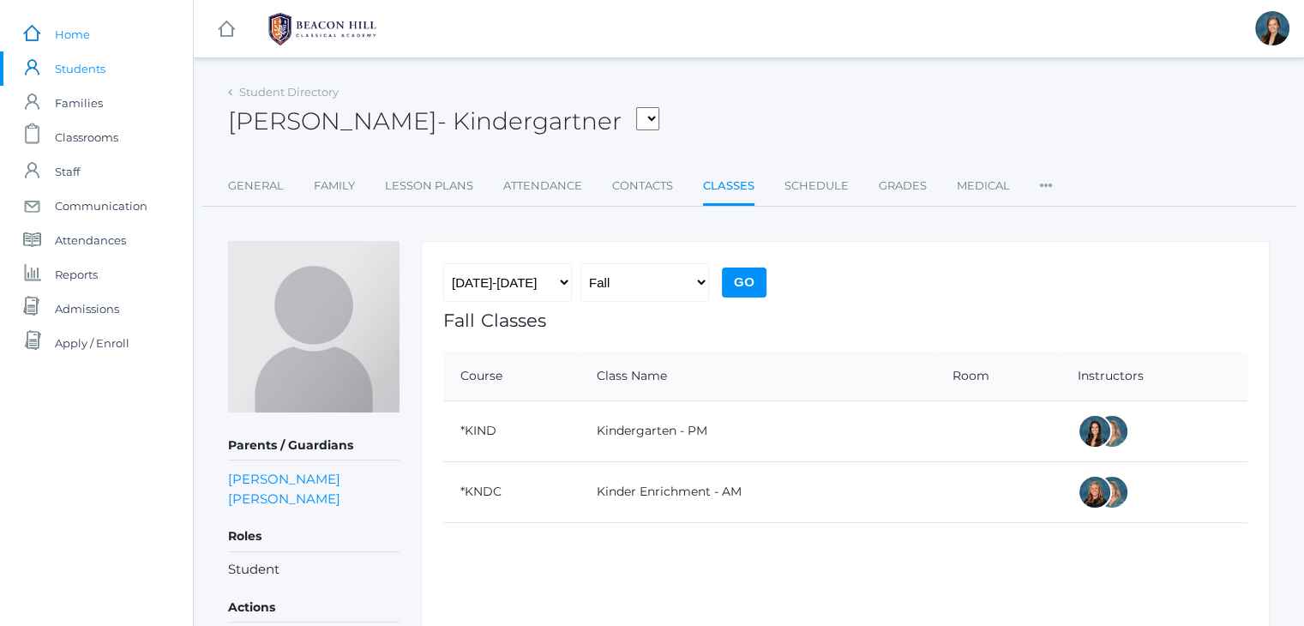
click at [67, 26] on span "Home" at bounding box center [72, 34] width 35 height 34
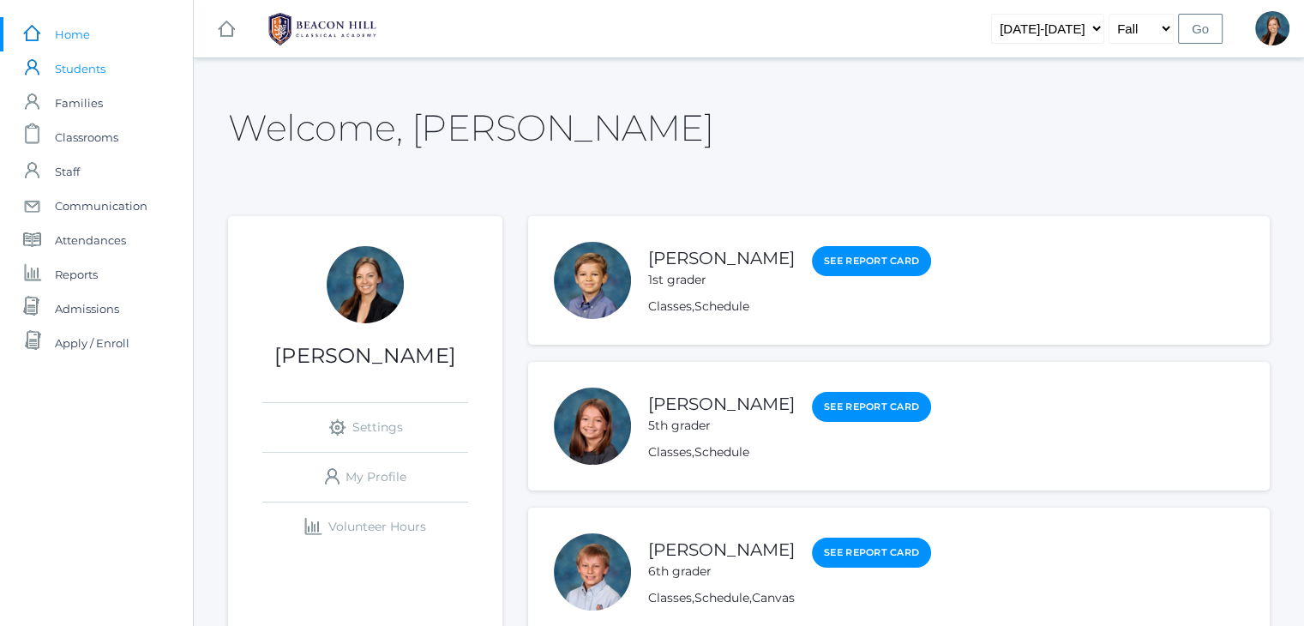
click at [58, 65] on span "Students" at bounding box center [80, 68] width 51 height 34
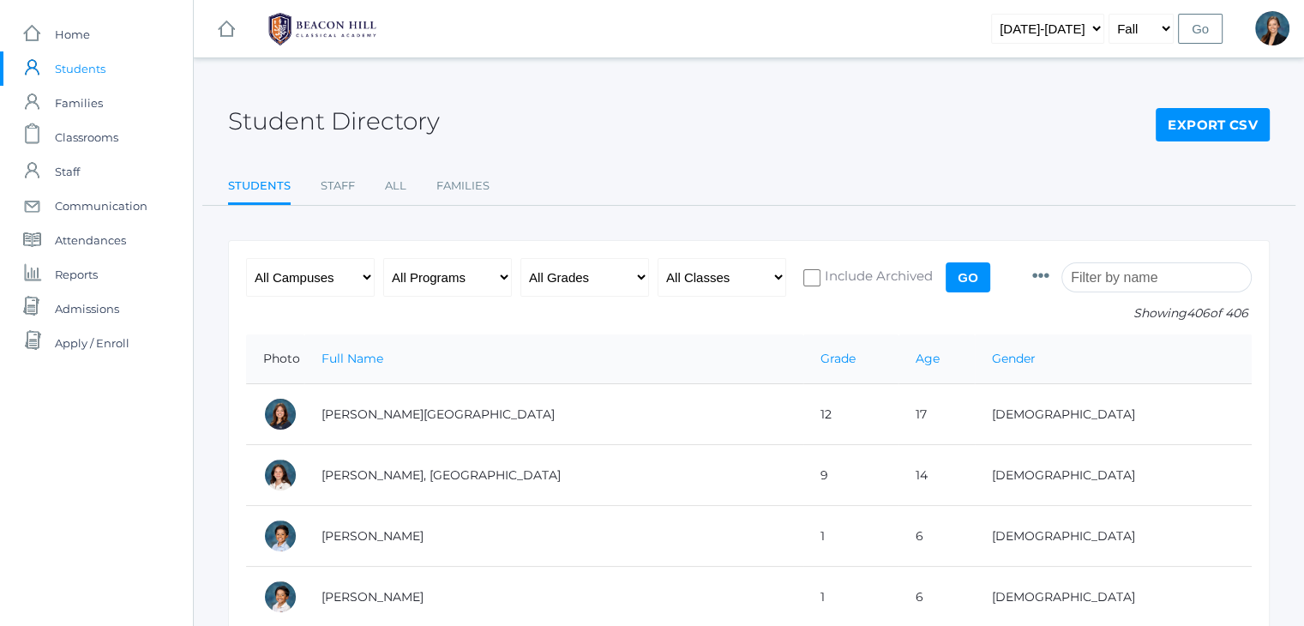
click at [1114, 278] on input "search" at bounding box center [1156, 277] width 190 height 30
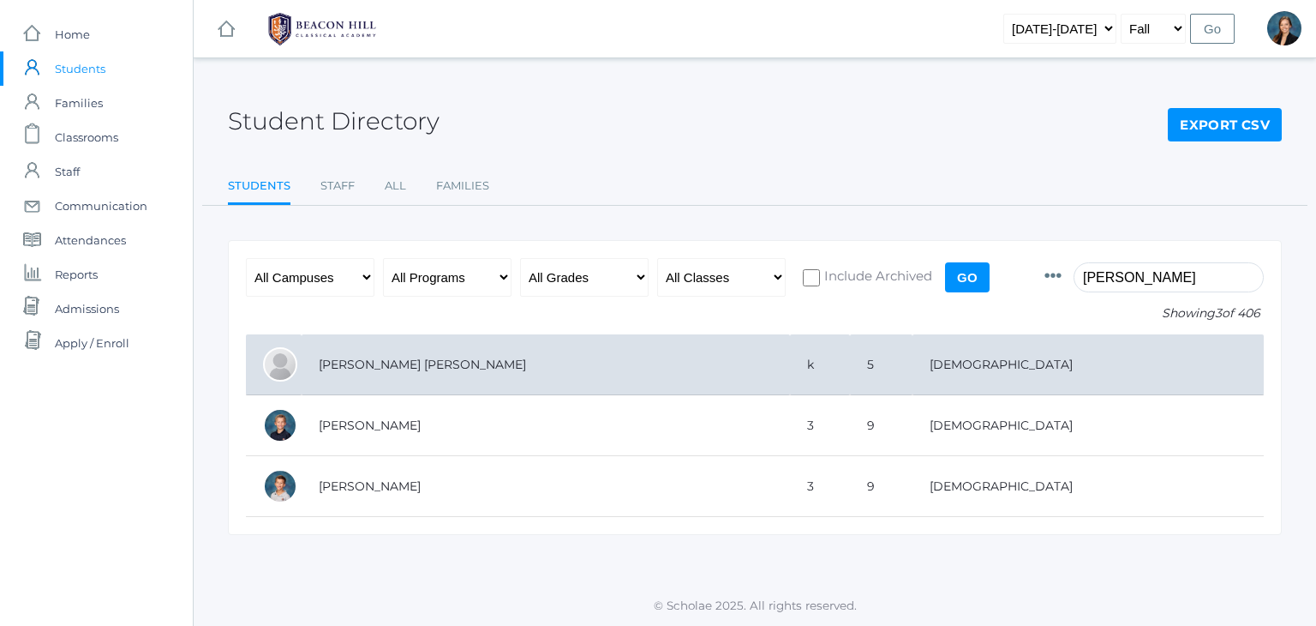
type input "gregg"
click at [751, 353] on td "Gregg, Annie Grace" at bounding box center [546, 364] width 488 height 61
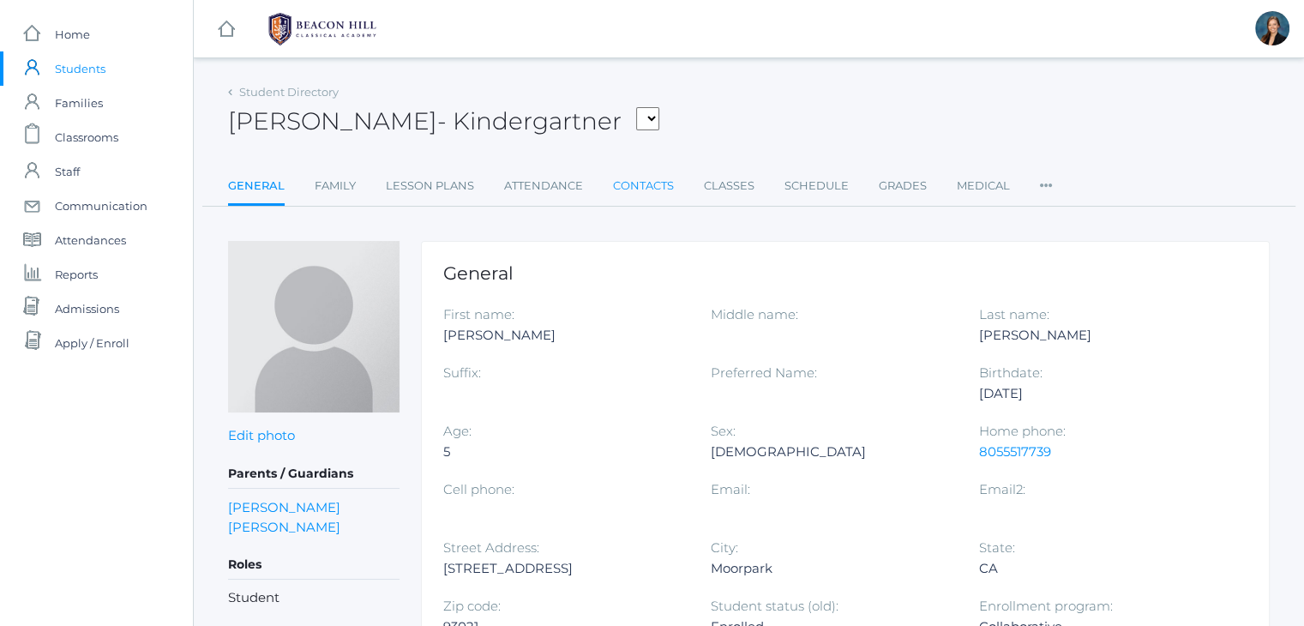
click at [662, 176] on link "Contacts" at bounding box center [643, 186] width 61 height 34
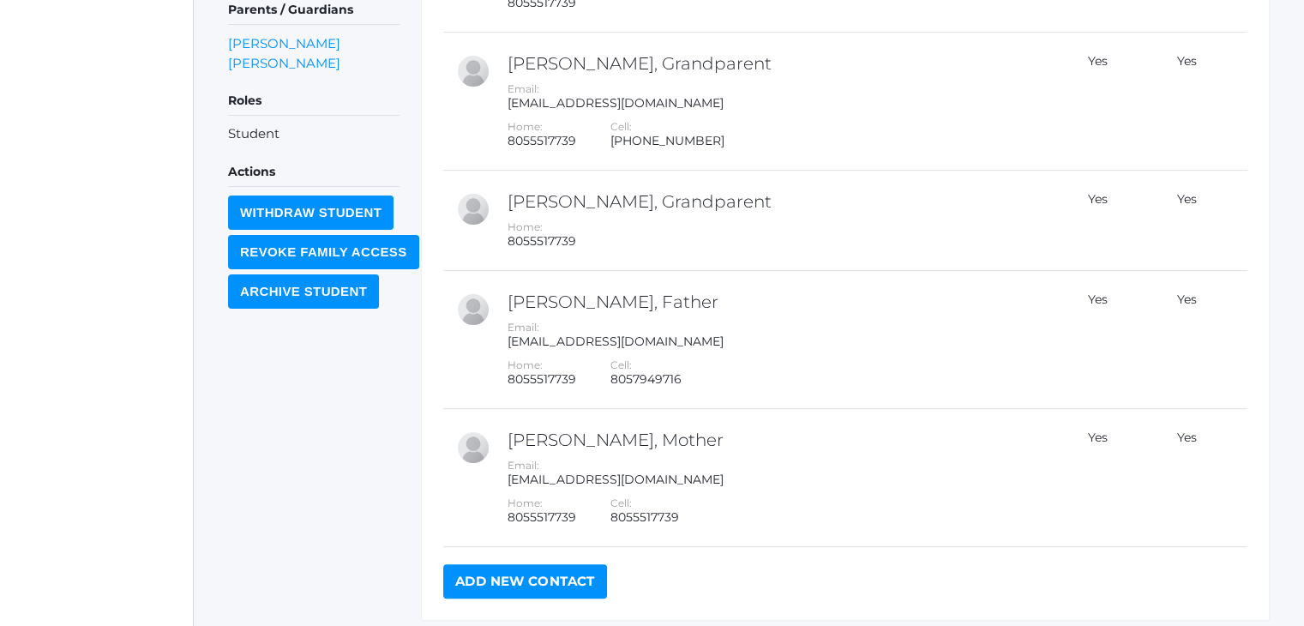
scroll to position [434, 0]
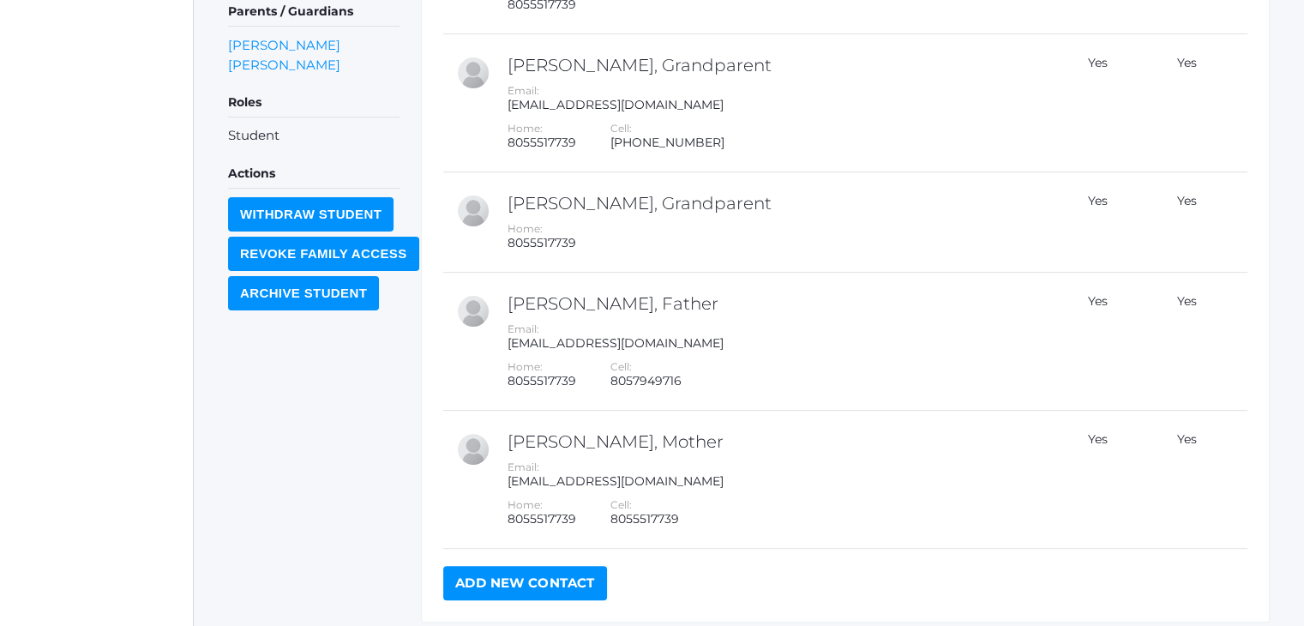
click at [511, 575] on link "Add New Contact" at bounding box center [525, 583] width 164 height 34
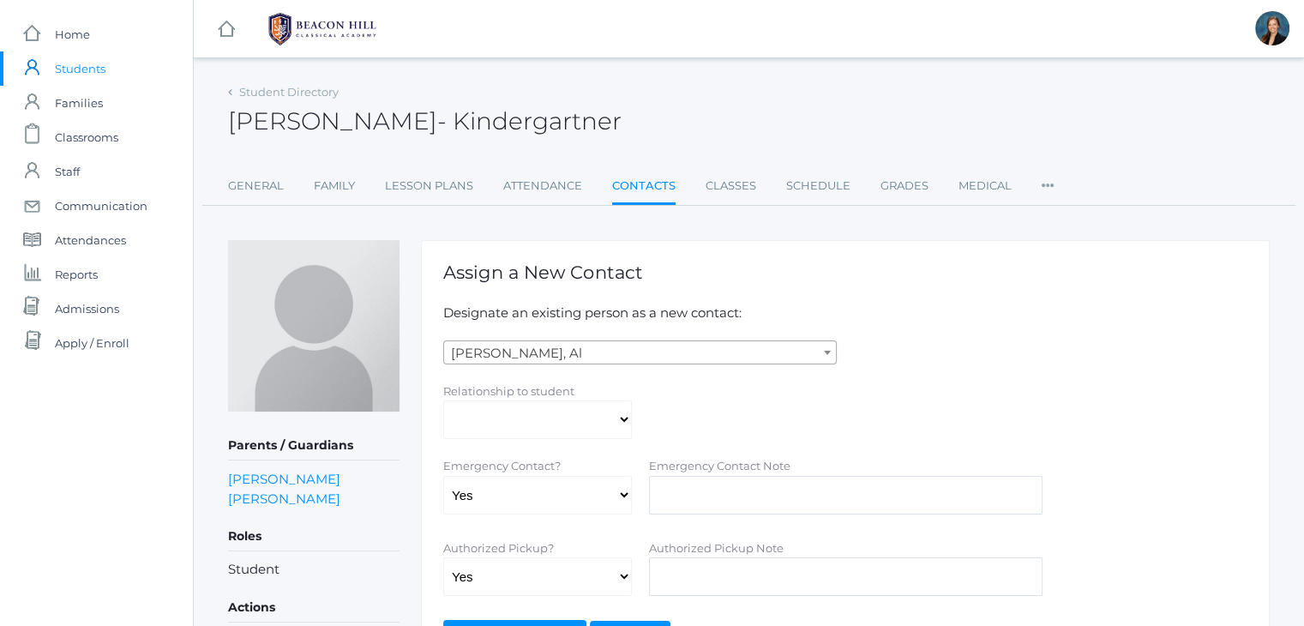
click at [589, 353] on span "[PERSON_NAME], Al" at bounding box center [640, 353] width 392 height 24
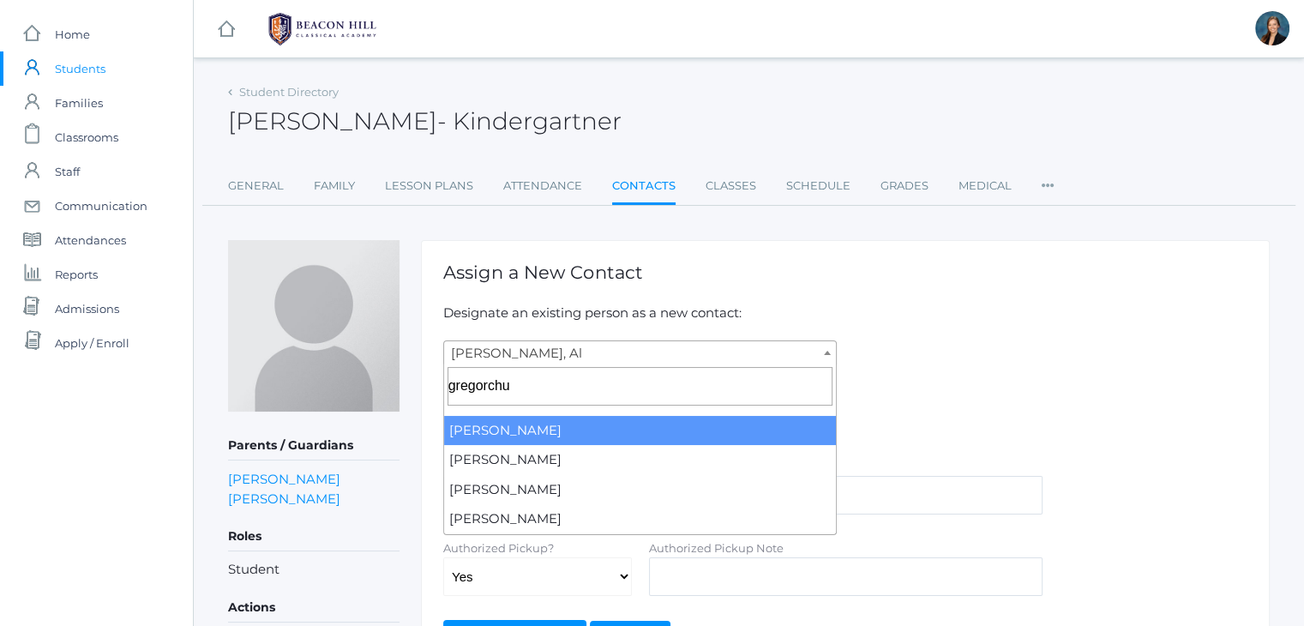
type input "gregorchu"
select select "2508"
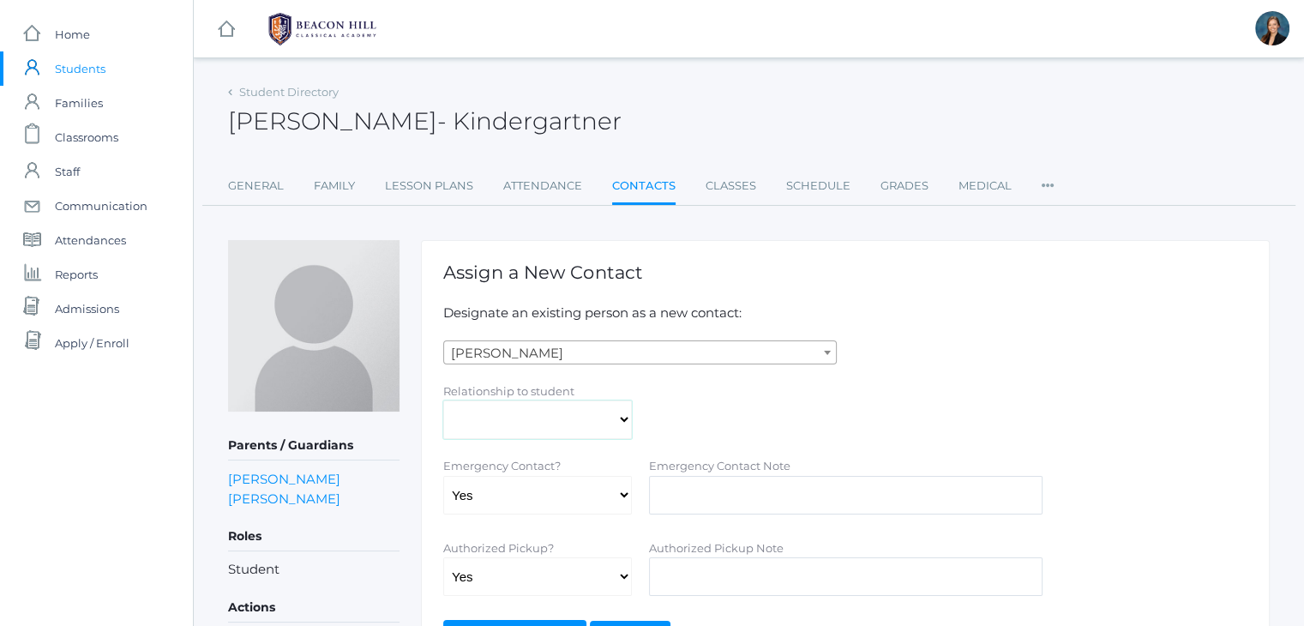
click at [577, 411] on select "Aunt Birth Mom Brother Father Friend Grandparent Guardian Mother Other Sister S…" at bounding box center [537, 419] width 189 height 39
select select "Other"
click at [443, 400] on select "Aunt Birth Mom Brother Father Friend Grandparent Guardian Mother Other Sister S…" at bounding box center [537, 419] width 189 height 39
click at [963, 427] on div "Relationship to student Aunt Birth Mom Brother Father Friend Grandparent Guardi…" at bounding box center [845, 410] width 821 height 58
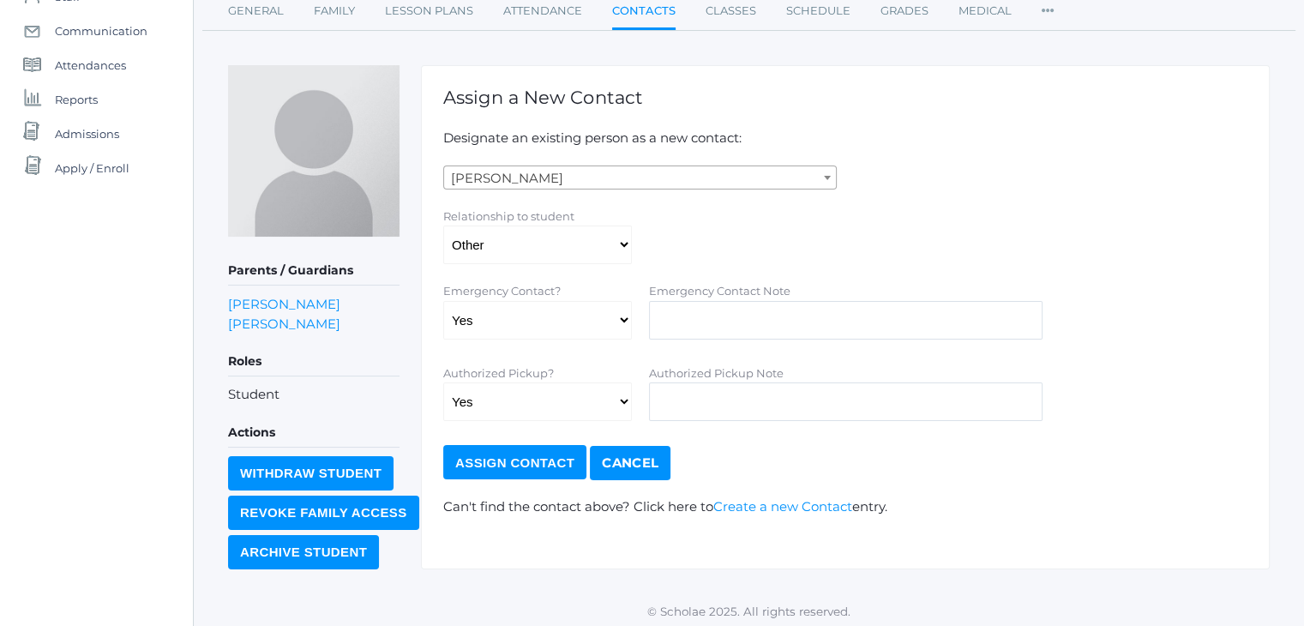
scroll to position [179, 0]
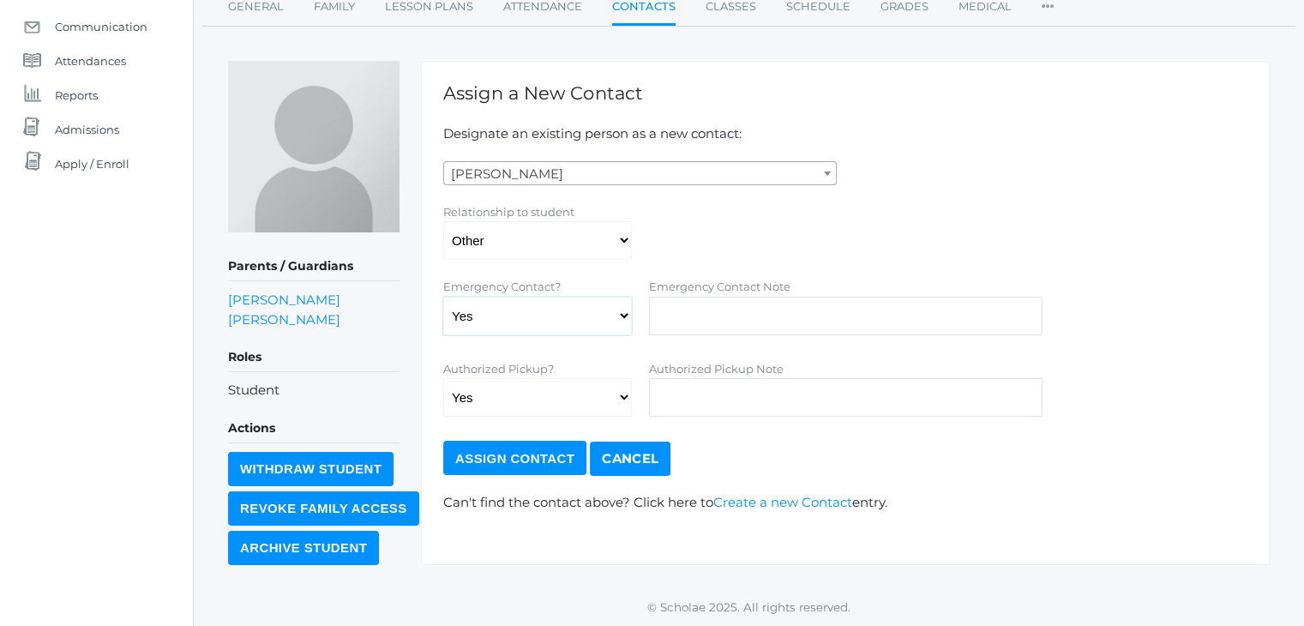
click at [556, 309] on select "Yes No" at bounding box center [537, 316] width 189 height 39
select select "false"
click at [443, 297] on select "Yes No" at bounding box center [537, 316] width 189 height 39
click at [522, 459] on input "Assign Contact" at bounding box center [514, 458] width 143 height 34
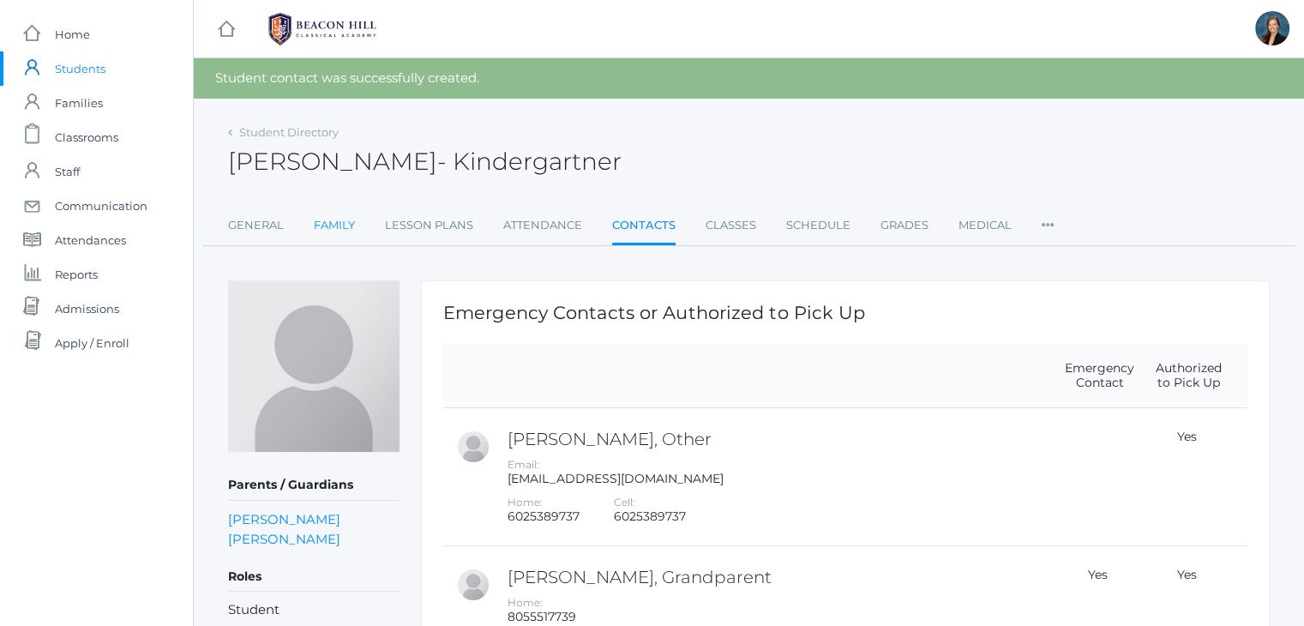
click at [333, 228] on link "Family" at bounding box center [334, 225] width 41 height 34
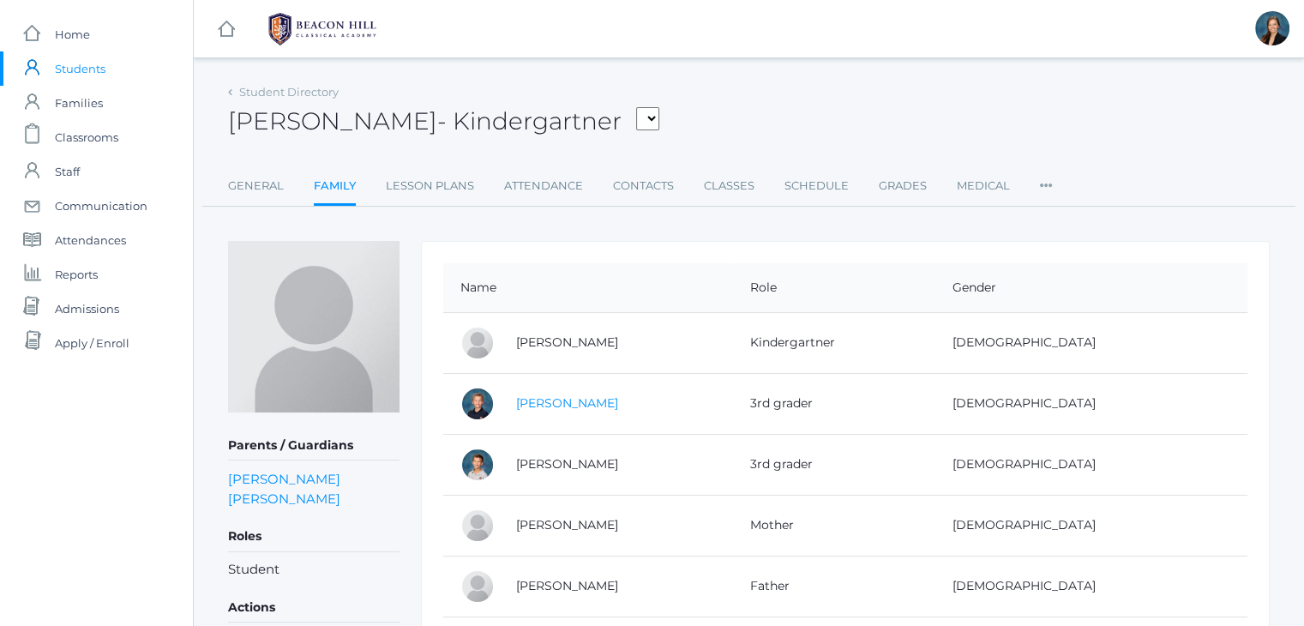
click at [555, 403] on link "[PERSON_NAME]" at bounding box center [567, 402] width 102 height 15
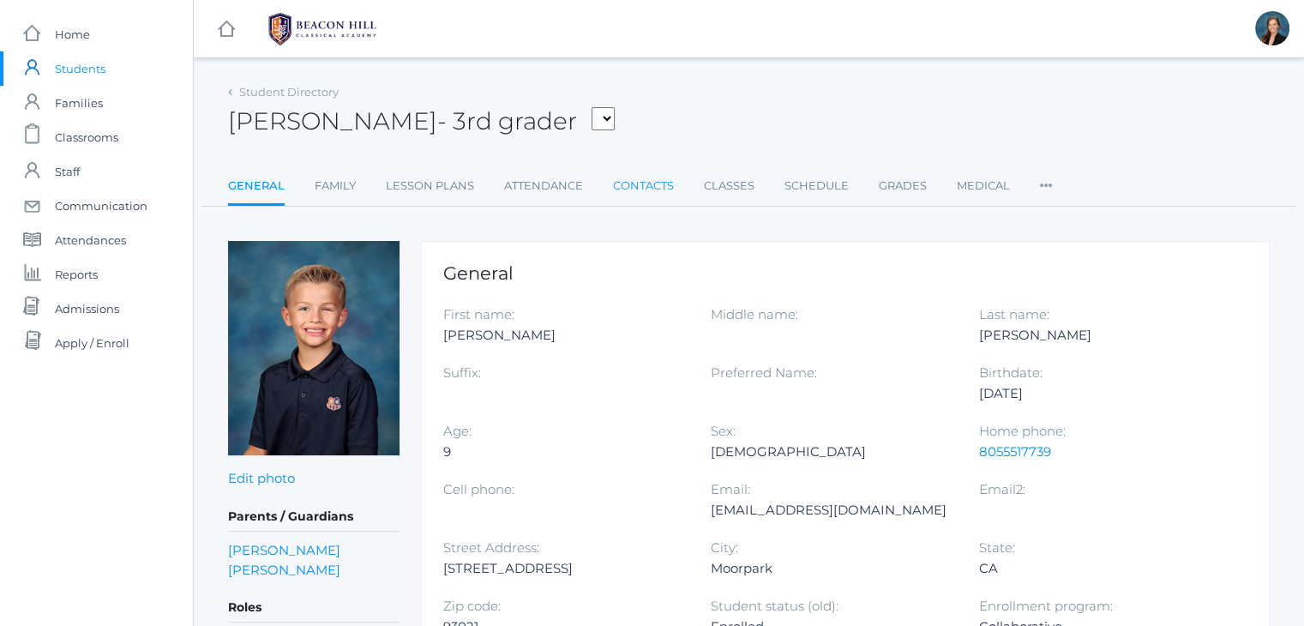
click at [645, 183] on link "Contacts" at bounding box center [643, 186] width 61 height 34
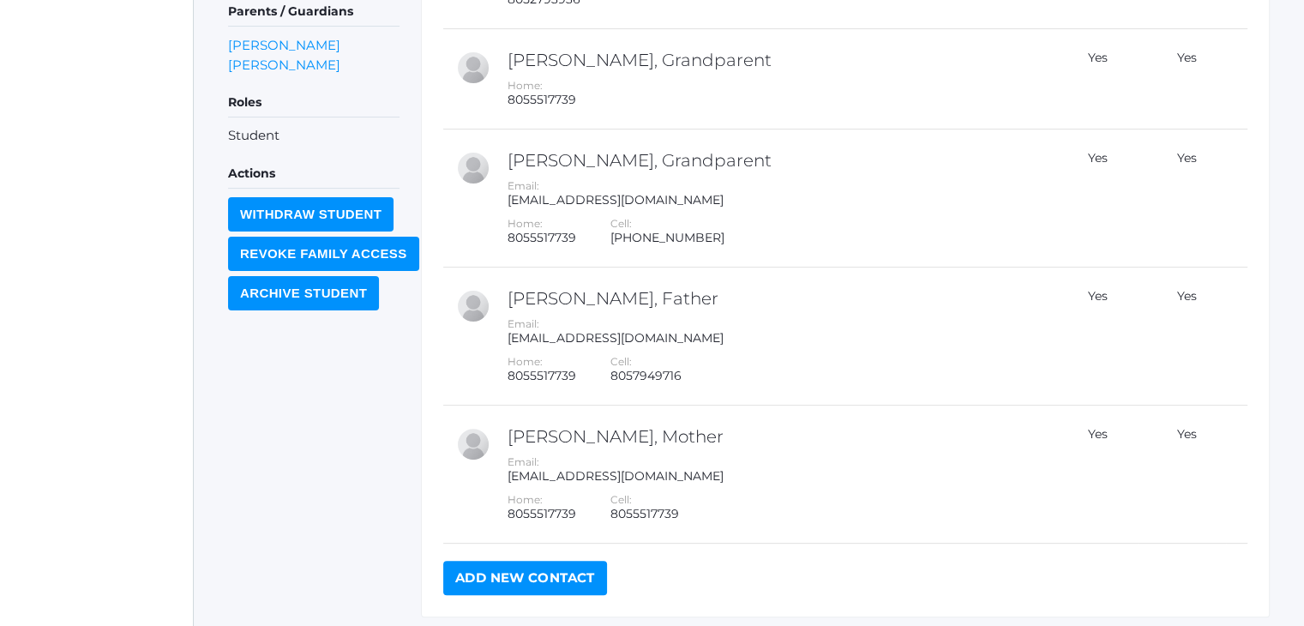
scroll to position [535, 0]
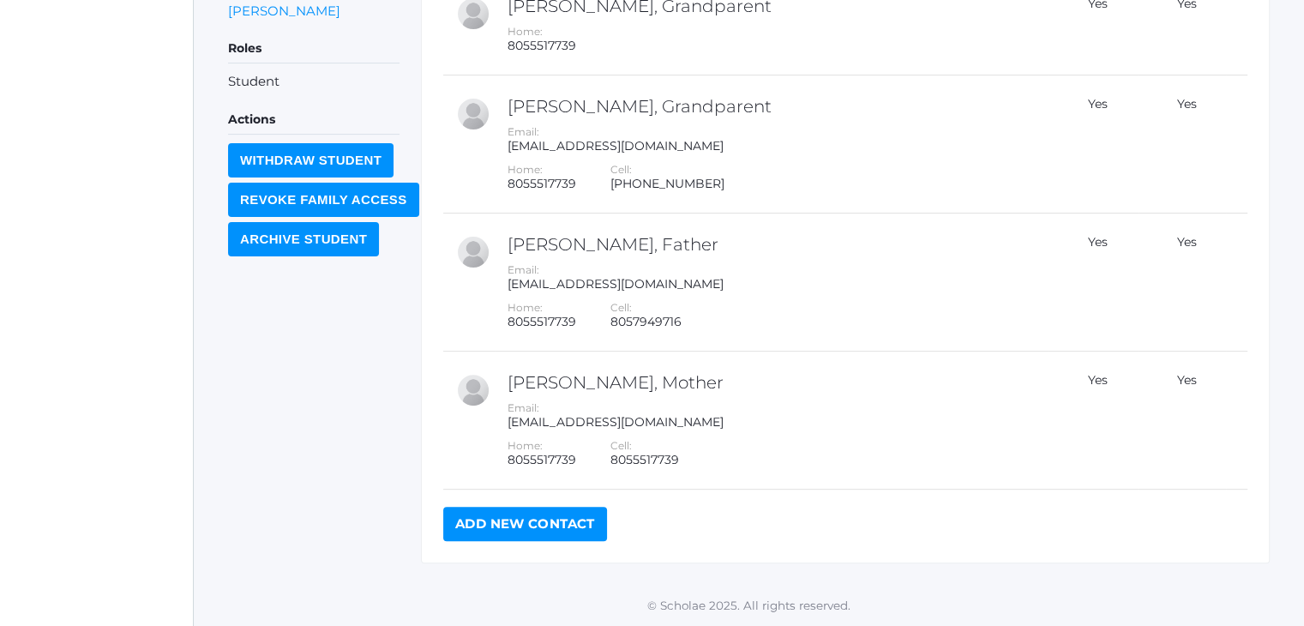
click at [490, 537] on link "Add New Contact" at bounding box center [525, 523] width 164 height 34
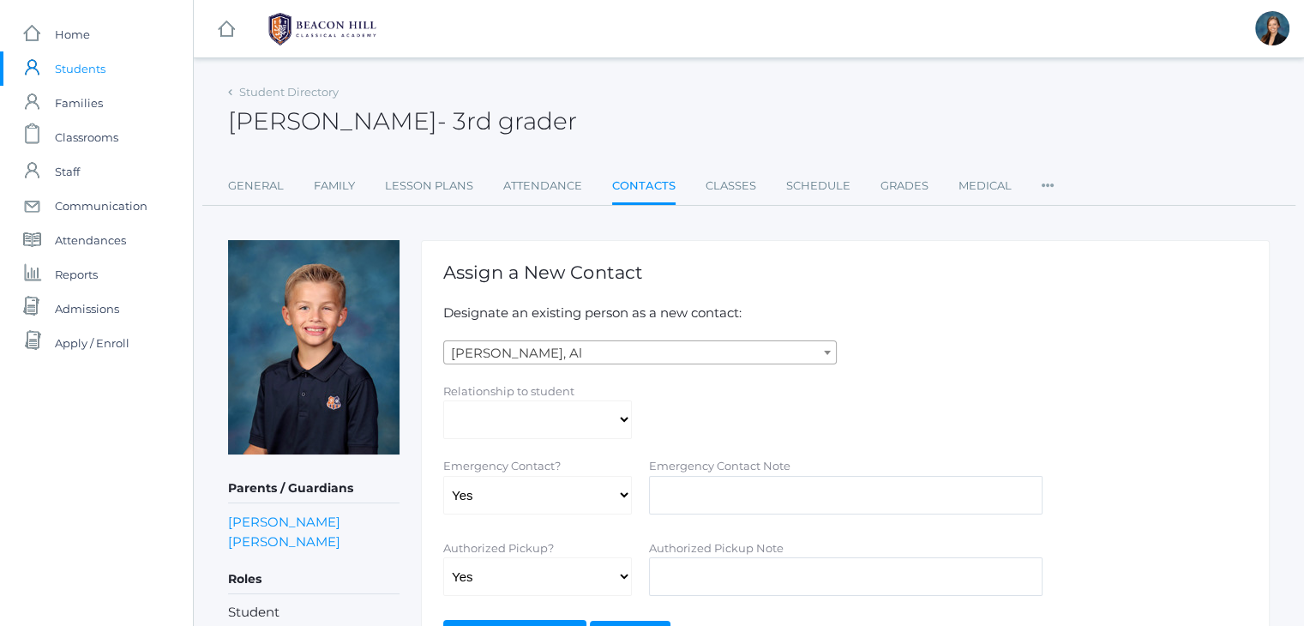
click at [503, 350] on span "[PERSON_NAME], Al" at bounding box center [640, 353] width 392 height 24
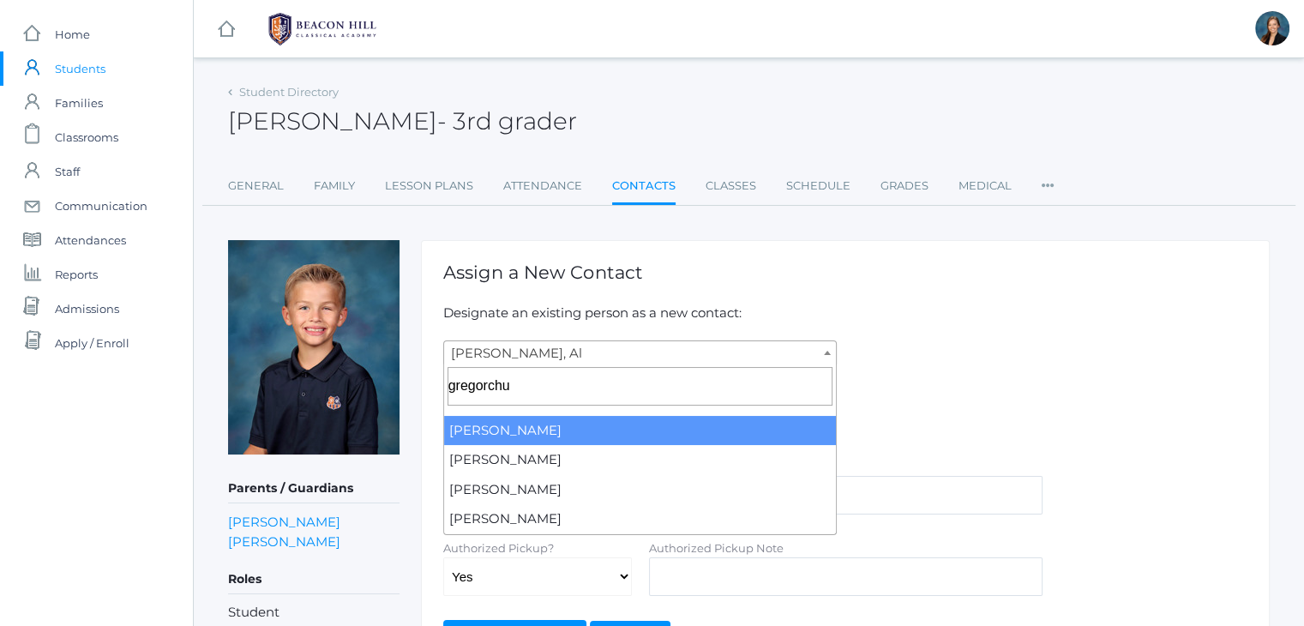
type input "gregorchu"
select select "2508"
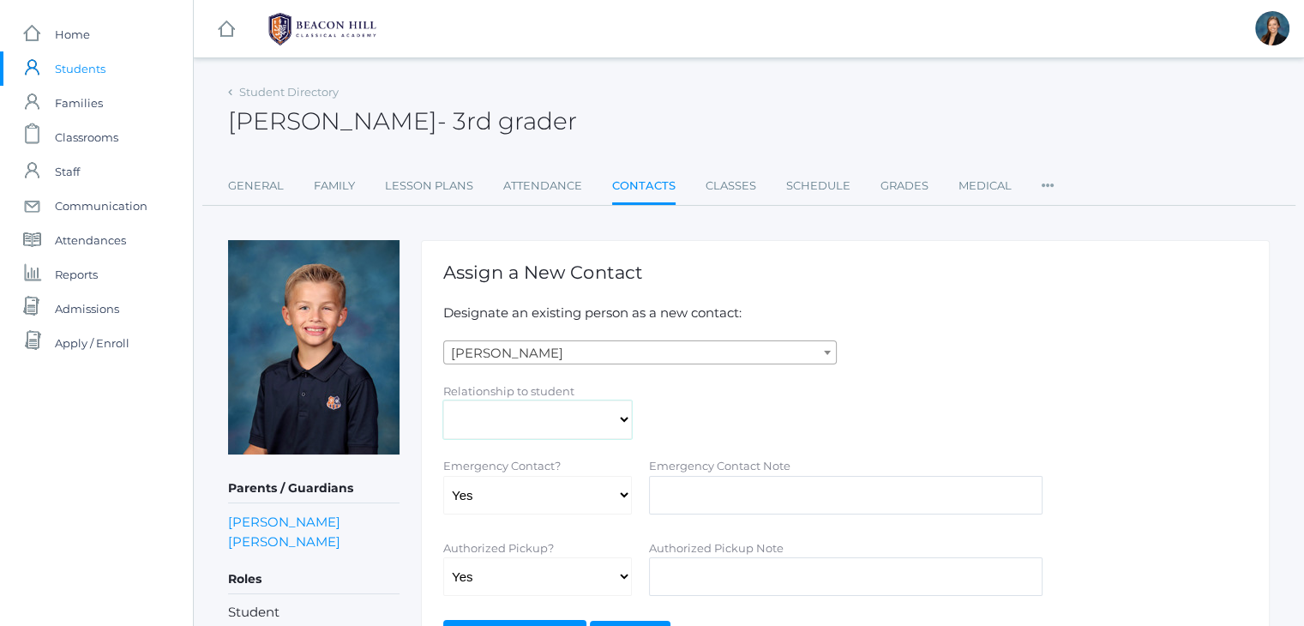
click at [497, 405] on select "Aunt Birth Mom Brother Father Friend Grandparent Guardian Mother Other Sister S…" at bounding box center [537, 419] width 189 height 39
select select "Other"
click at [443, 400] on select "Aunt Birth Mom Brother Father Friend Grandparent Guardian Mother Other Sister S…" at bounding box center [537, 419] width 189 height 39
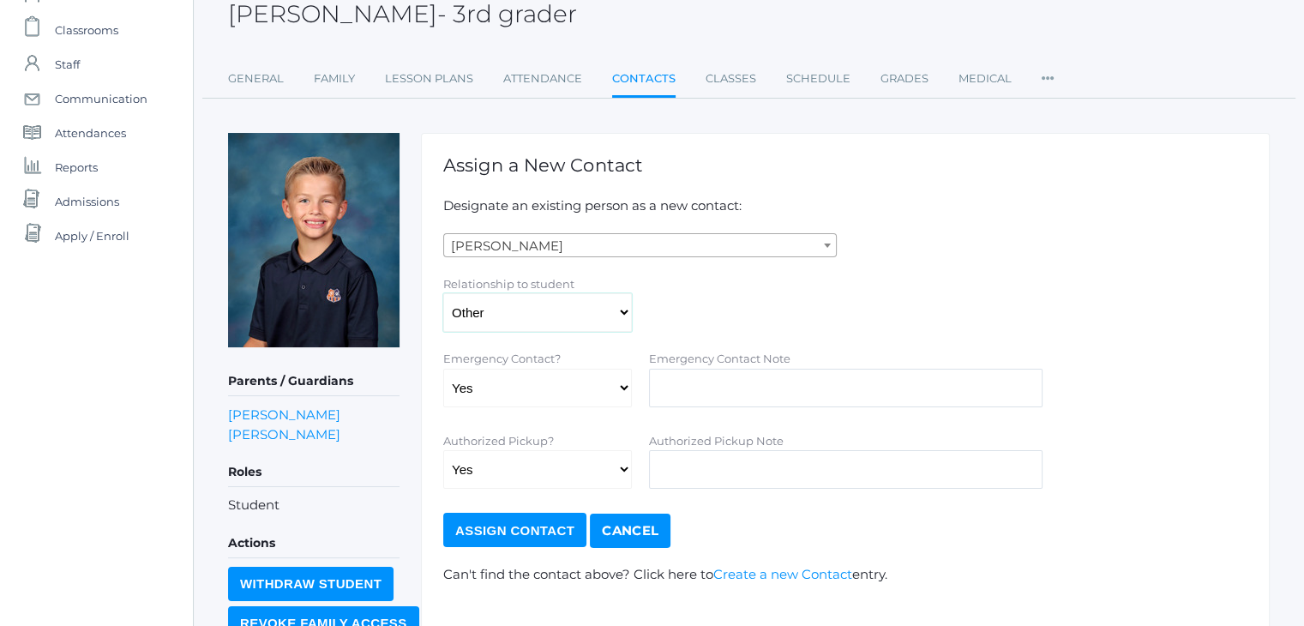
scroll to position [169, 0]
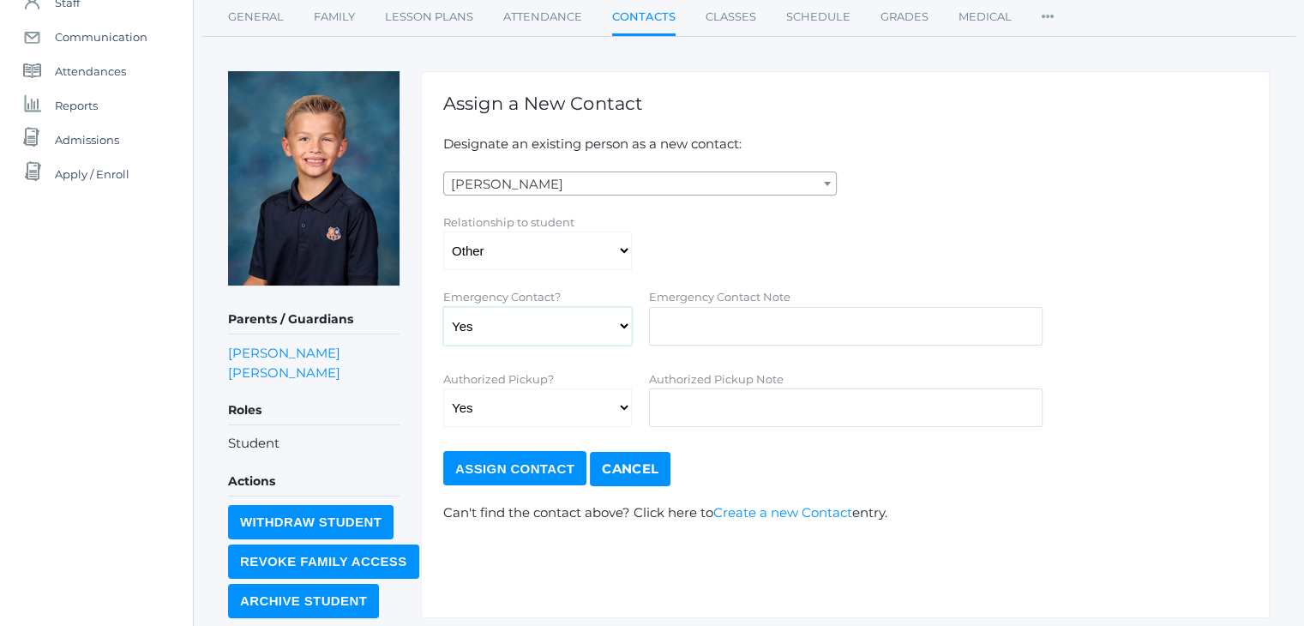
click at [537, 316] on select "Yes No" at bounding box center [537, 326] width 189 height 39
select select "false"
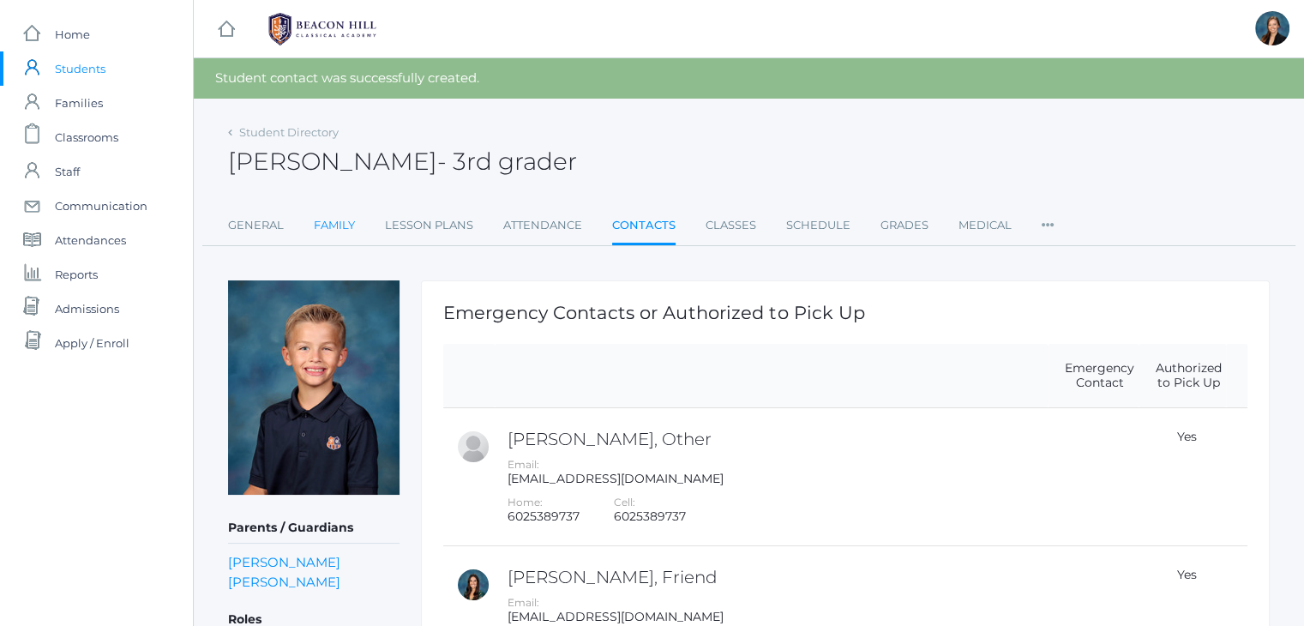
click at [337, 224] on link "Family" at bounding box center [334, 225] width 41 height 34
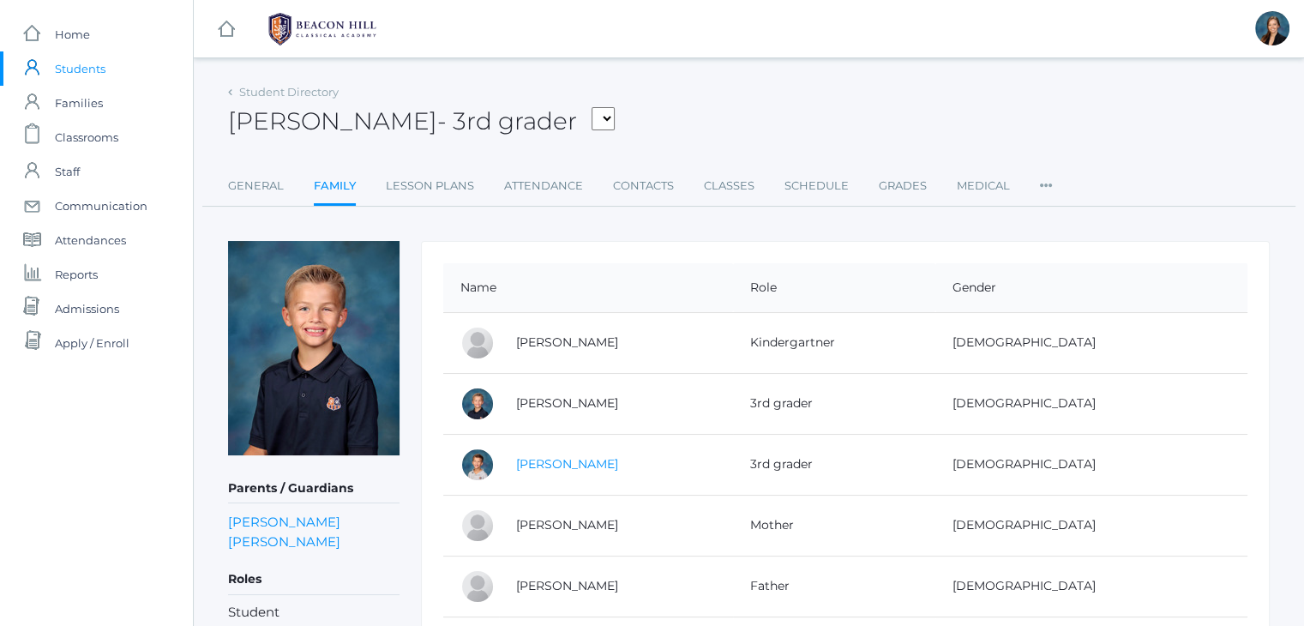
click at [547, 467] on link "Noah Gregg" at bounding box center [567, 463] width 102 height 15
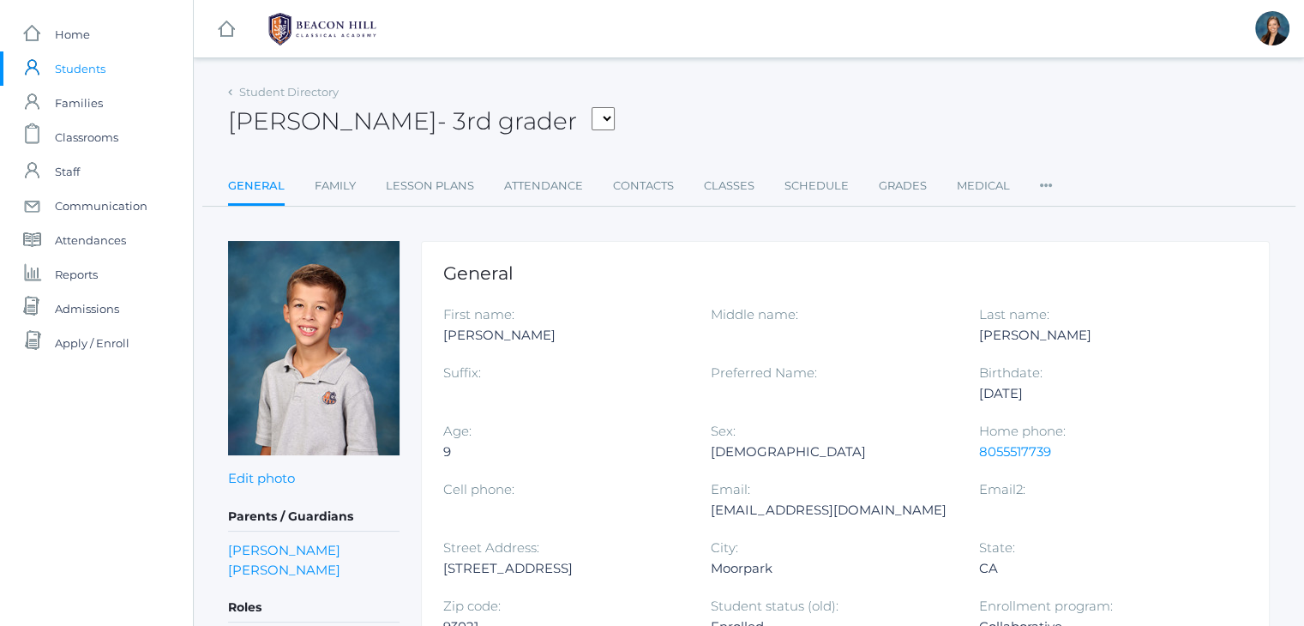
click at [759, 90] on div "Noah Gregg - 3rd grader Armstrong, Sadie Bell, Isaiah Burgh, Bennett Canty, Shi…" at bounding box center [748, 111] width 1041 height 63
click at [90, 69] on span "Students" at bounding box center [80, 68] width 51 height 34
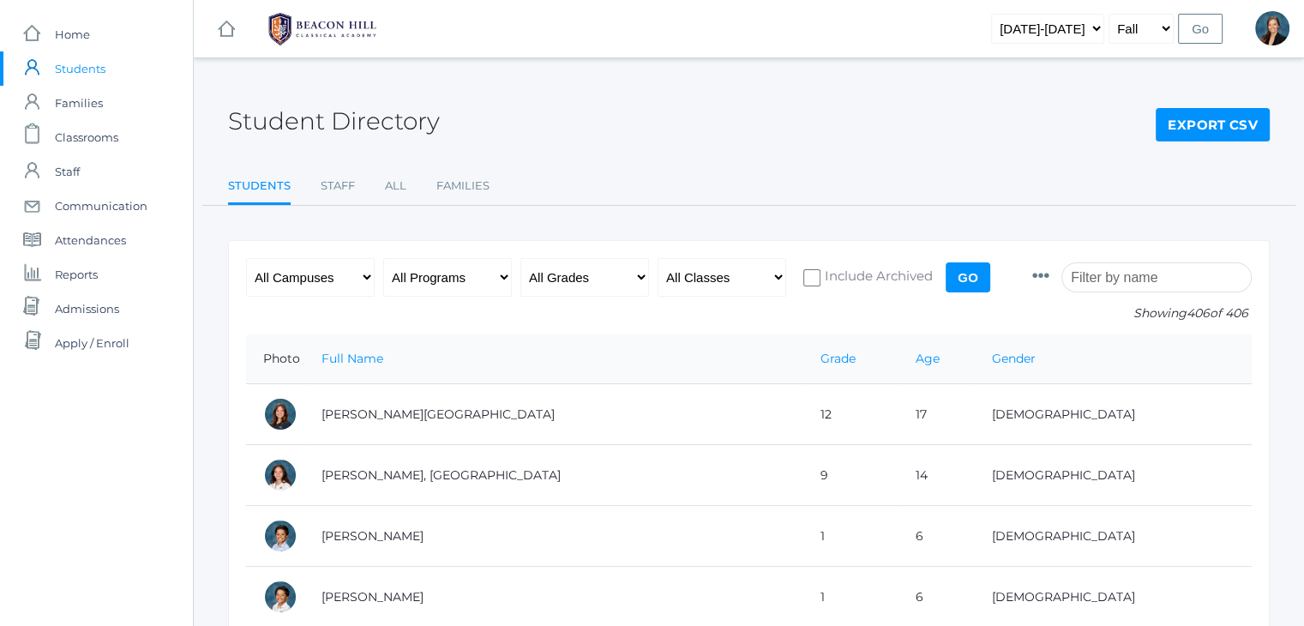
click at [1172, 271] on input "search" at bounding box center [1156, 277] width 190 height 30
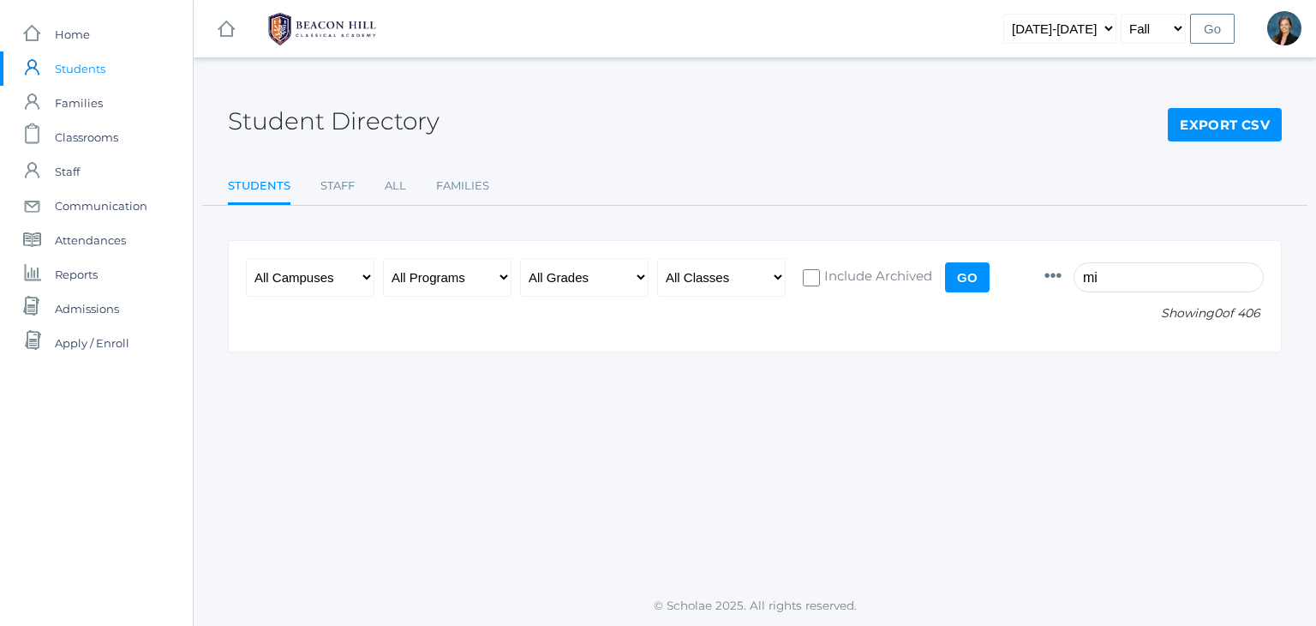
type input "m"
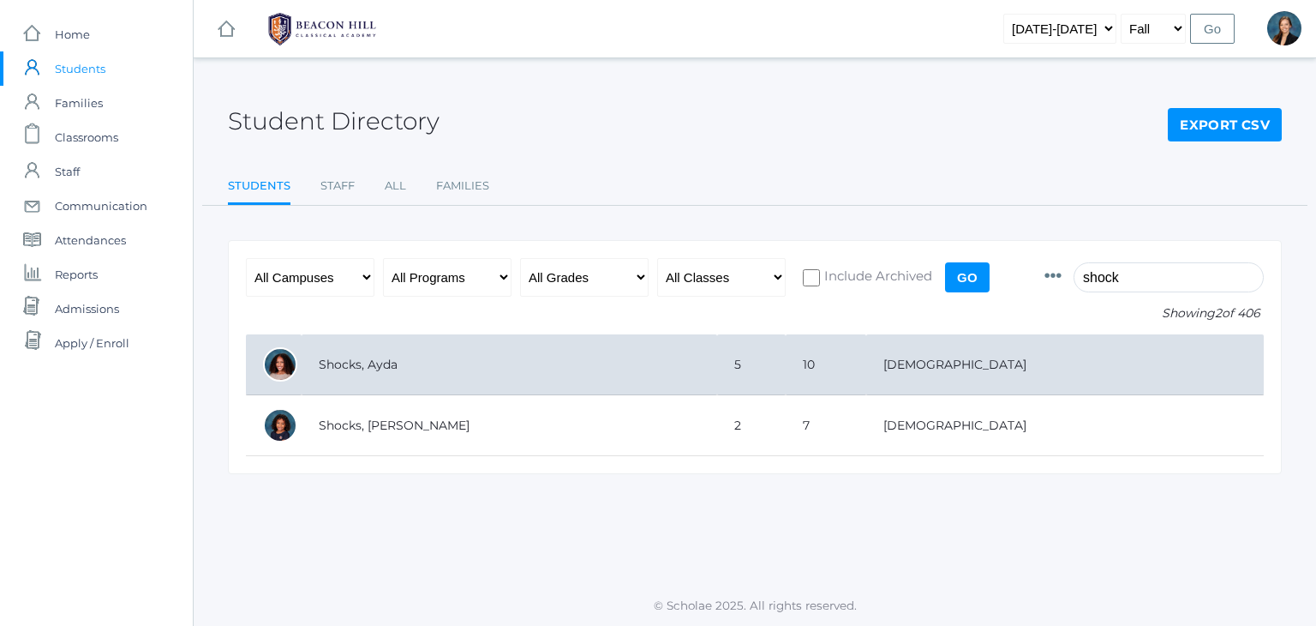
type input "shock"
click at [439, 355] on td "Shocks, Ayda" at bounding box center [510, 364] width 416 height 61
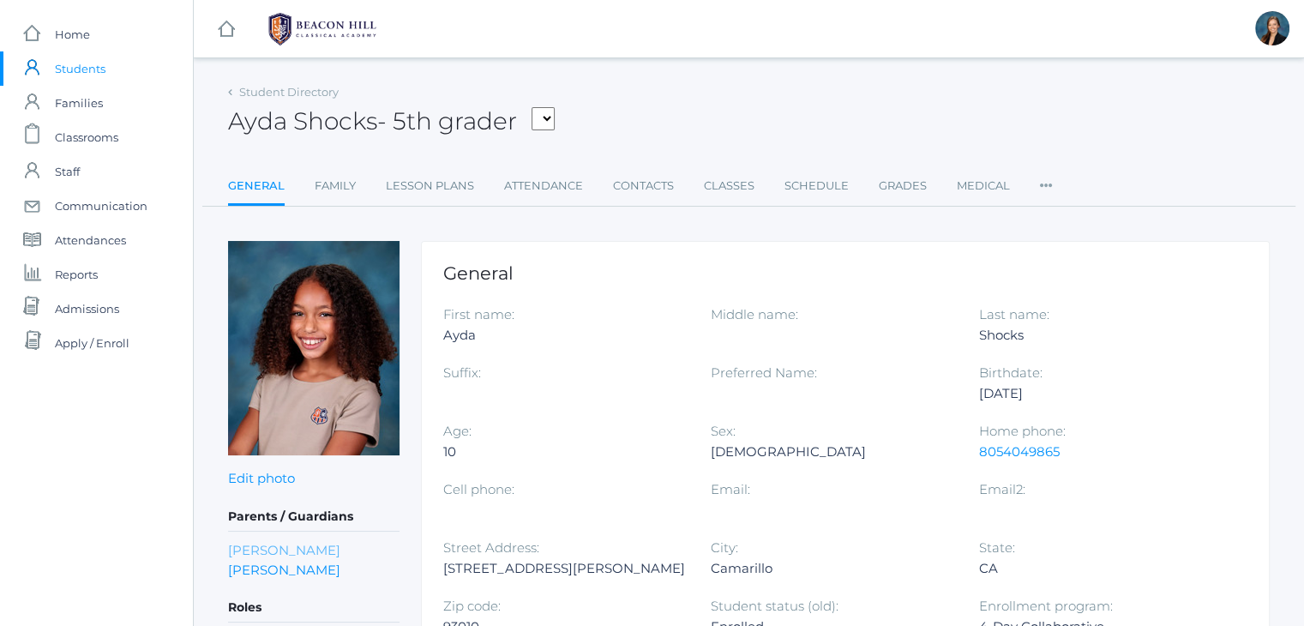
click at [303, 542] on link "[PERSON_NAME]" at bounding box center [284, 550] width 112 height 20
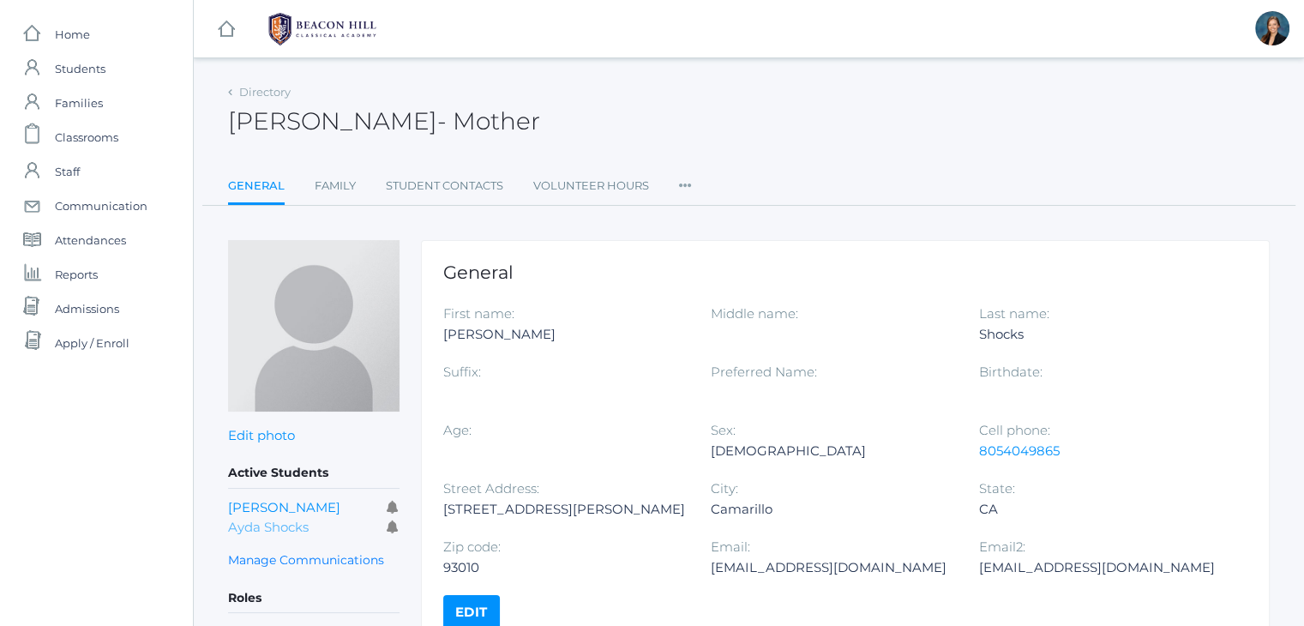
click at [271, 529] on link "Ayda Shocks" at bounding box center [268, 526] width 81 height 16
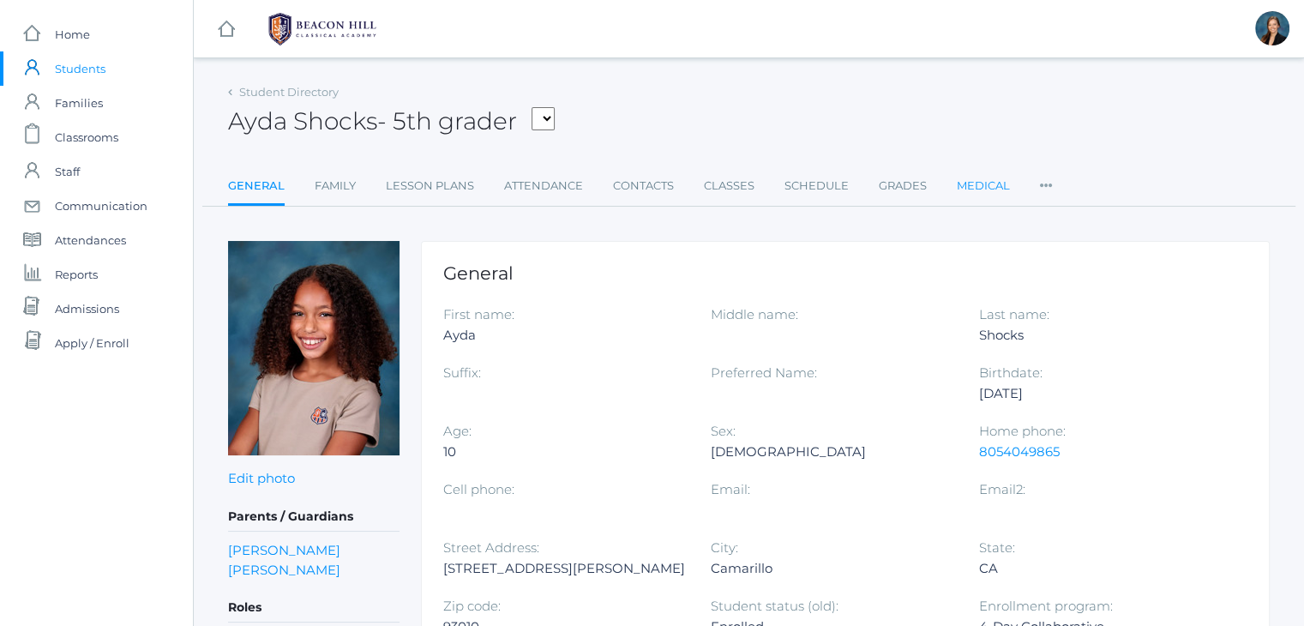
click at [974, 187] on link "Medical" at bounding box center [982, 186] width 53 height 34
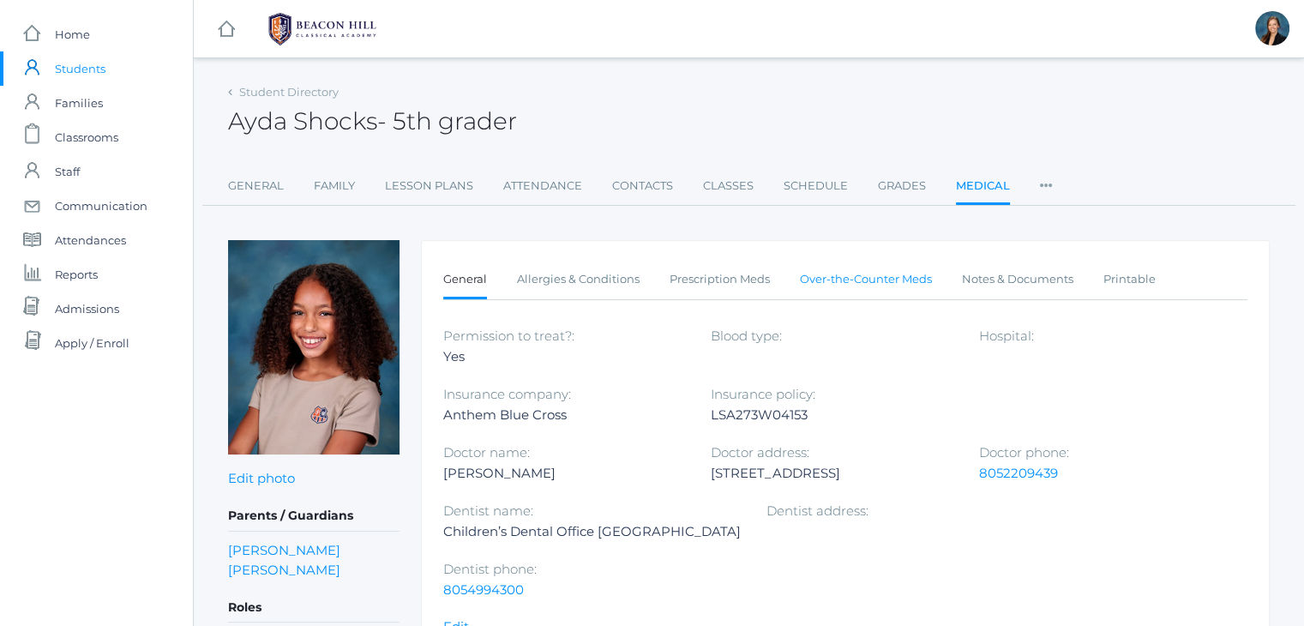
click at [891, 274] on link "Over-the-Counter Meds" at bounding box center [866, 279] width 132 height 34
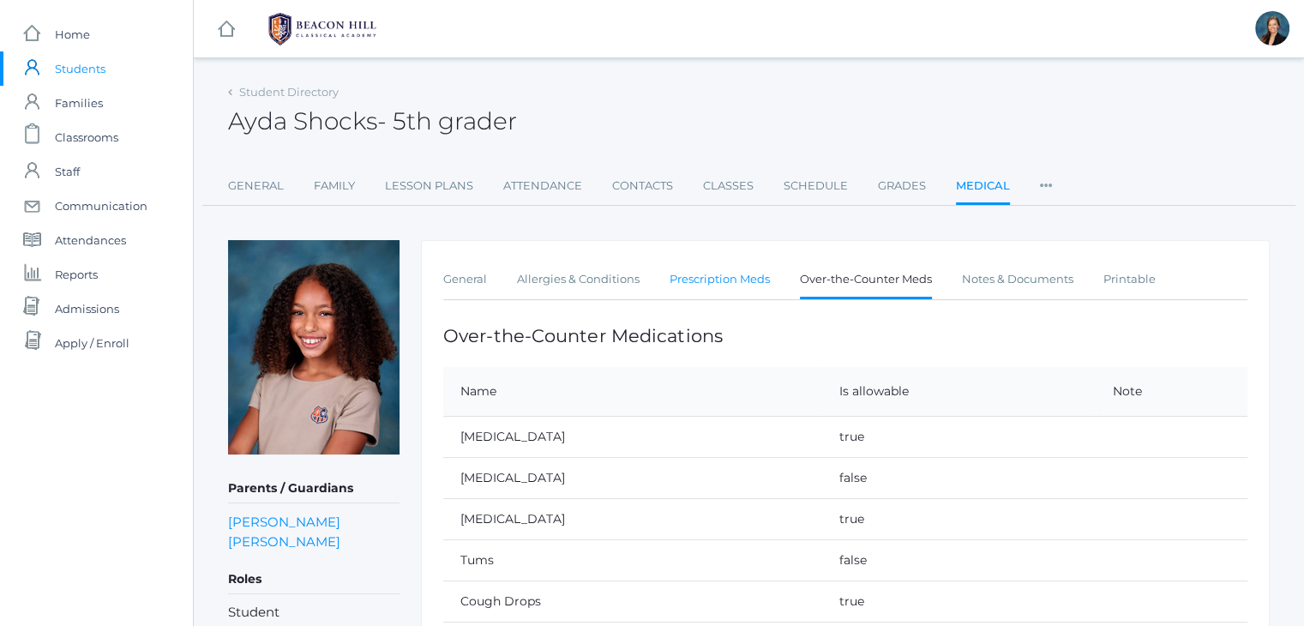
click at [723, 277] on link "Prescription Meds" at bounding box center [719, 279] width 100 height 34
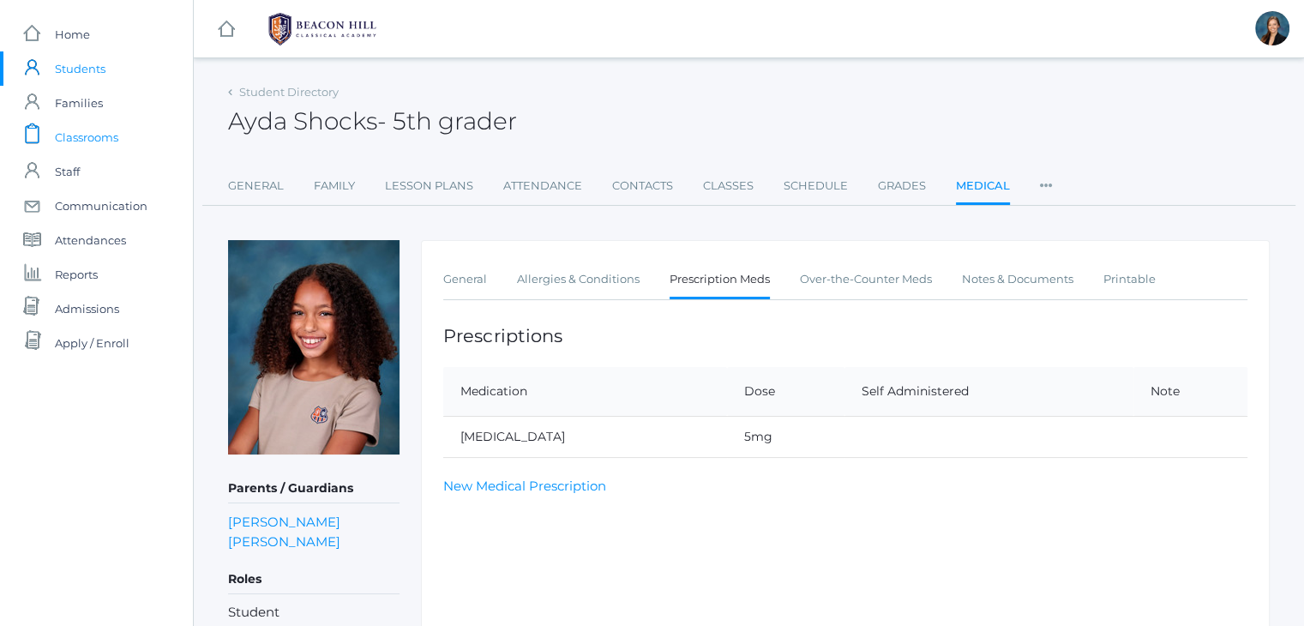
click at [75, 131] on span "Classrooms" at bounding box center [86, 137] width 63 height 34
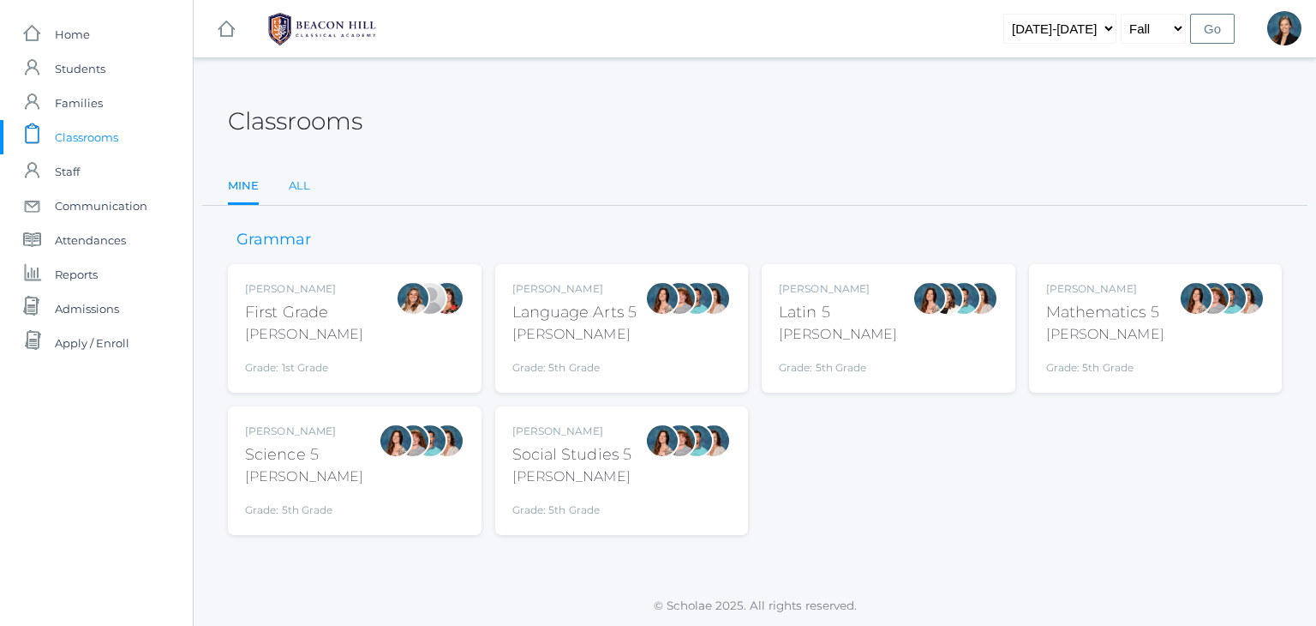
click at [298, 189] on link "All" at bounding box center [299, 186] width 21 height 34
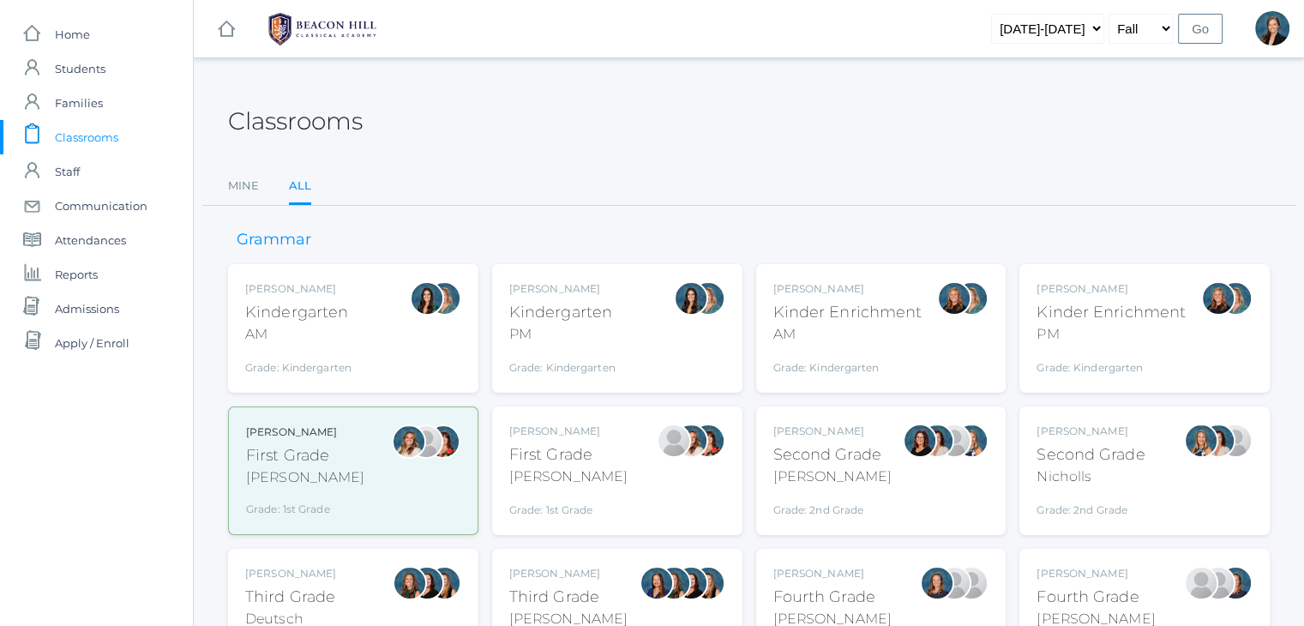
click at [843, 327] on div "AM" at bounding box center [847, 334] width 149 height 21
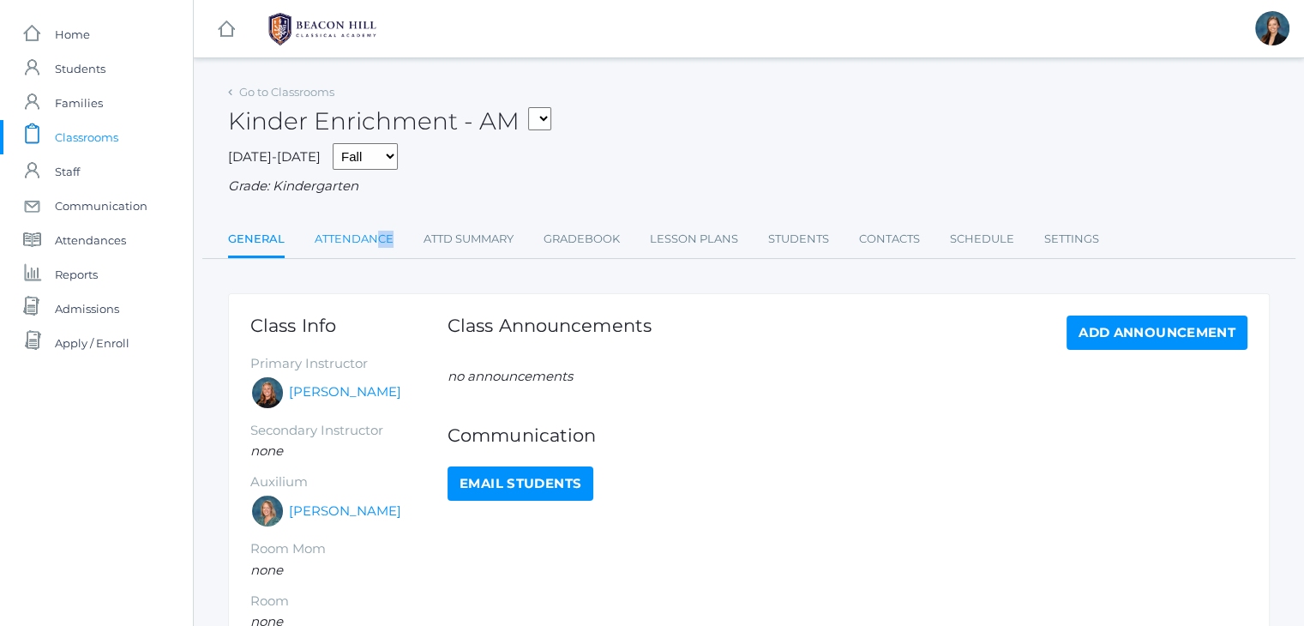
drag, startPoint x: 393, startPoint y: 232, endPoint x: 373, endPoint y: 237, distance: 20.2
click at [373, 237] on ul "General Attendance Attd Summary Gradebook Lesson Plans Students Contacts Schedu…" at bounding box center [748, 240] width 1041 height 37
click at [373, 237] on link "Attendance" at bounding box center [354, 239] width 79 height 34
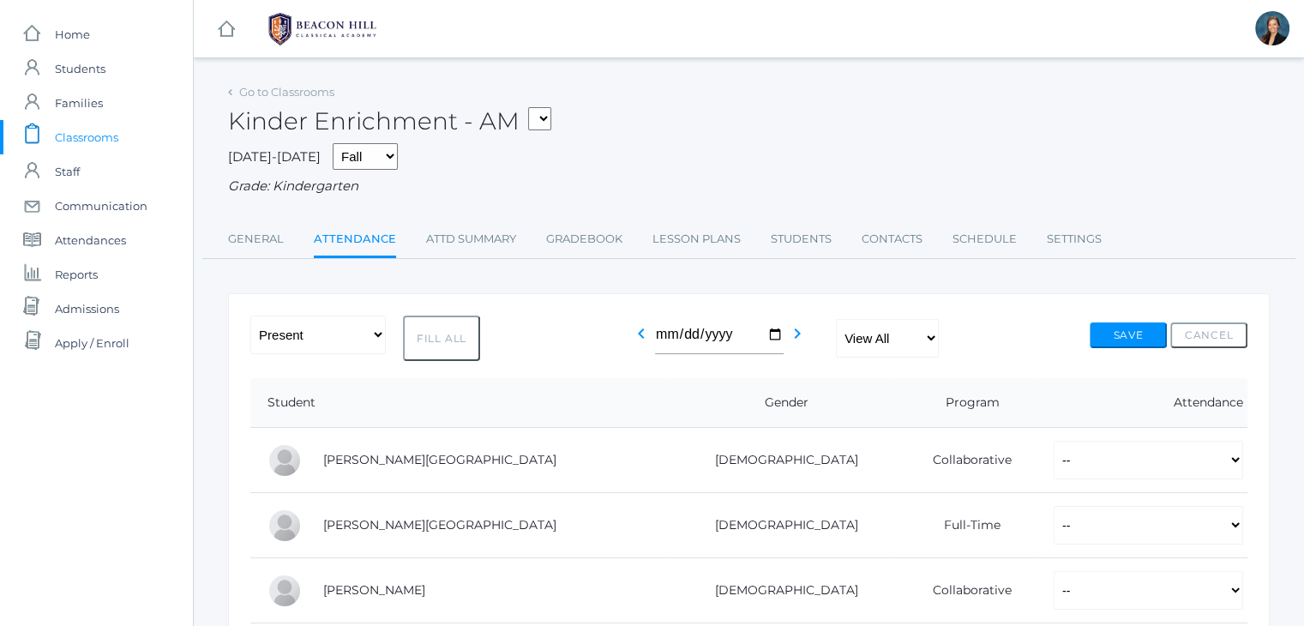
click at [416, 337] on button "Fill All" at bounding box center [441, 337] width 77 height 45
select select "P"
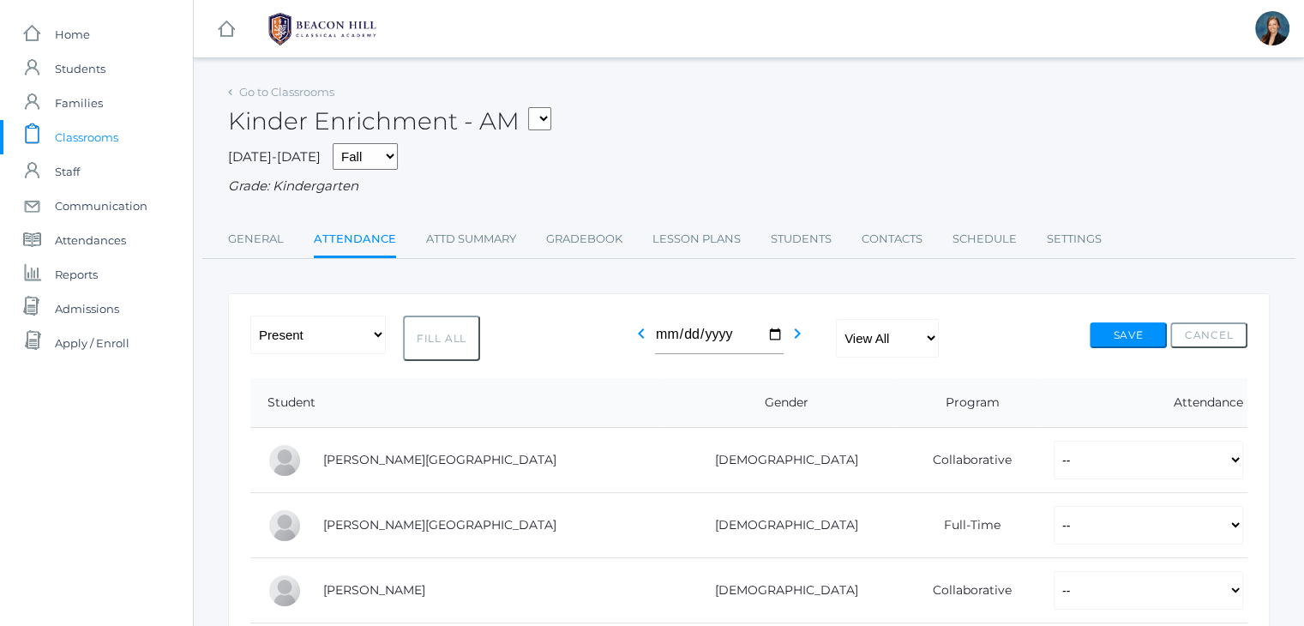
select select "P"
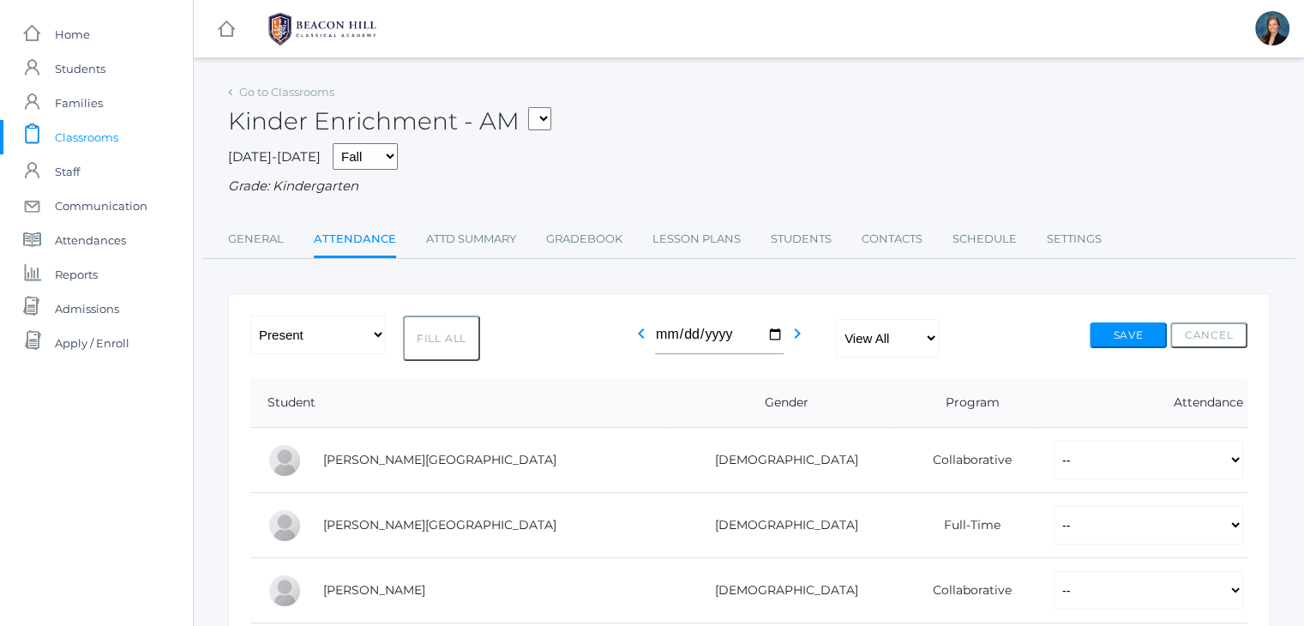
select select "P"
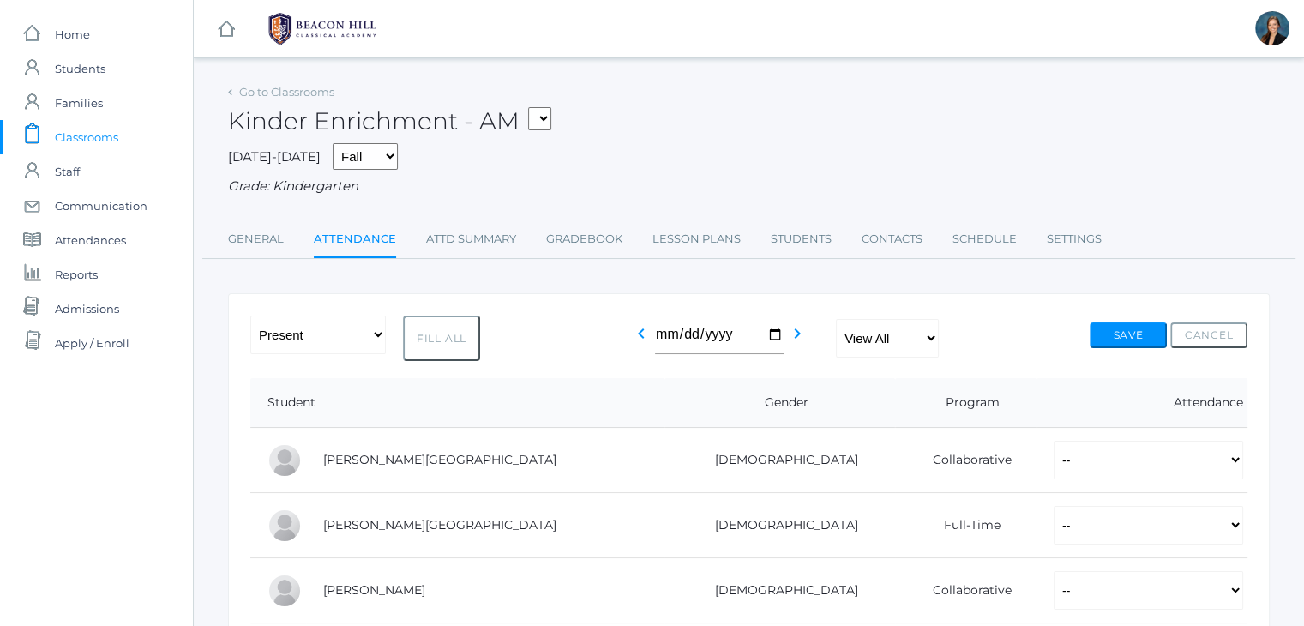
select select "P"
click at [737, 115] on div "Kinder Enrichment - AM 01LA - First Grade Barber 05LATIN - Latin 5 Salazar 05MA…" at bounding box center [748, 111] width 1041 height 63
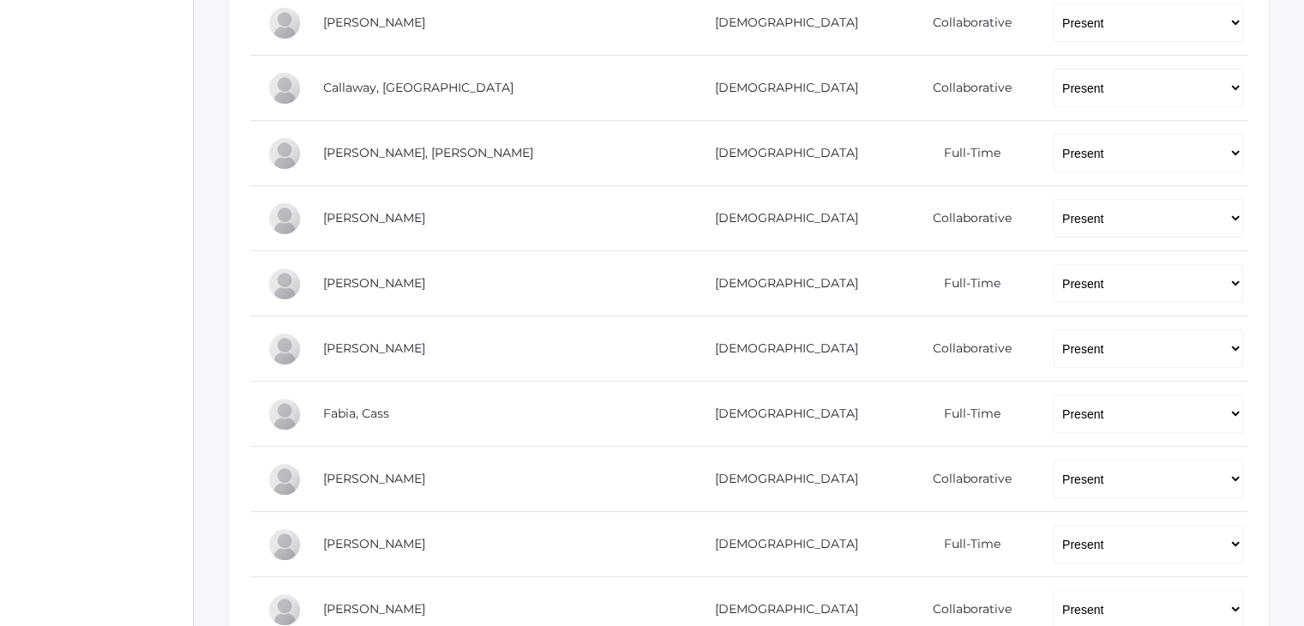
scroll to position [617, 0]
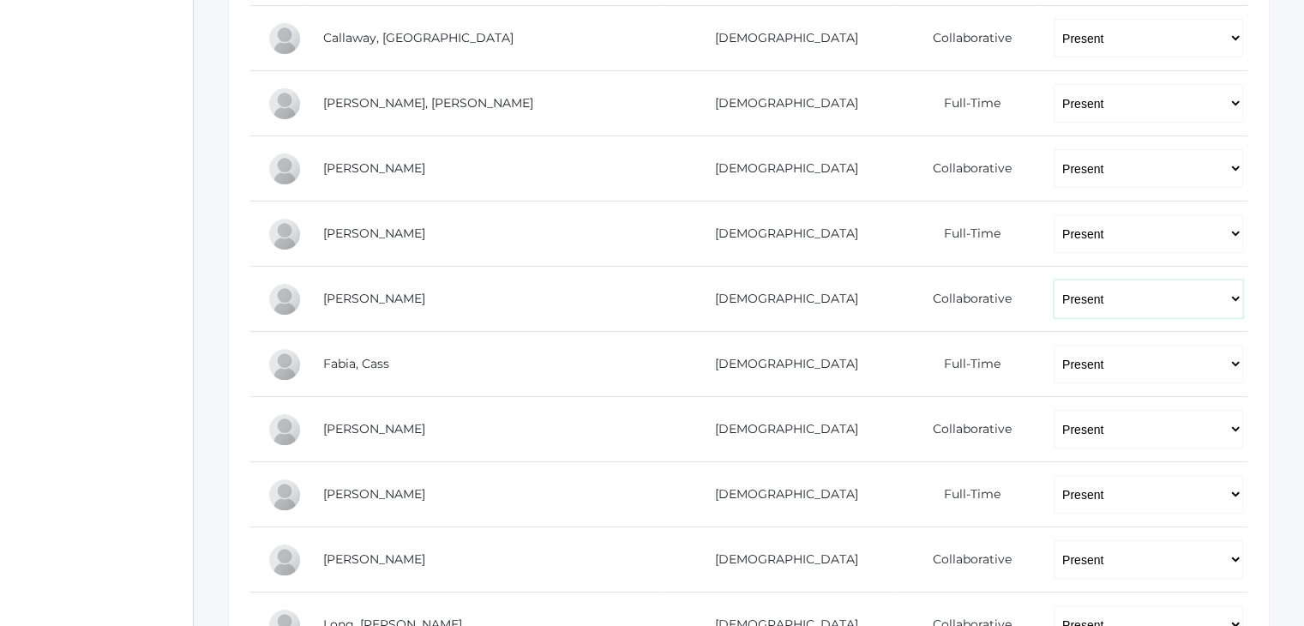
click at [1053, 302] on select "-- Present Present-At-Home Tardy Excused Tardy Unexcused Absent Excused Absent …" at bounding box center [1147, 298] width 189 height 39
select select
click at [1053, 279] on select "-- Present Present-At-Home Tardy Excused Tardy Unexcused Absent Excused Absent …" at bounding box center [1147, 298] width 189 height 39
click at [1056, 491] on select "-- Present Present-At-Home Tardy Excused Tardy Unexcused Absent Excused Absent …" at bounding box center [1147, 494] width 189 height 39
select select
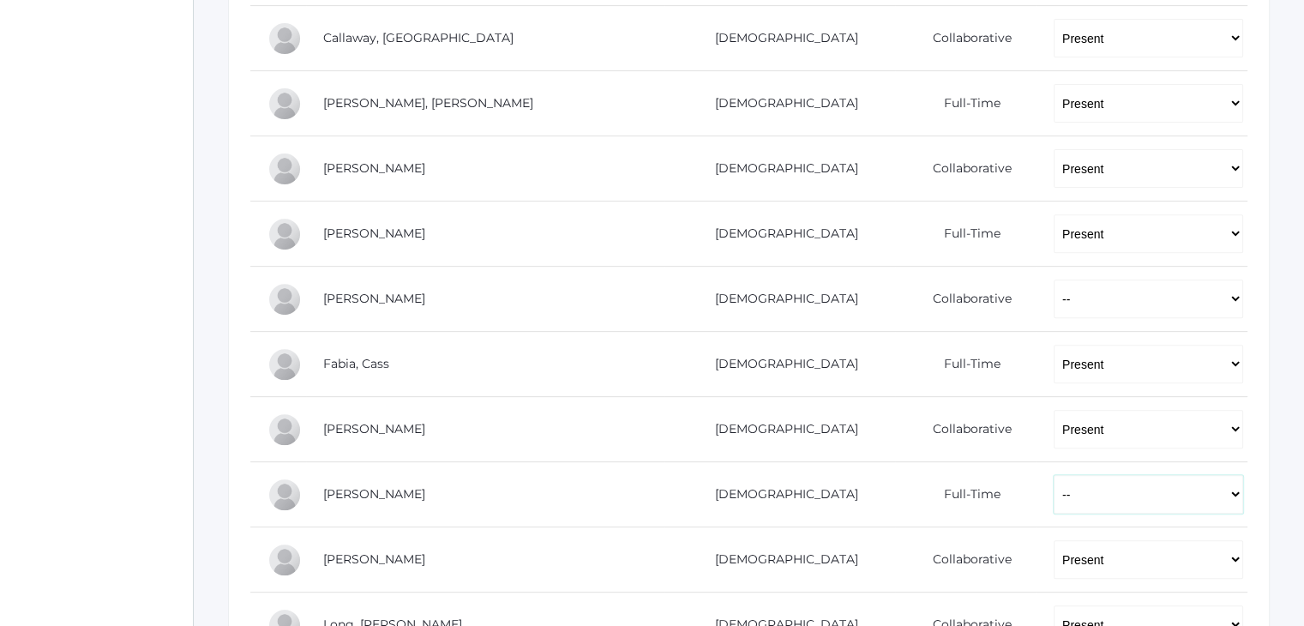
click at [1053, 475] on select "-- Present Present-At-Home Tardy Excused Tardy Unexcused Absent Excused Absent …" at bounding box center [1147, 494] width 189 height 39
click at [12, 330] on div "icons/ui/navigation/home Created with Sketch. Home icons/user/plain Created wit…" at bounding box center [96, 217] width 193 height 1669
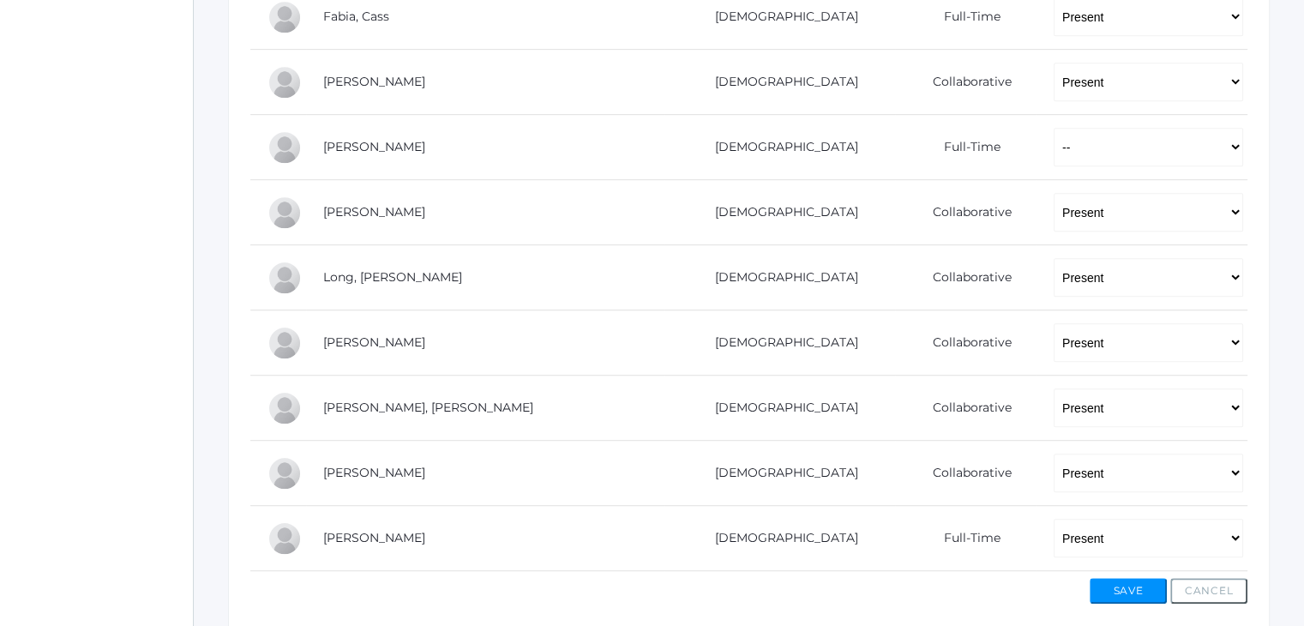
scroll to position [1028, 0]
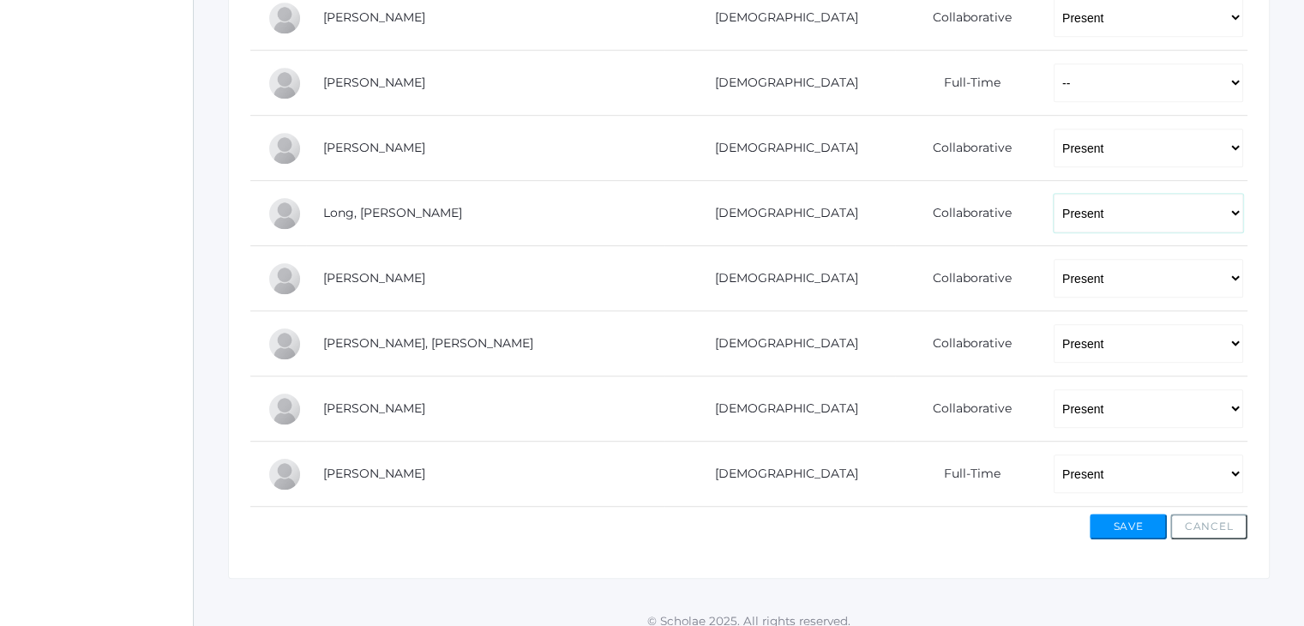
click at [1053, 217] on select "-- Present Present-At-Home Tardy Excused Tardy Unexcused Absent Excused Absent …" at bounding box center [1147, 213] width 189 height 39
select select
click at [1053, 194] on select "-- Present Present-At-Home Tardy Excused Tardy Unexcused Absent Excused Absent …" at bounding box center [1147, 213] width 189 height 39
click at [1118, 518] on button "Save" at bounding box center [1127, 526] width 77 height 26
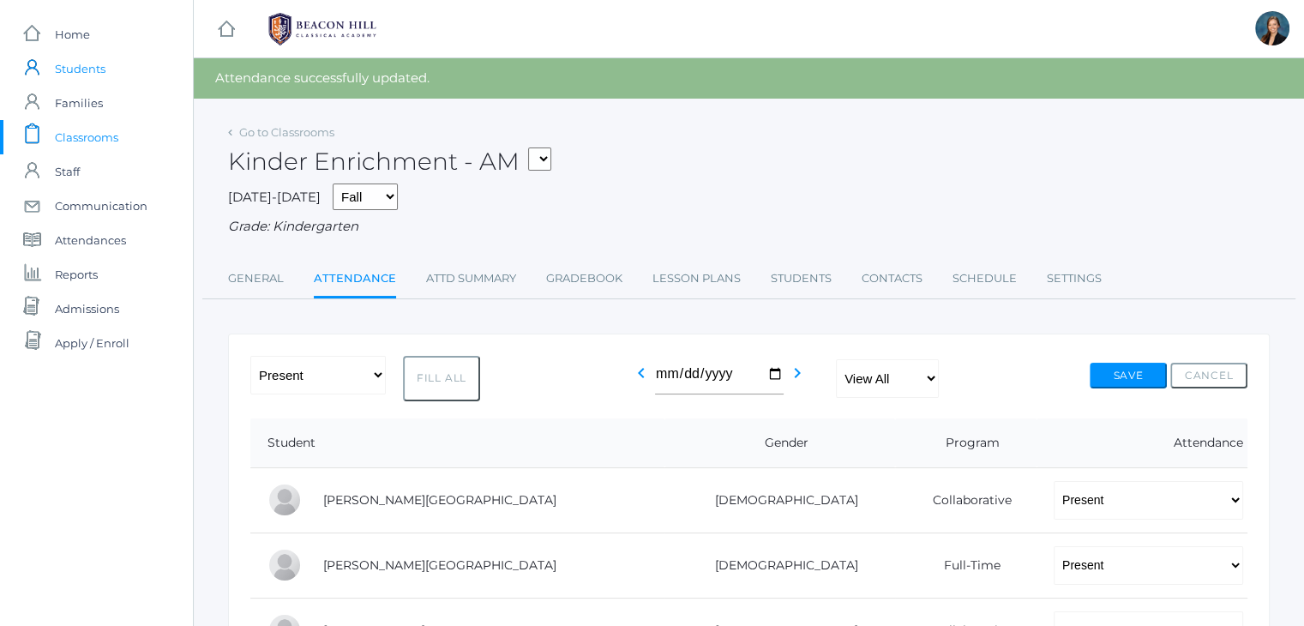
click at [92, 72] on span "Students" at bounding box center [80, 68] width 51 height 34
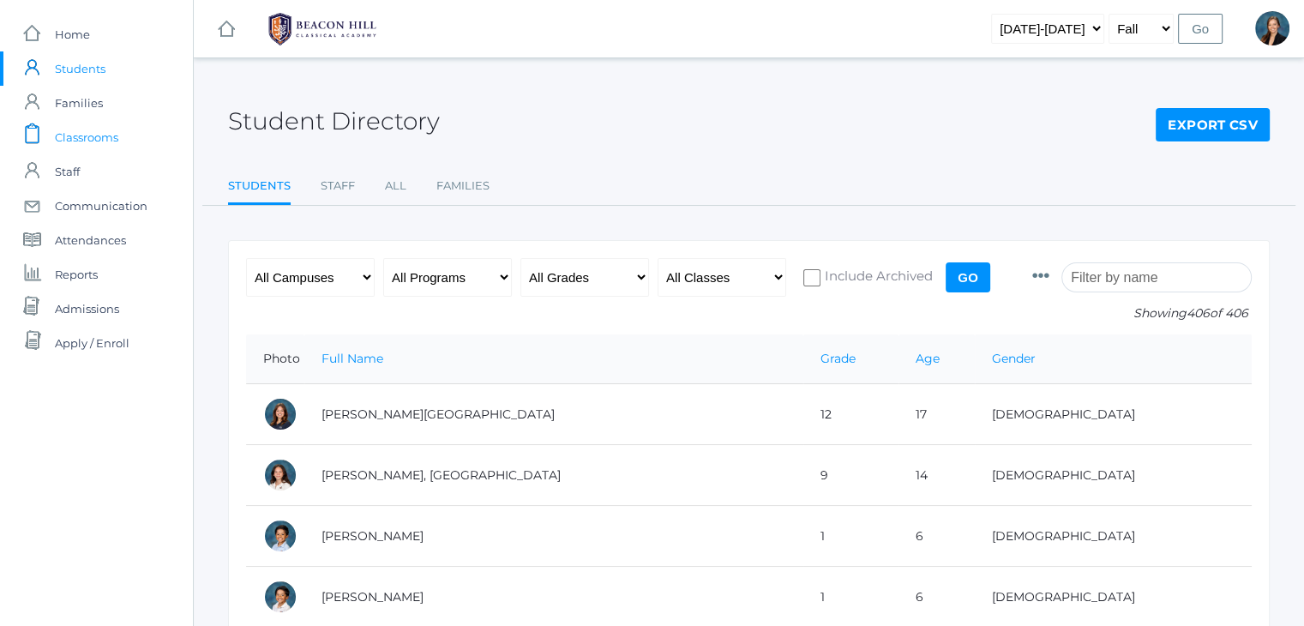
click at [72, 135] on span "Classrooms" at bounding box center [86, 137] width 63 height 34
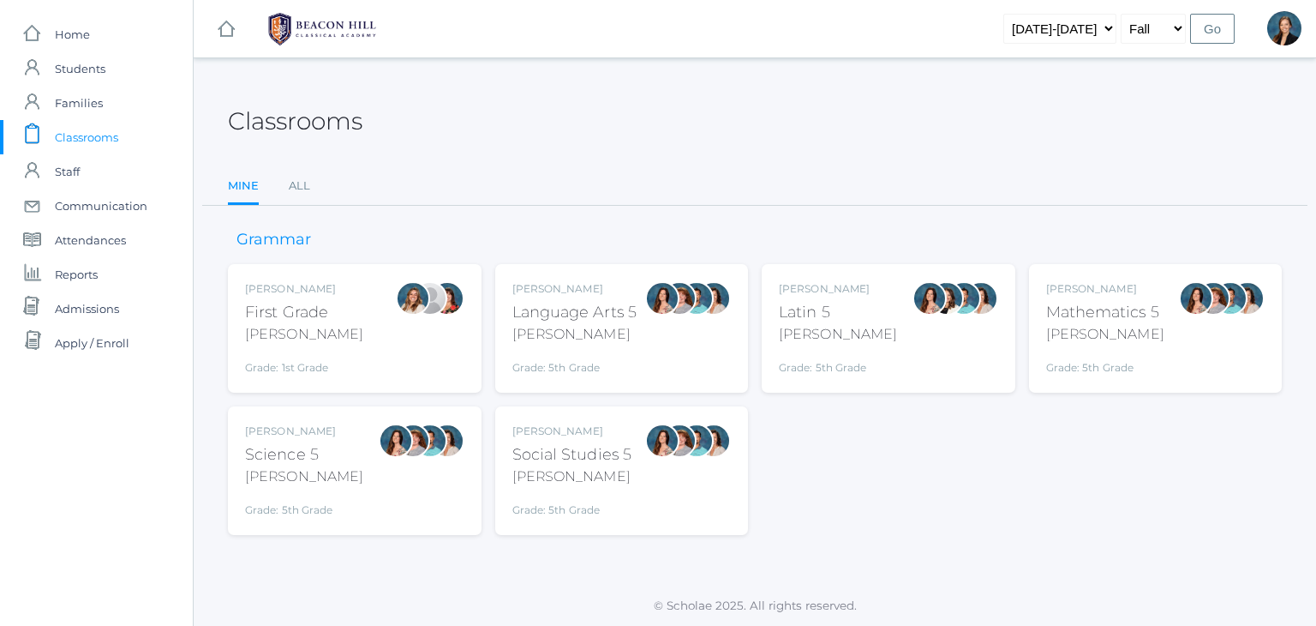
click at [579, 78] on div "icons/ui/navigation/hamburger Created with Sketch. icons/ui/navigation/home Cre…" at bounding box center [755, 313] width 1124 height 626
